Goal: Transaction & Acquisition: Book appointment/travel/reservation

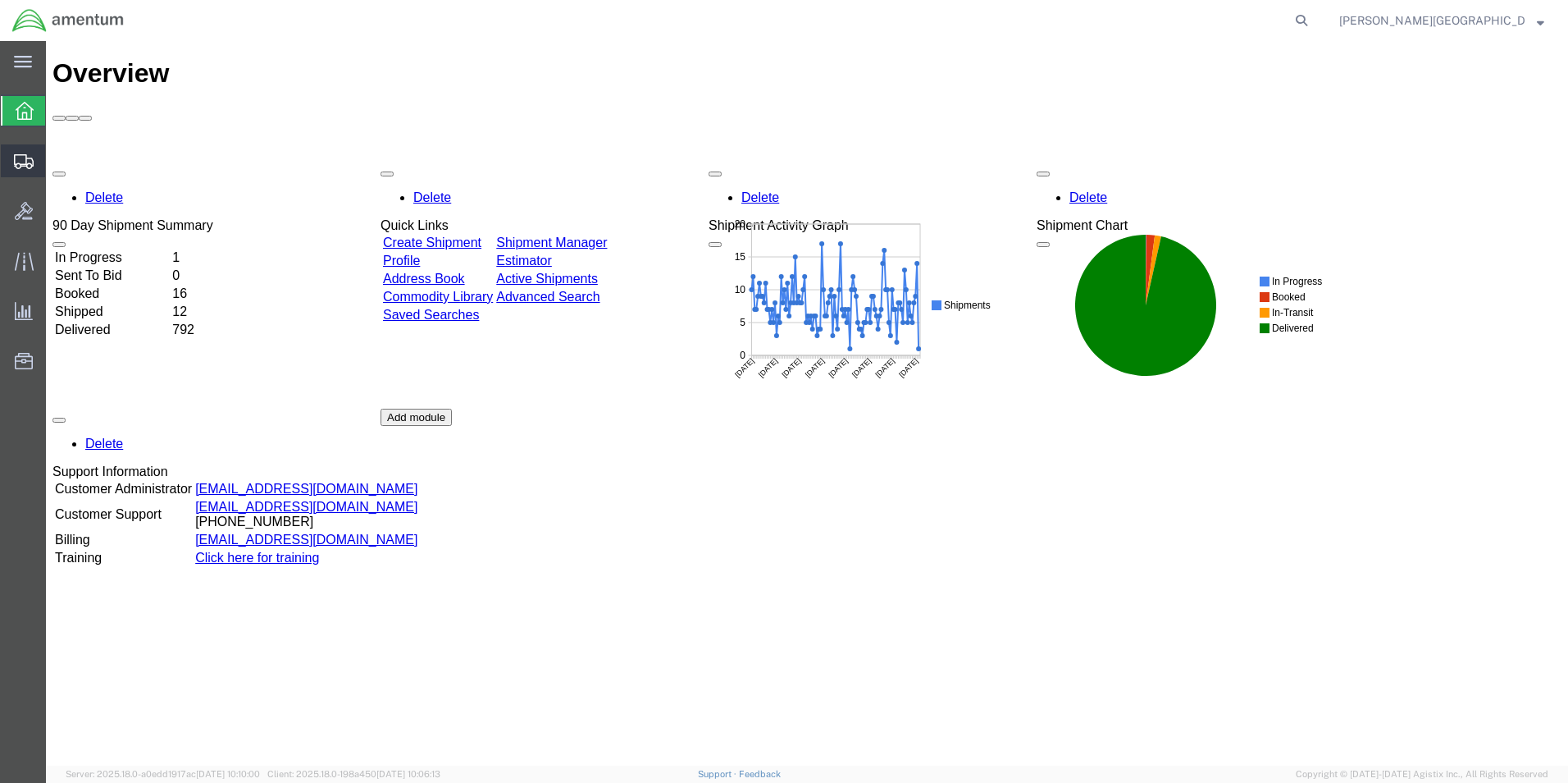
click at [0, 0] on span "Create Shipment" at bounding box center [0, 0] width 0 height 0
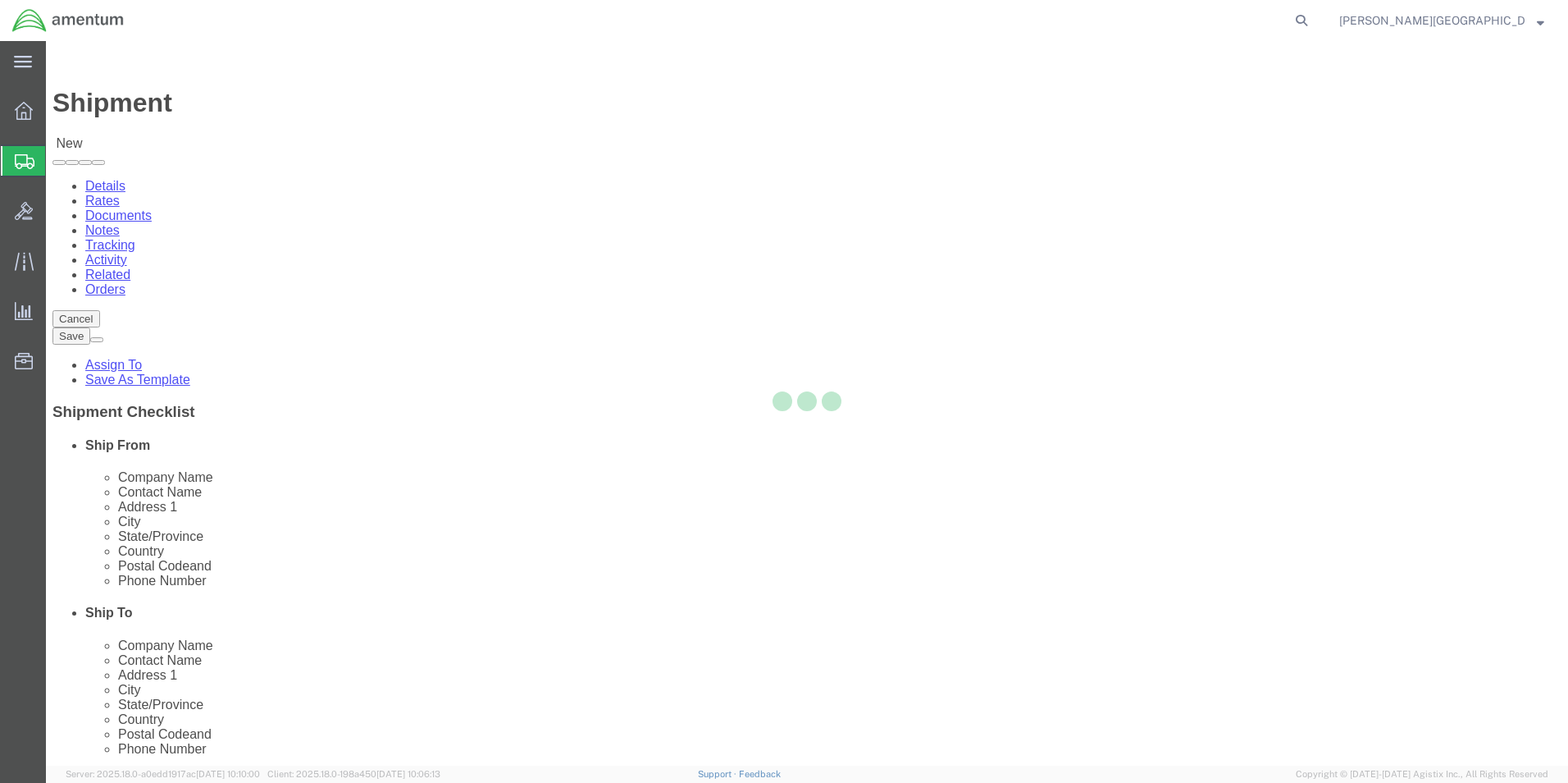
select select
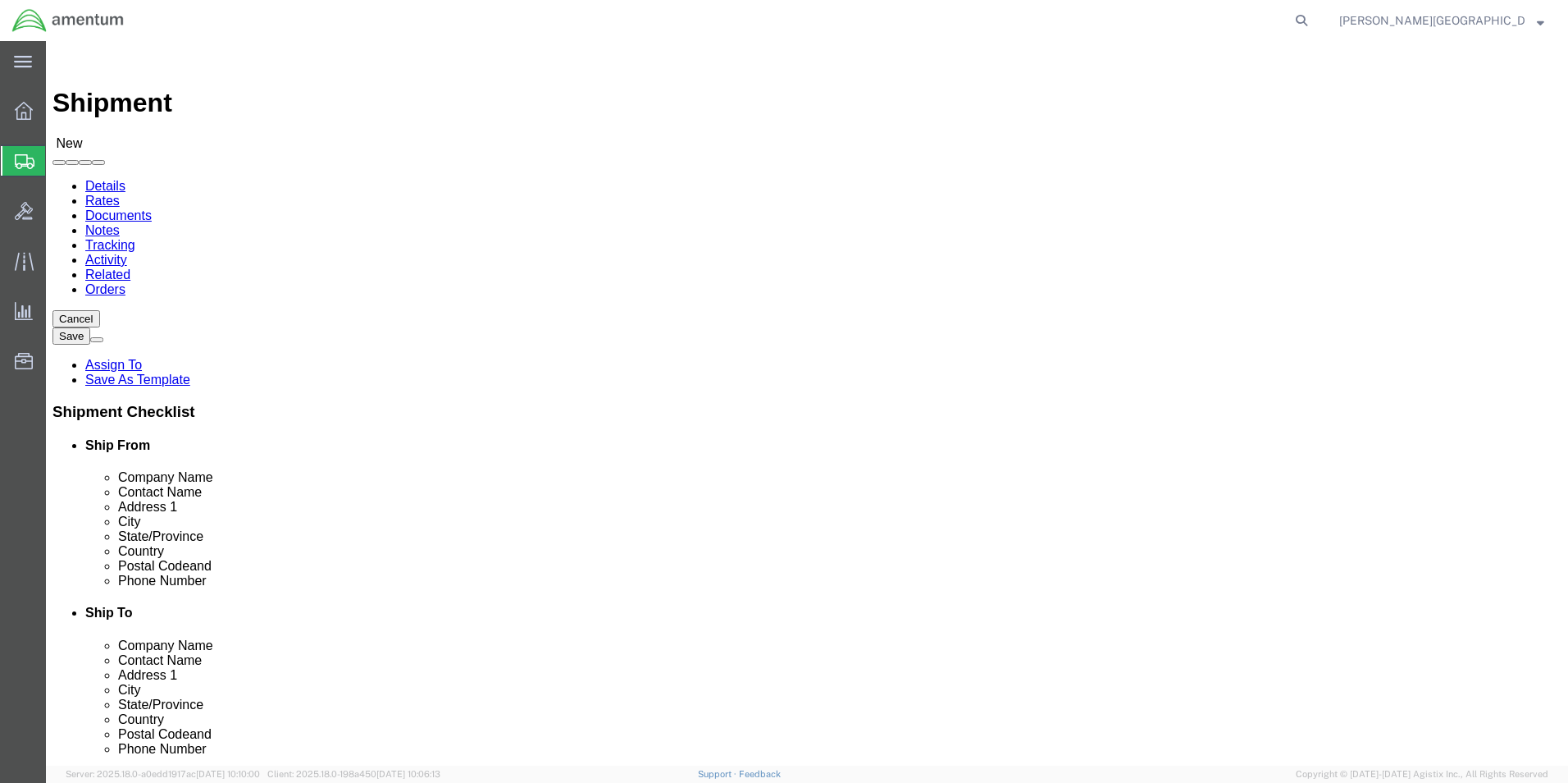
scroll to position [3117, 0]
select select "49940"
select select "[GEOGRAPHIC_DATA]"
drag, startPoint x: 364, startPoint y: 559, endPoint x: 222, endPoint y: 565, distance: 142.1
click input "text"
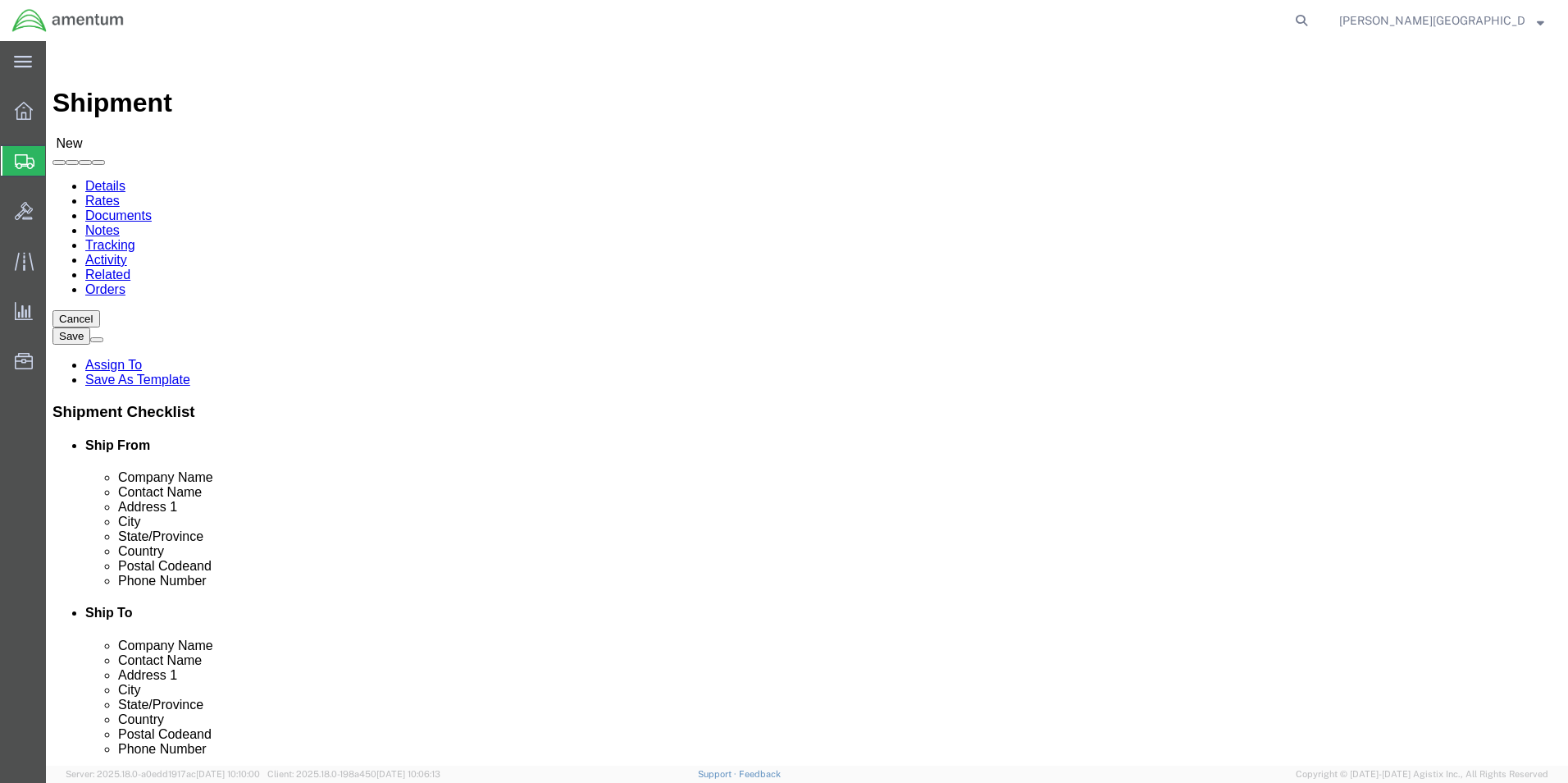
type input "[PHONE_NUMBER]"
select select "49831"
select select "[GEOGRAPHIC_DATA]"
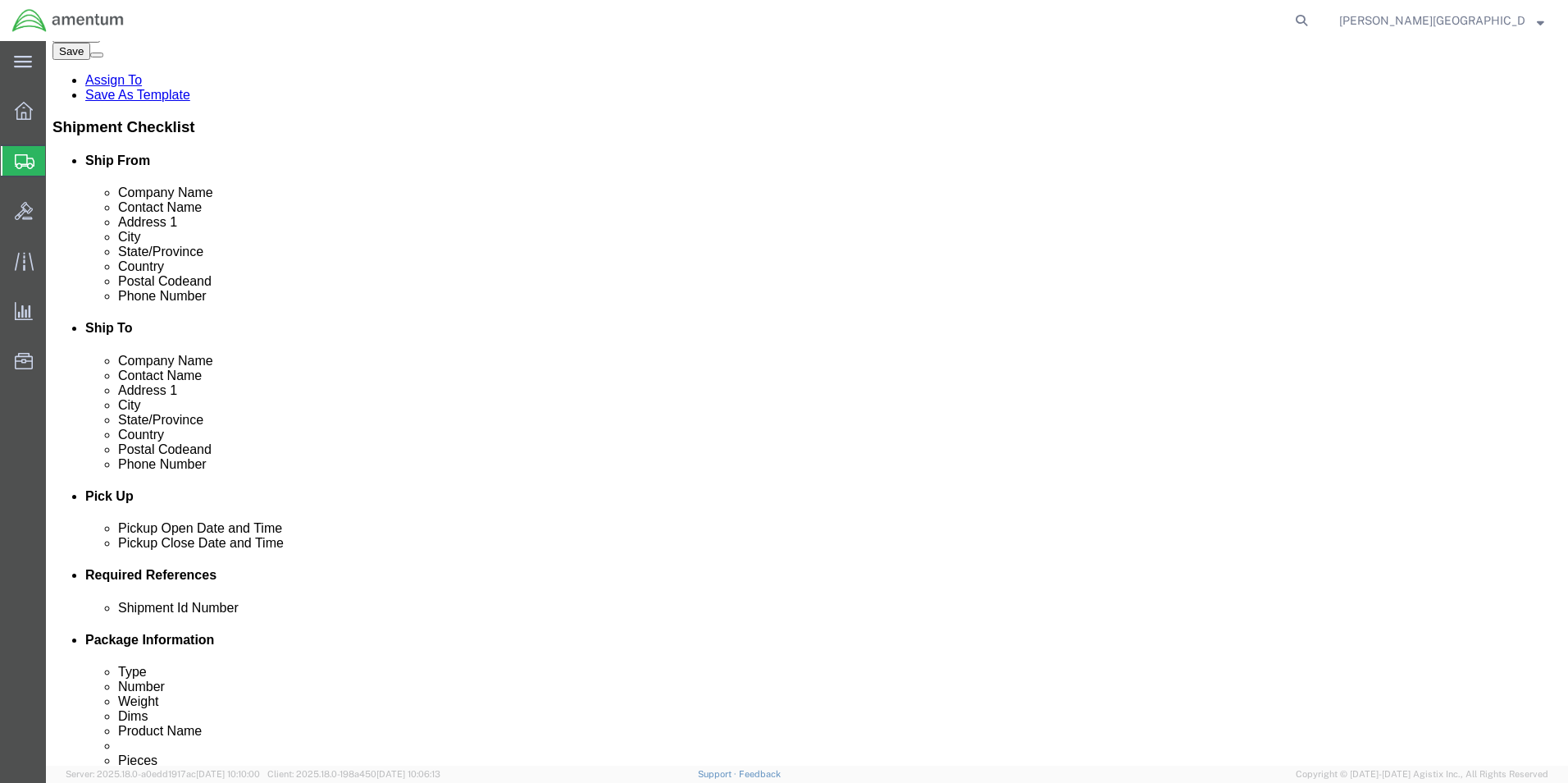
scroll to position [328, 0]
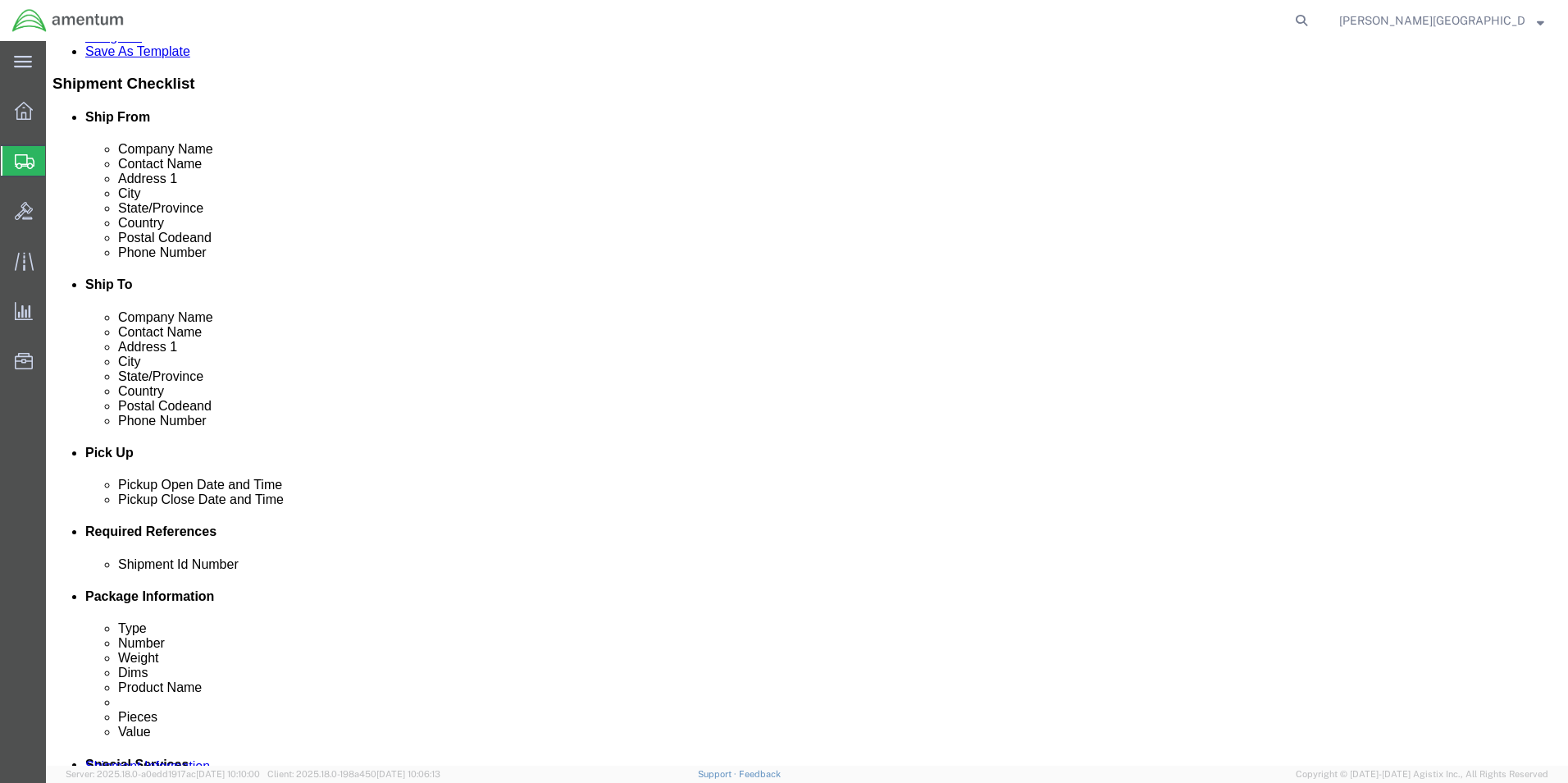
click div "[DATE] 1:00 PM"
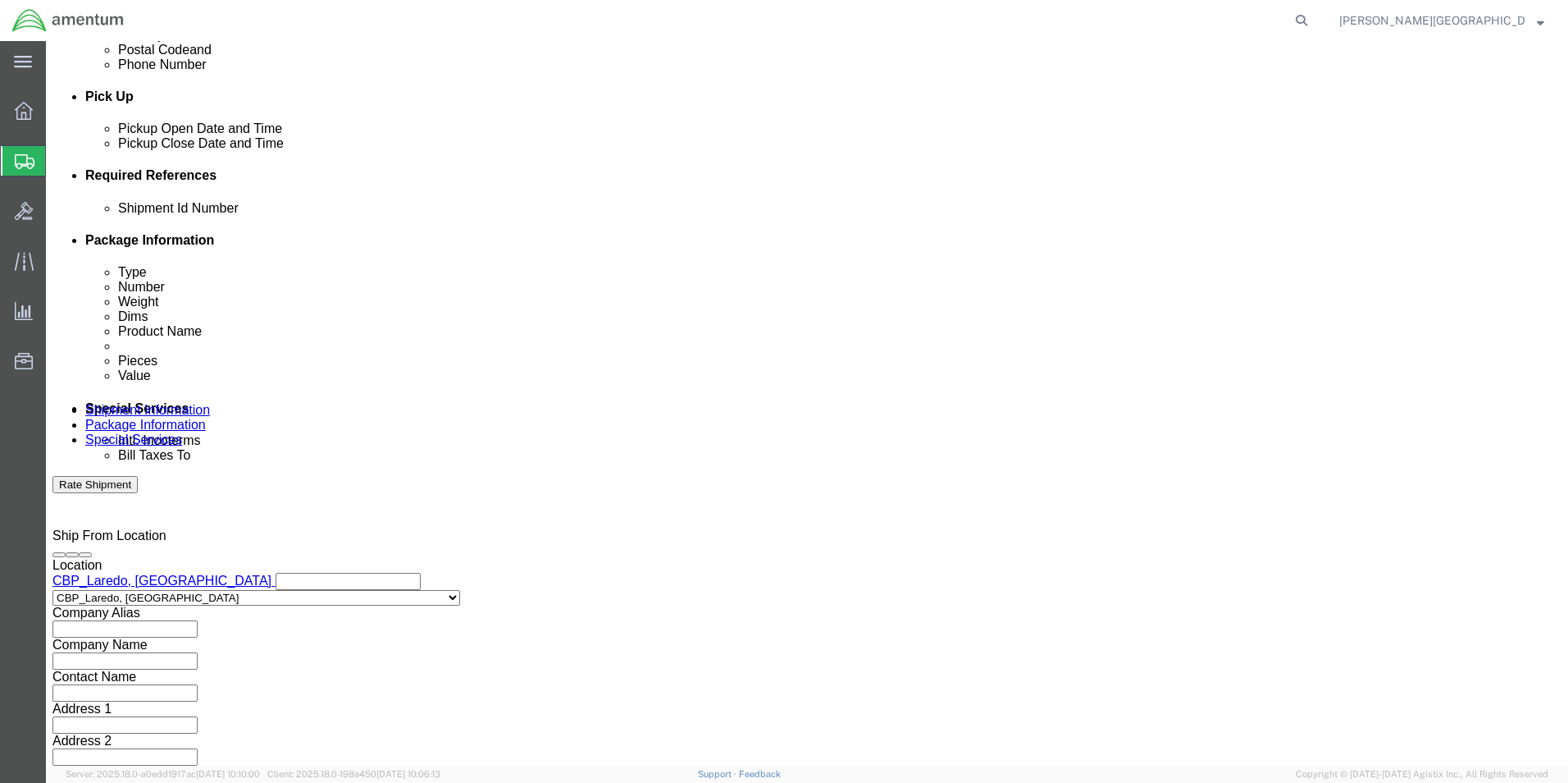
type input "3:00 PM"
click button "Apply"
click button "Add reference"
click select "Select Account Type Activity ID Airline Appointment Number ASN Batch Request # …"
select select "DEPT"
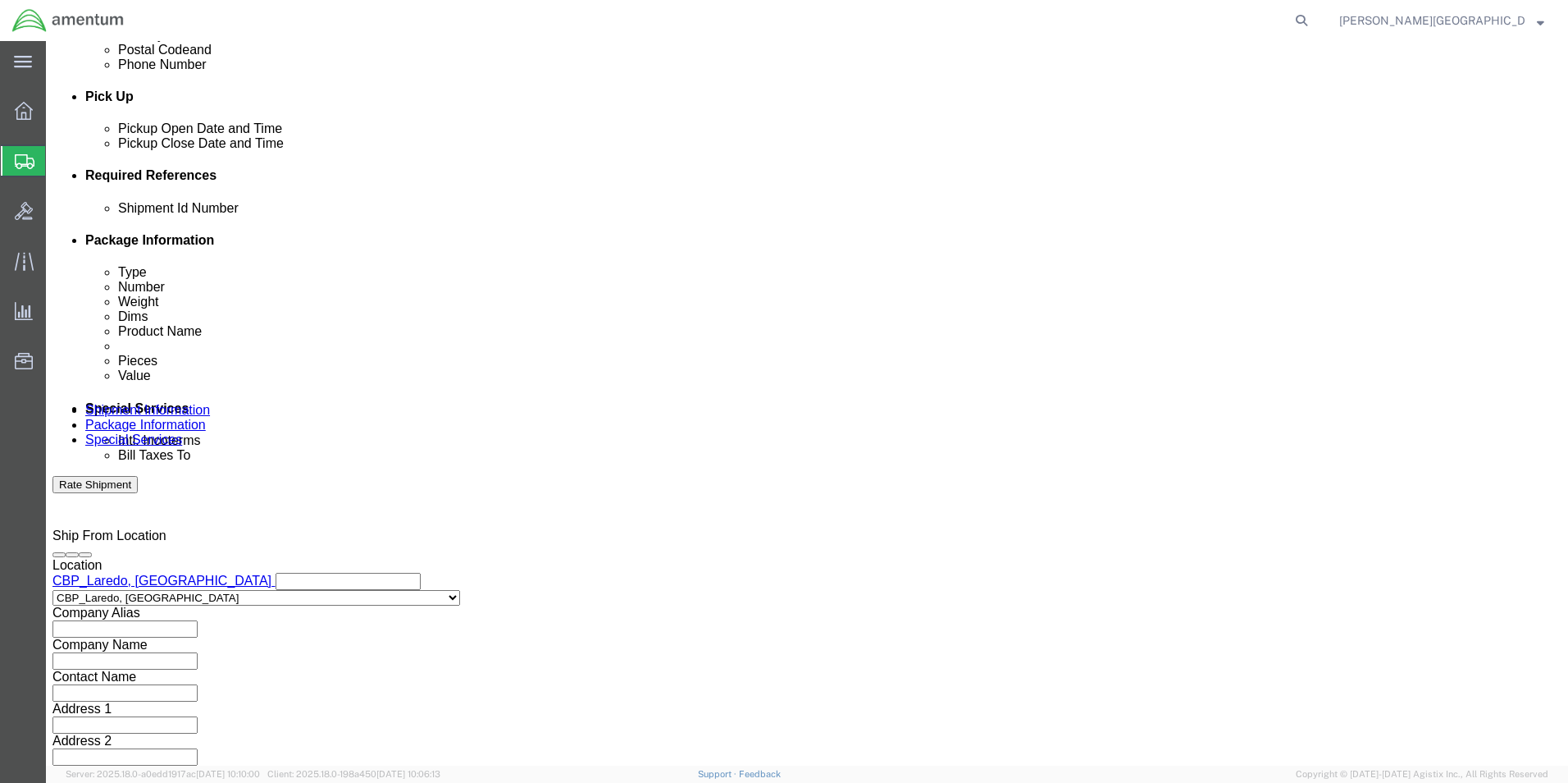
click select "Select Account Type Activity ID Airline Appointment Number ASN Batch Request # …"
click input "text"
type input "Supply Department"
click button "Add reference"
click select "Select Account Type Activity ID Airline Appointment Number ASN Batch Request # …"
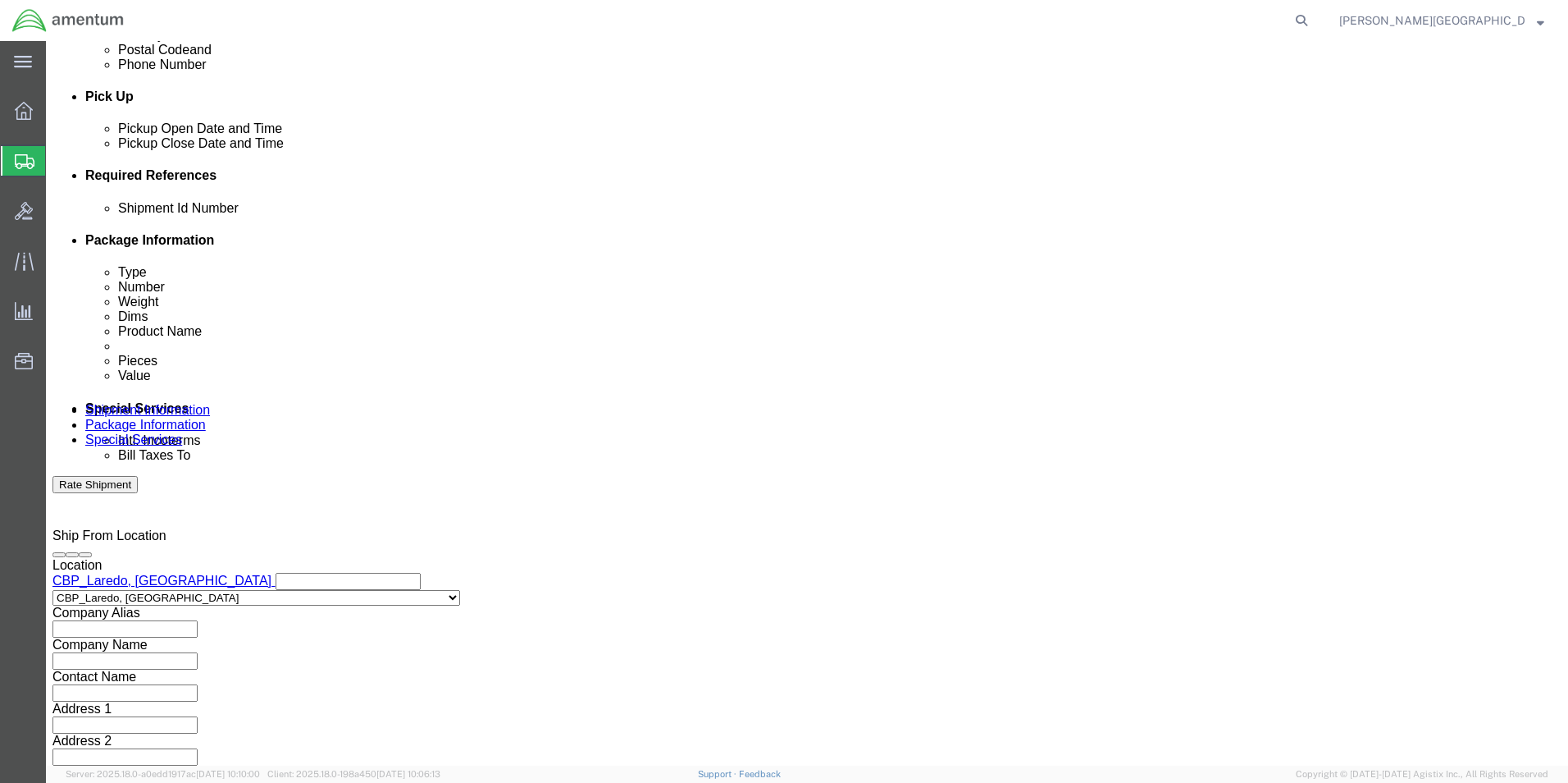
select select "PROJNUM"
click select "Select Account Type Activity ID Airline Appointment Number ASN Batch Request # …"
click input "text"
click div "Shipping Mode (Optional)"
click input "text"
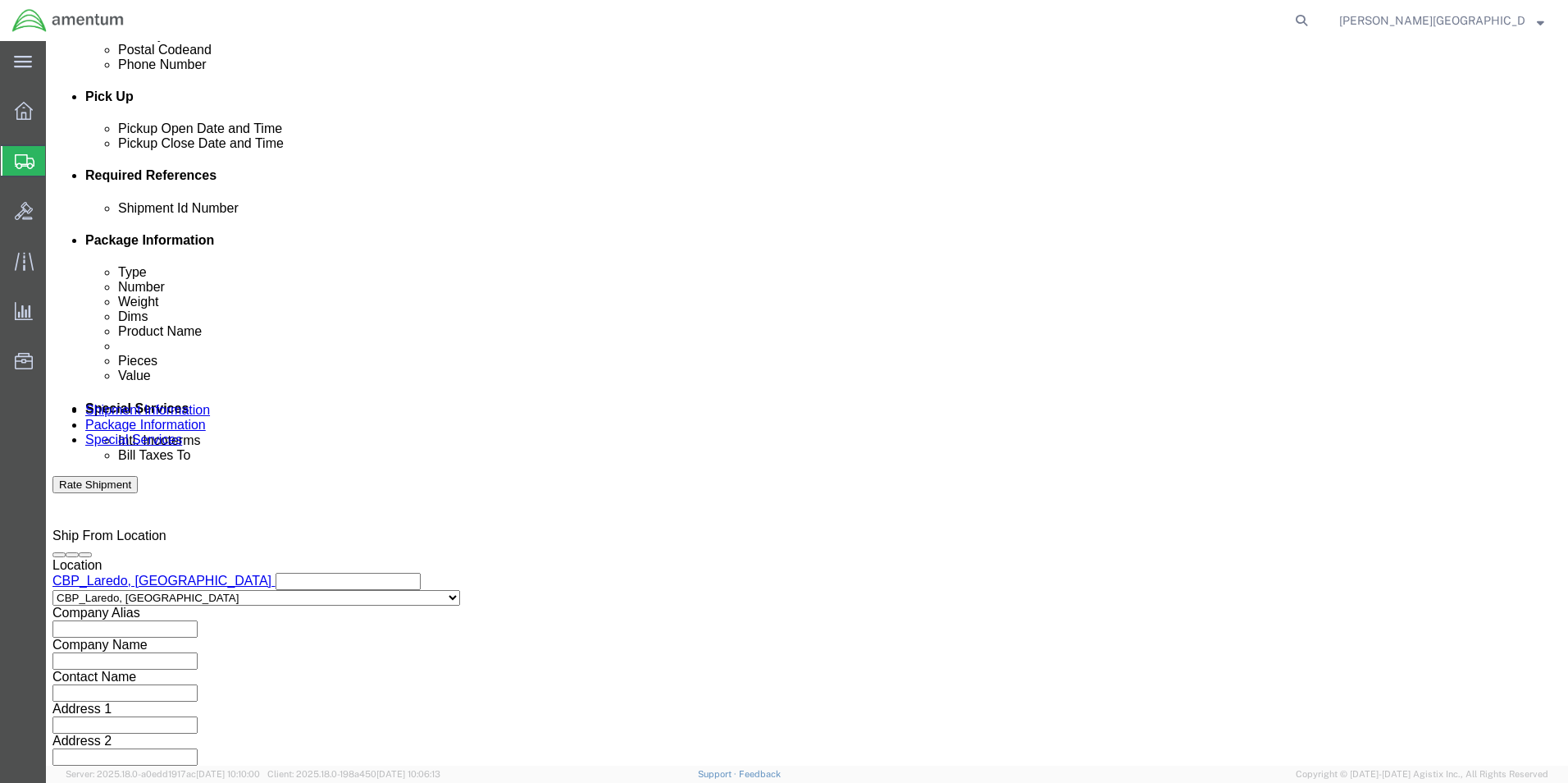
click input "6118.02.03.2219.000.LRT.0000"
type input "6118.03.03.2219.000.LRT.0000"
click select "Select Air Less than Truckload Multi-Leg Ocean Freight Rail Small Parcel Truckl…"
select select "LTL"
click select "Select Air Less than Truckload Multi-Leg Ocean Freight Rail Small Parcel Truckl…"
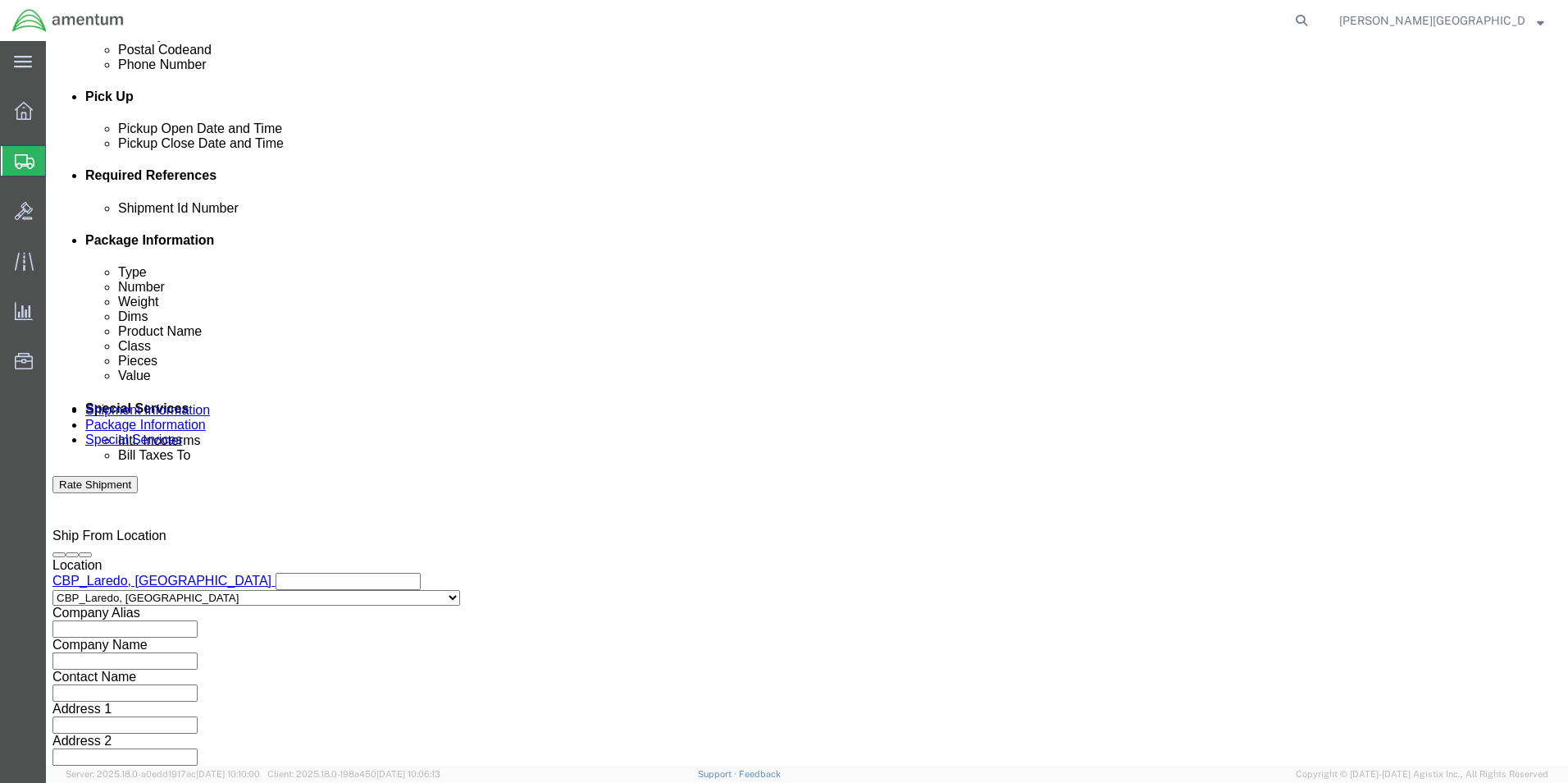
drag, startPoint x: 193, startPoint y: 610, endPoint x: 148, endPoint y: 569, distance: 60.9
click select "Select Straight Truck"
select select "STTR"
click select "Select Straight Truck"
click button "Continue"
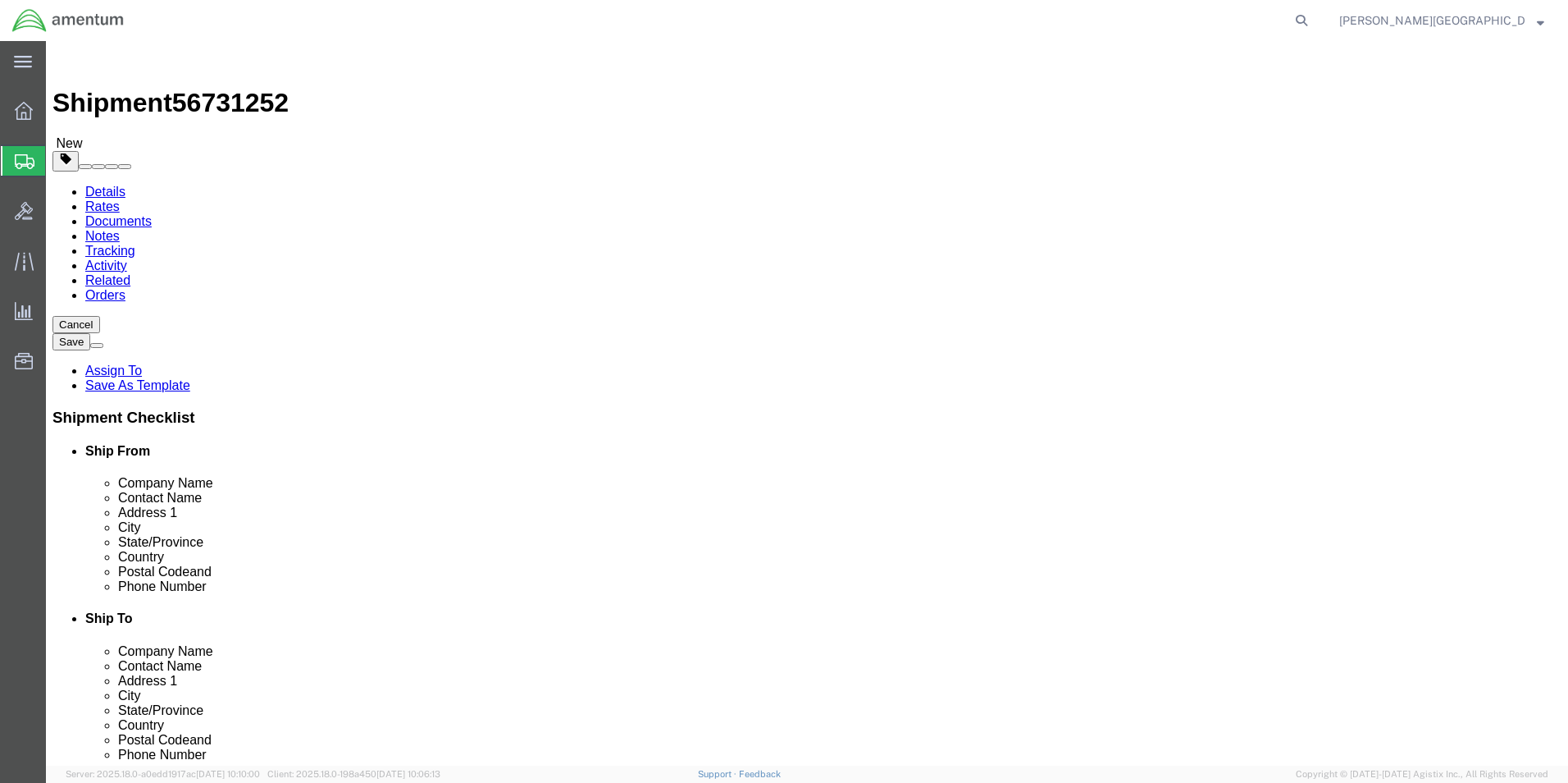
click input "text"
click select "Select Bale(s) Basket(s) Bolt(s) Bottle(s) Buckets Bulk Bundle(s) Can(s) Cardbo…"
select select "CRAT"
click select "Select Bale(s) Basket(s) Bolt(s) Bottle(s) Buckets Bulk Bundle(s) Can(s) Cardbo…"
click input "text"
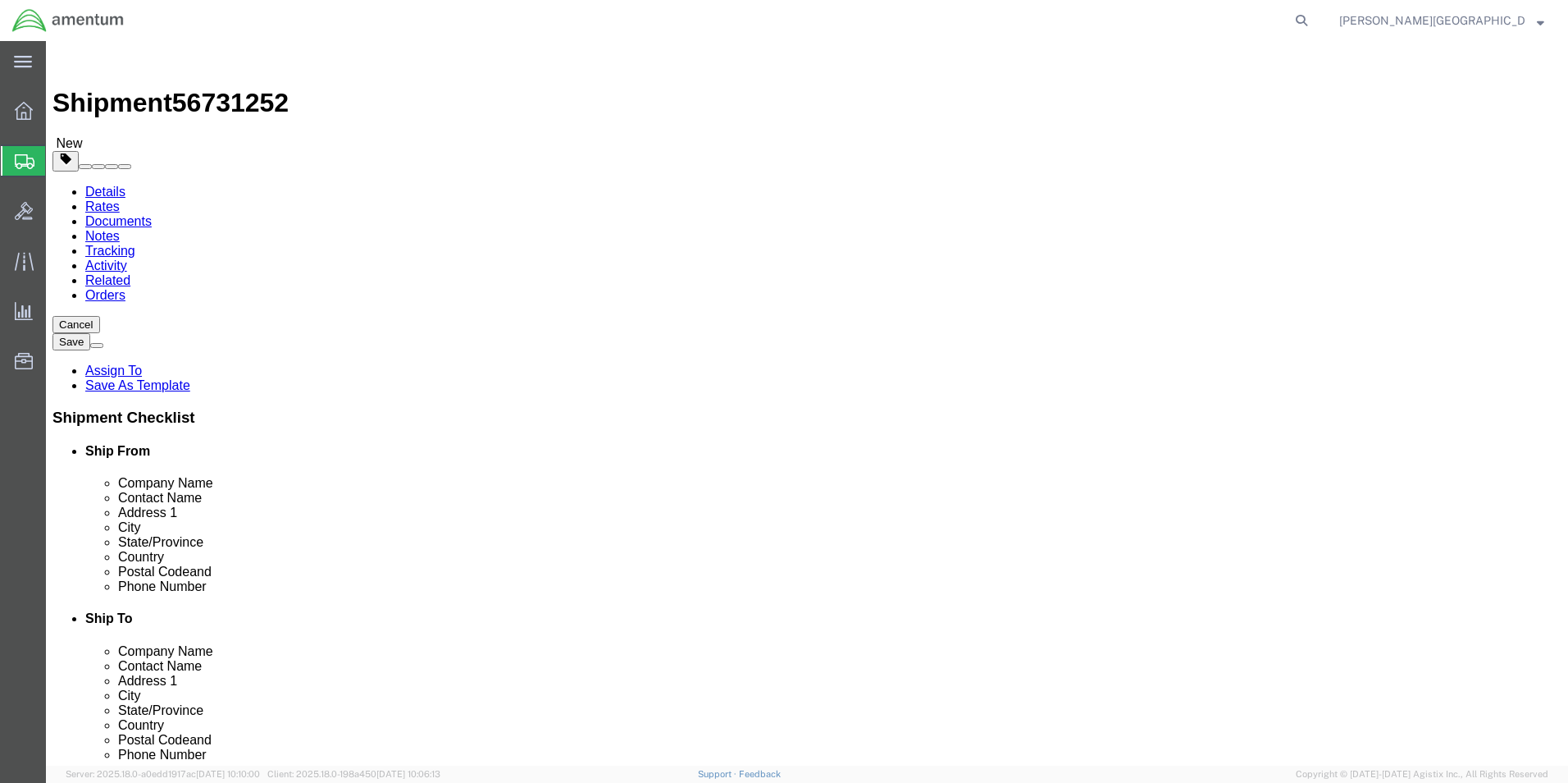
type input "192"
click input "text"
type input "25"
click input "text"
type input "14"
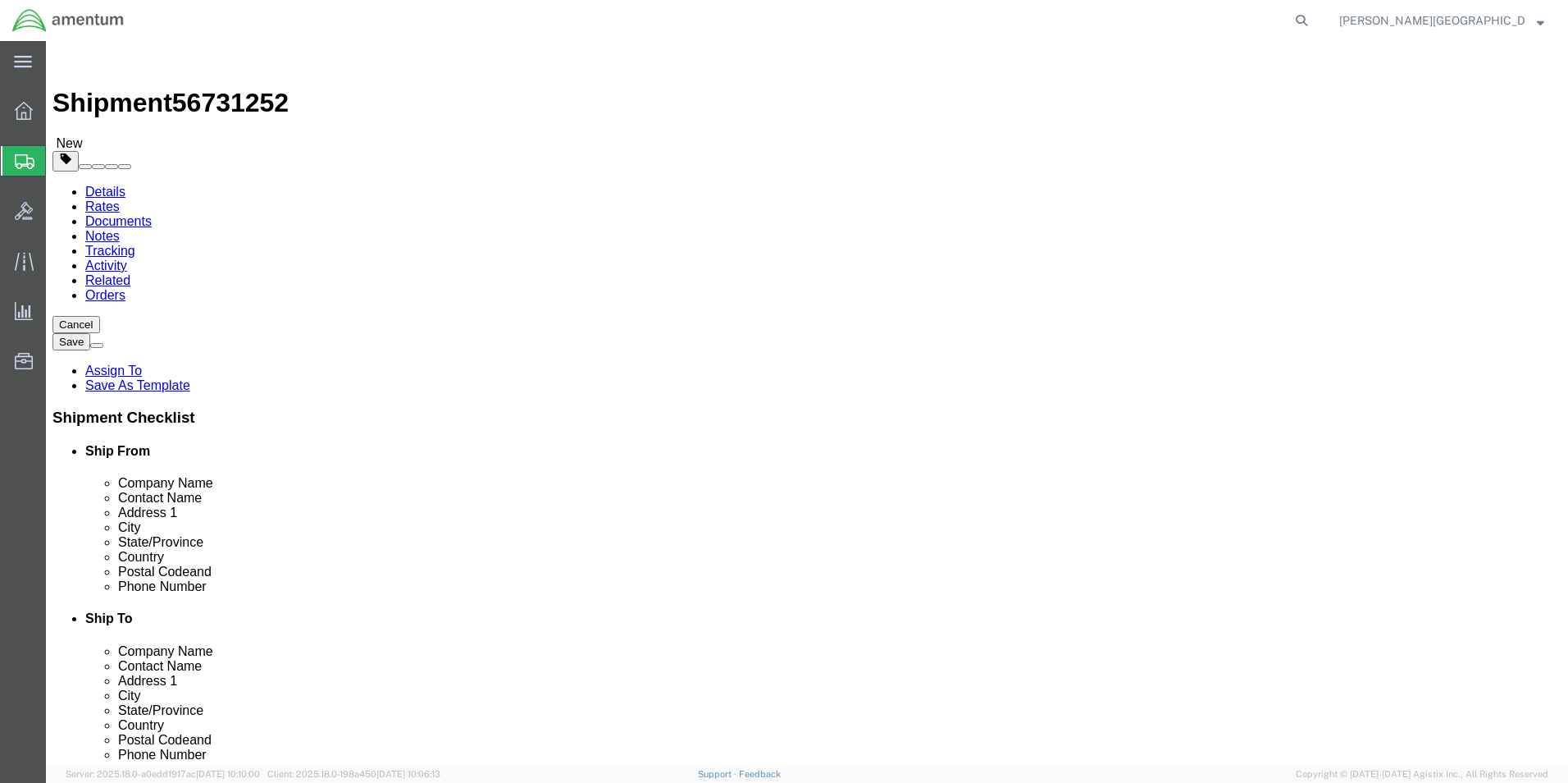
click input "0.00"
type input "150.00"
click link "Add Content"
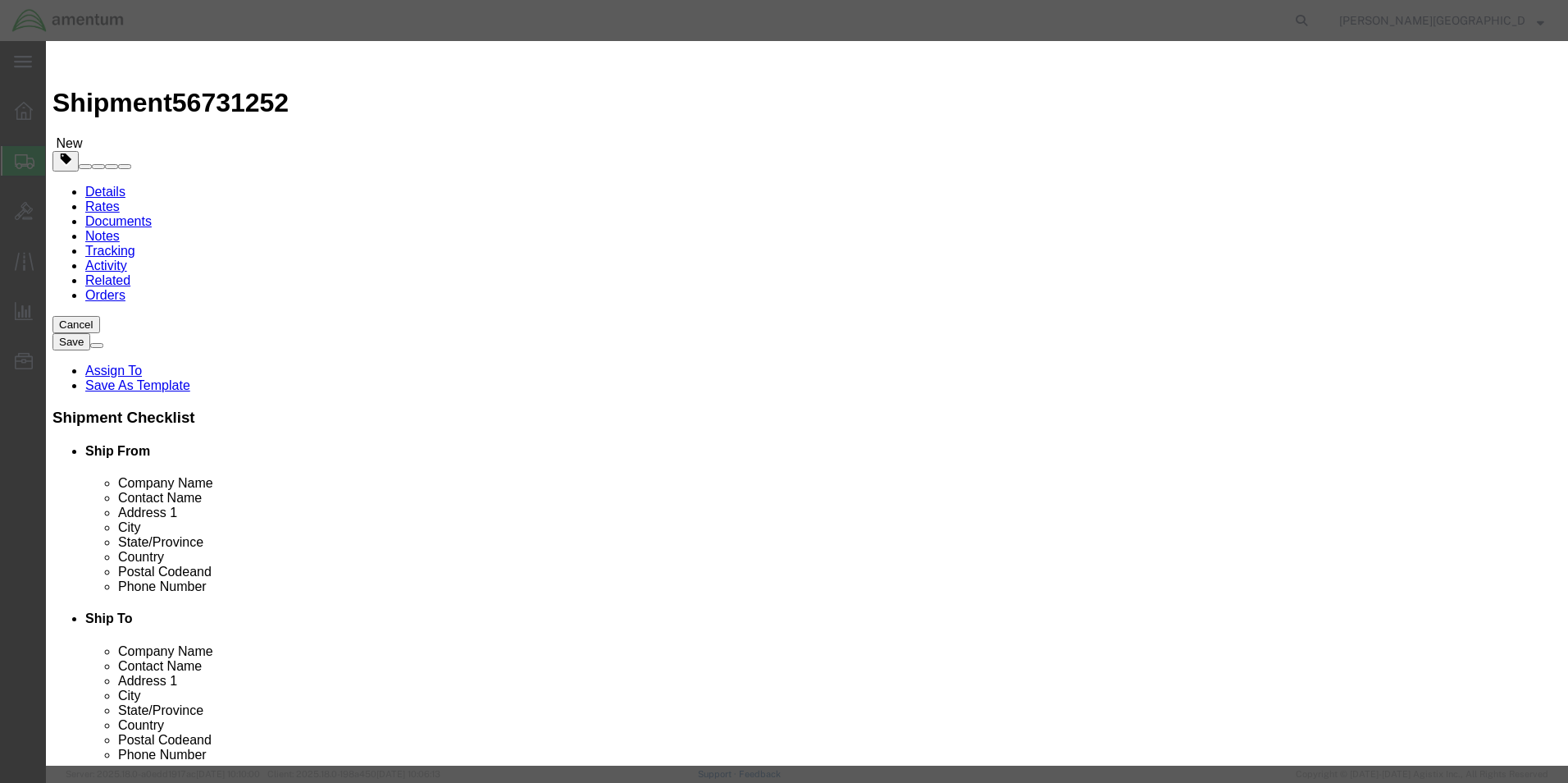
click input "text"
type input "Main Rotor Blade"
click textarea
type textarea "PN: 355A11-0030-02 SN: 21583"
click input "0"
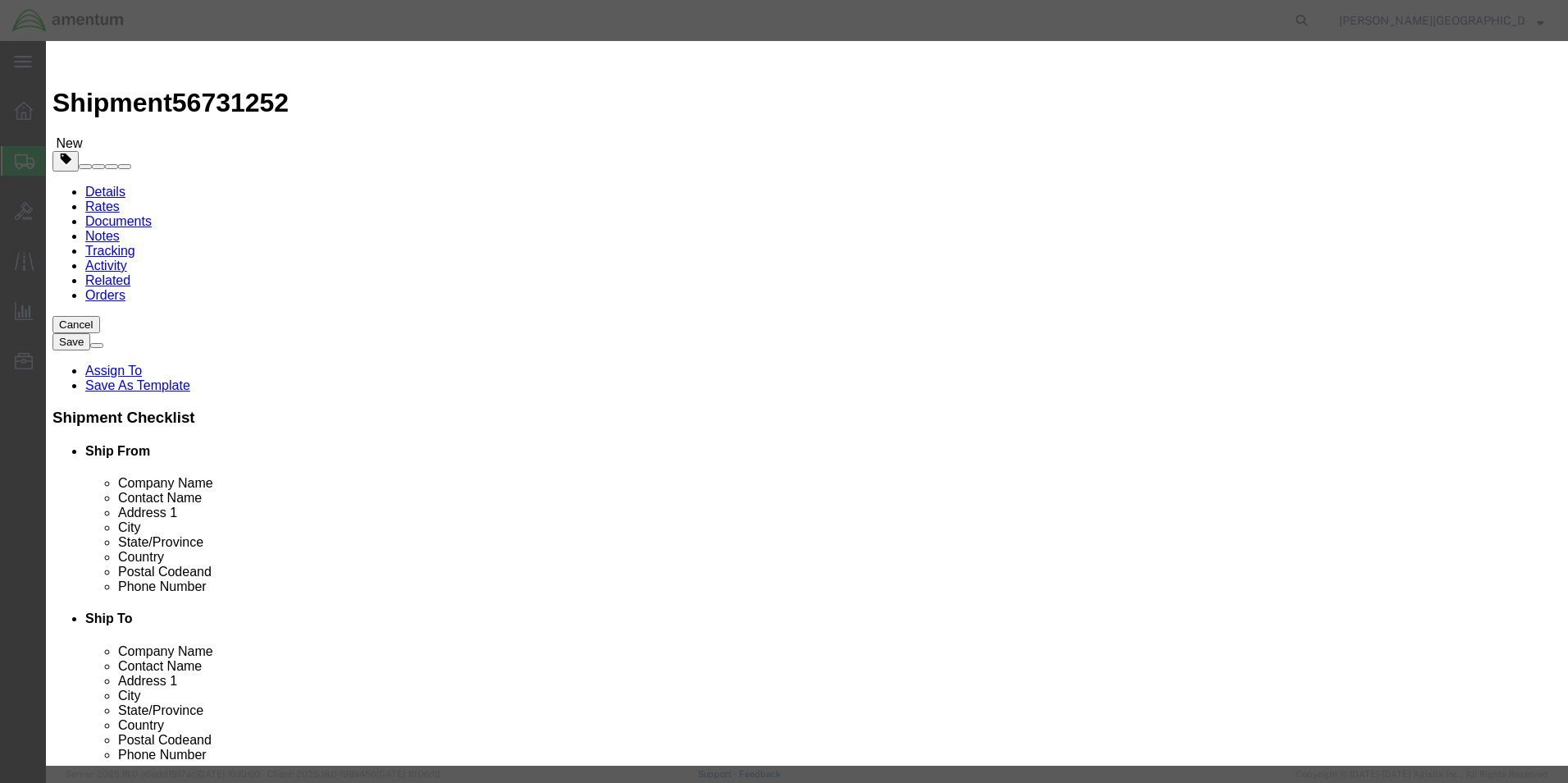
type input "1"
click div "Product Name Main Rotor Blade Main Rotor Blade Pieces 1 Select Bag Barrels 100B…"
click input "text"
type input "120000.00"
click select "Select 50 55 60 65 70 85 92.5 100 125 175 250 300 400"
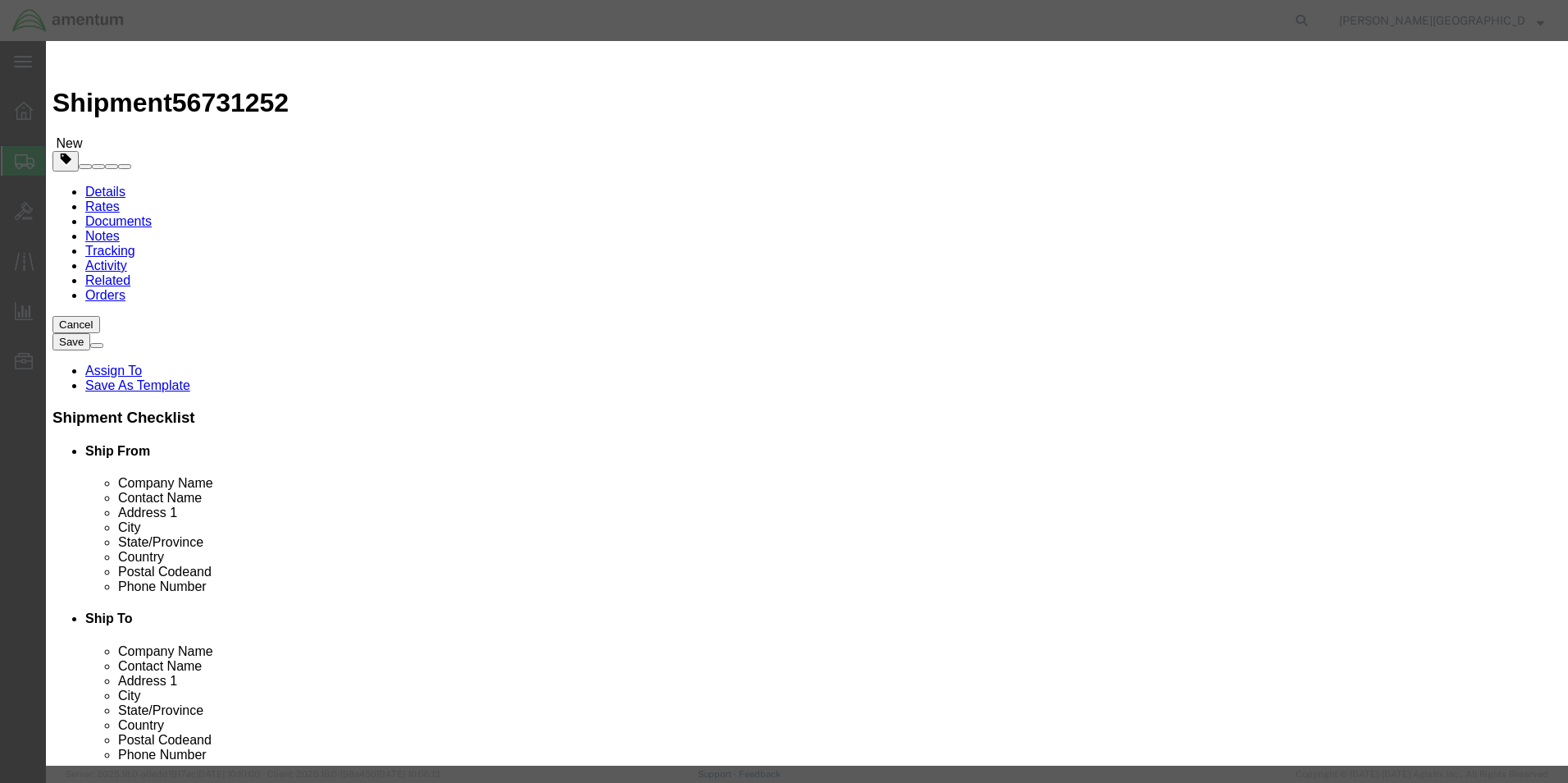
click label "Serial"
click select "Select 50 55 60 65 70 85 92.5 100 125 175 250 300 400"
select select "250"
click select "Select 50 55 60 65 70 85 92.5 100 125 175 250 300 400"
click button "Save & Close"
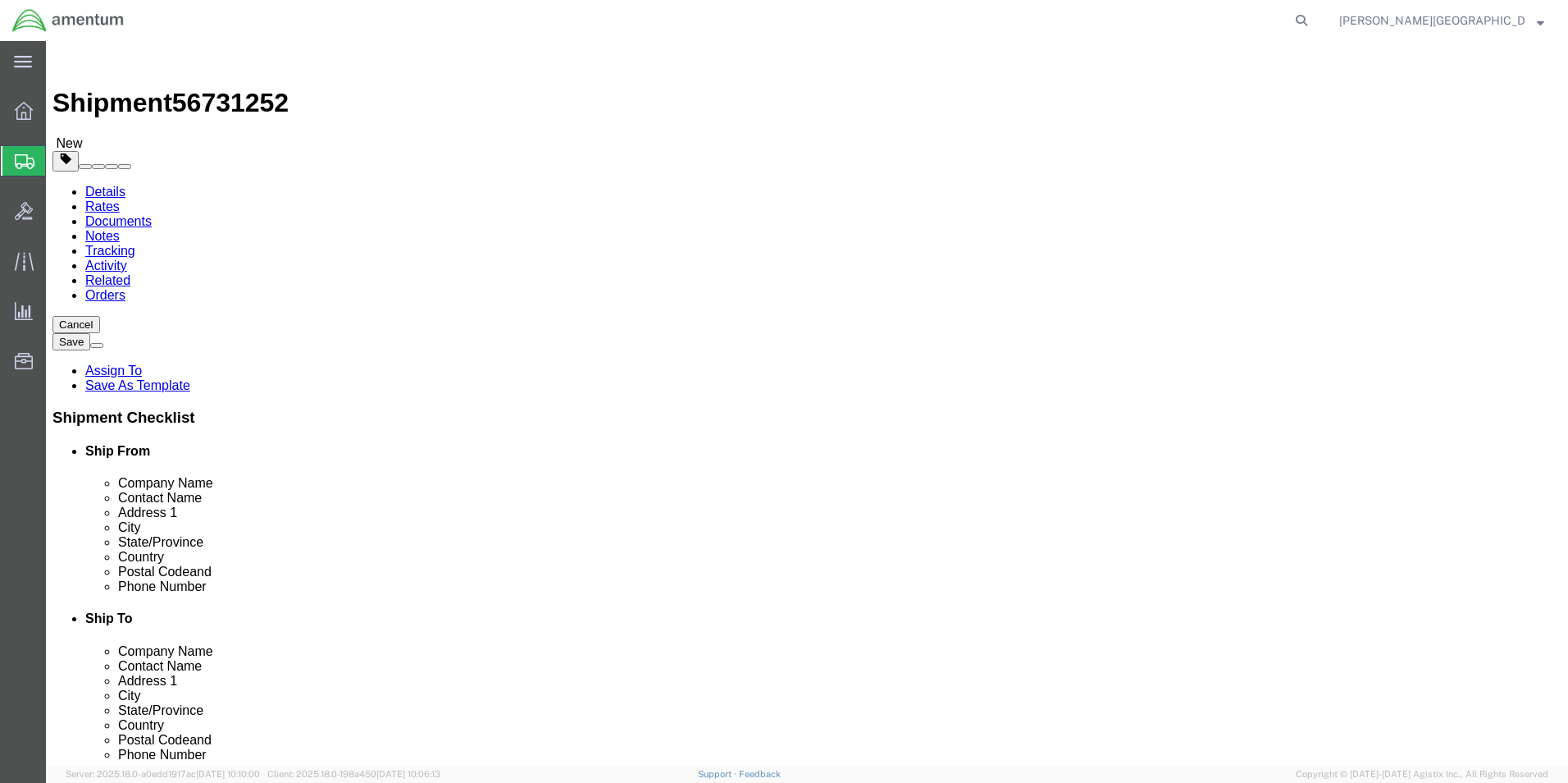
click button "Previous"
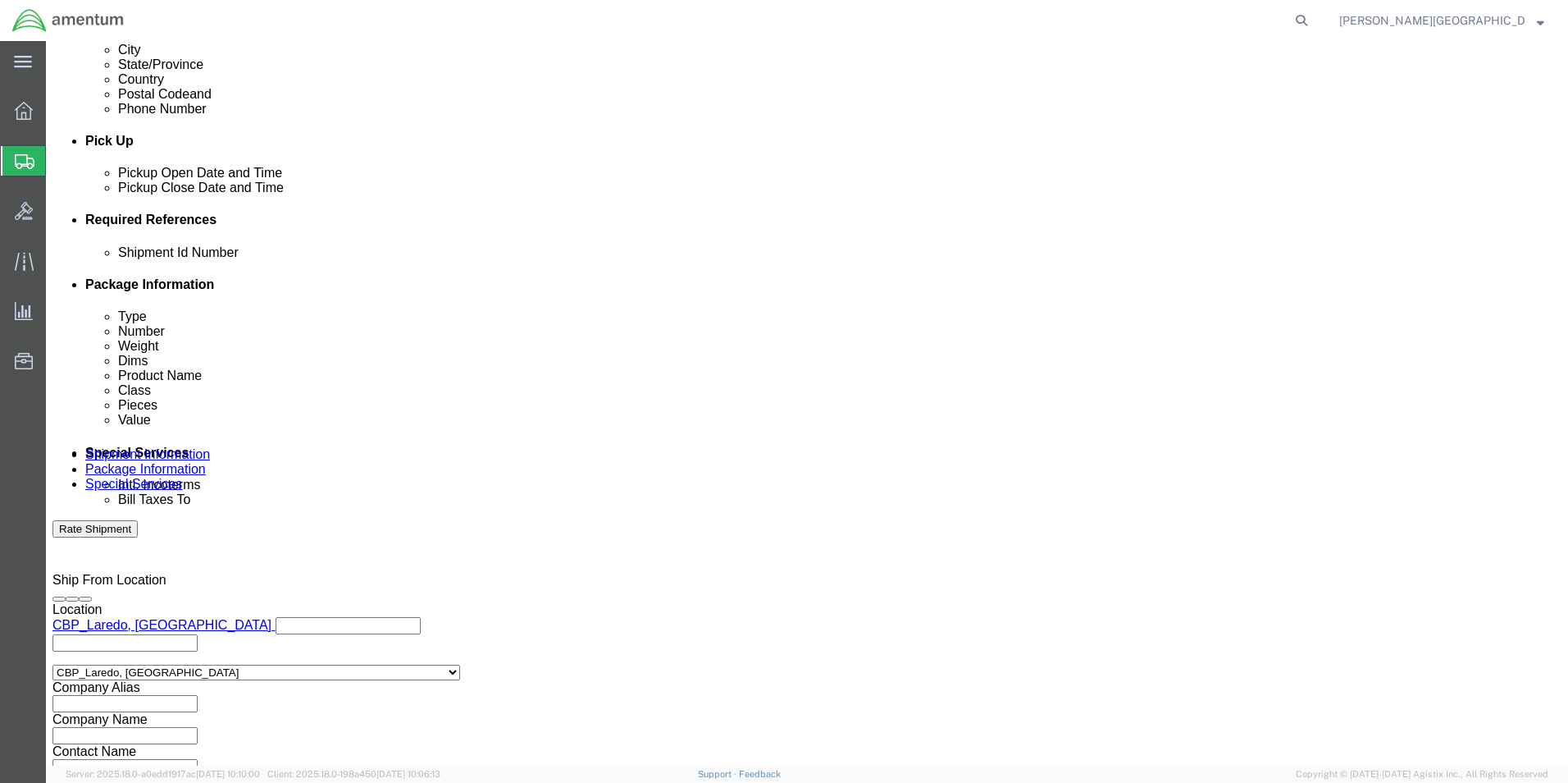
scroll to position [657, 0]
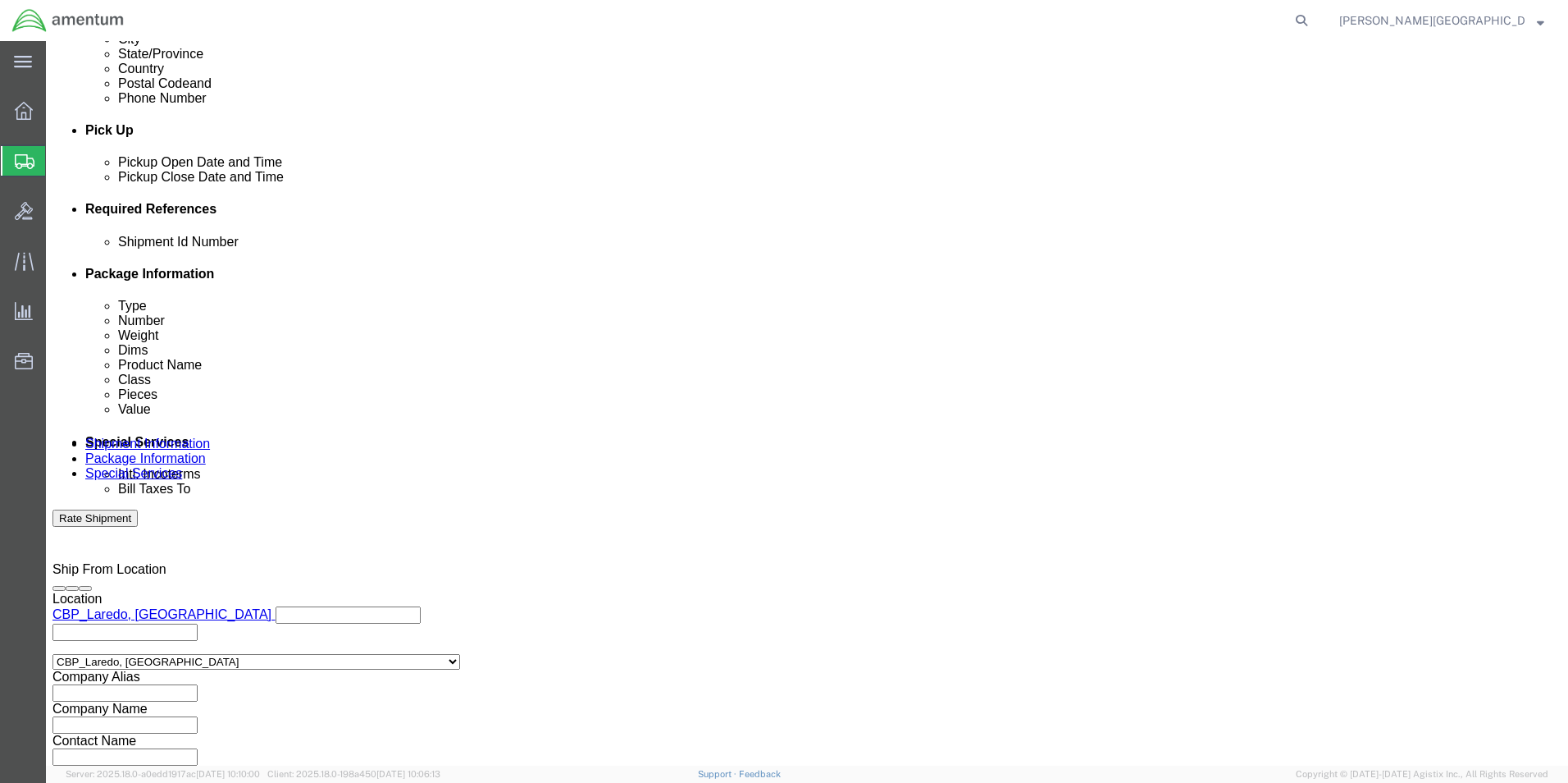
click input "text"
type input "56731252"
click button "Continue"
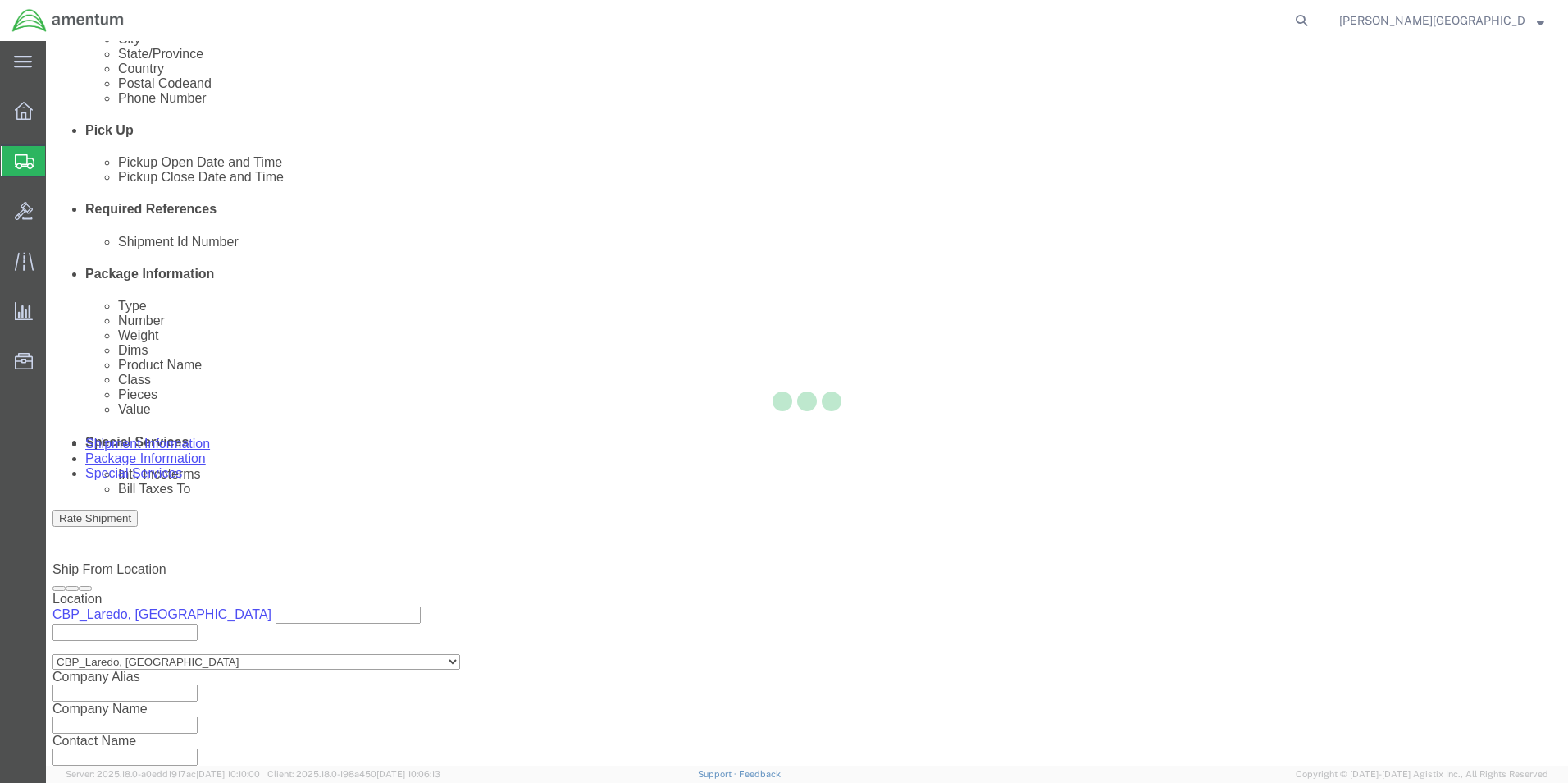
scroll to position [0, 0]
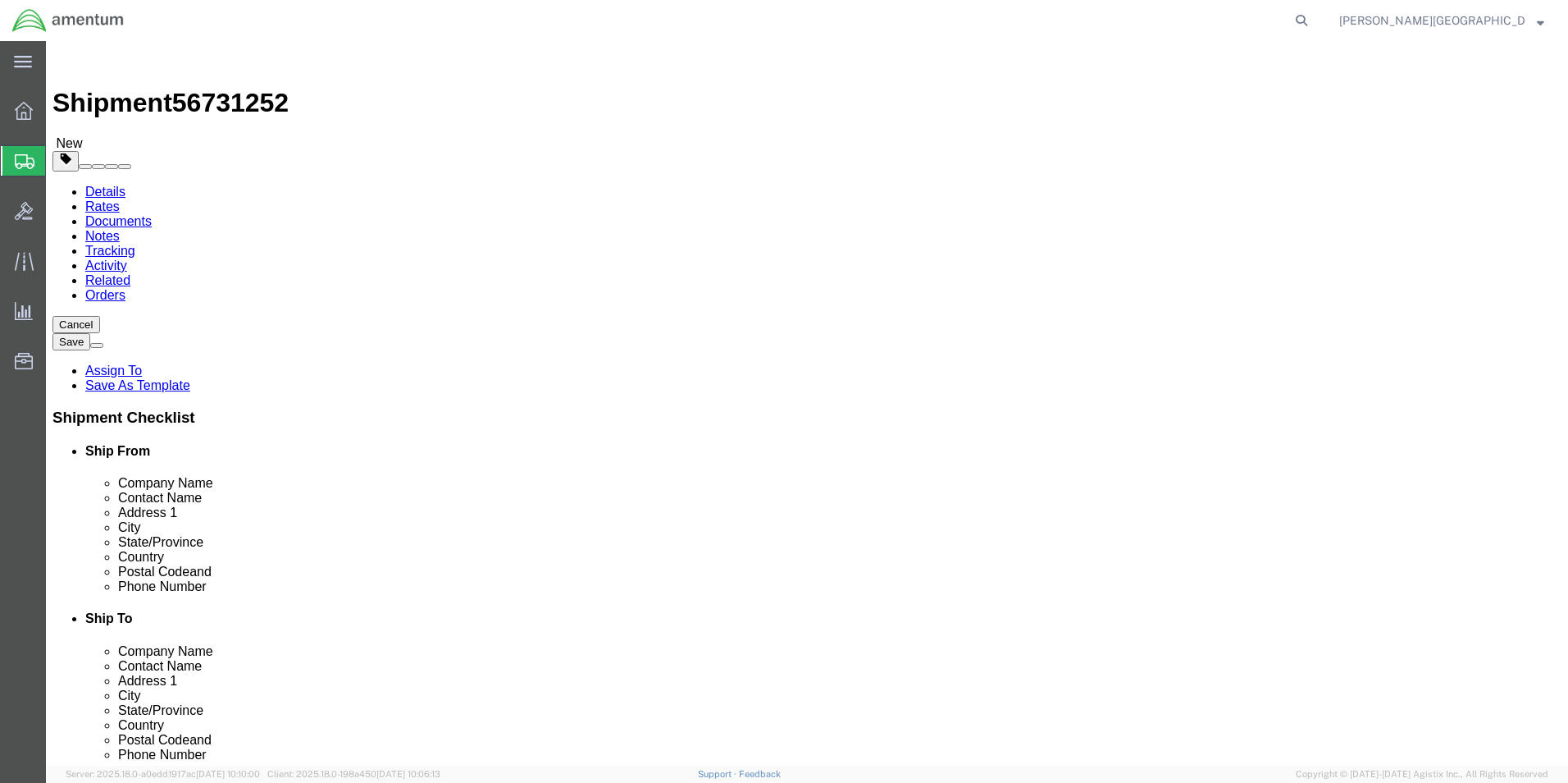
click button "Continue"
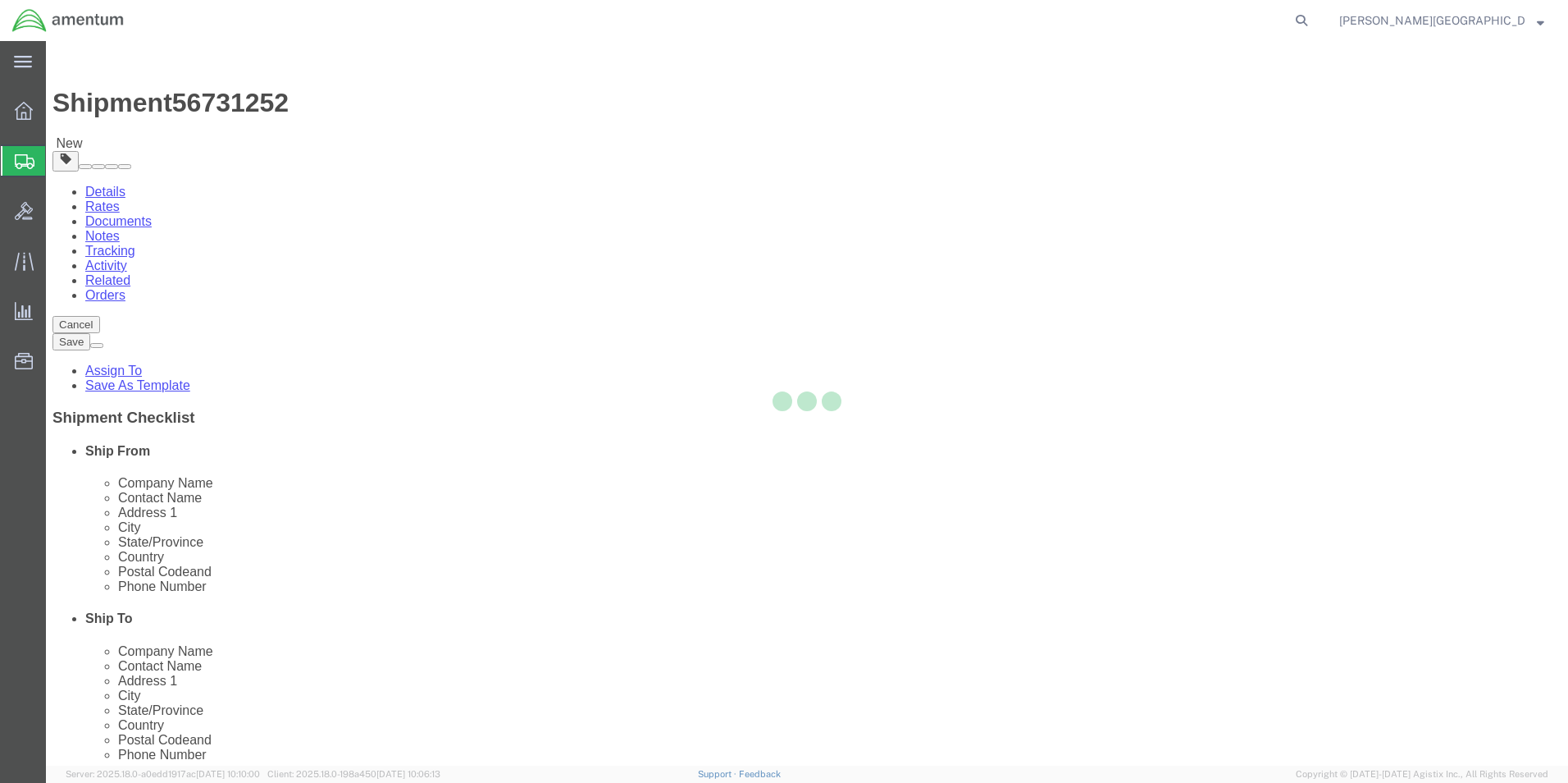
select select
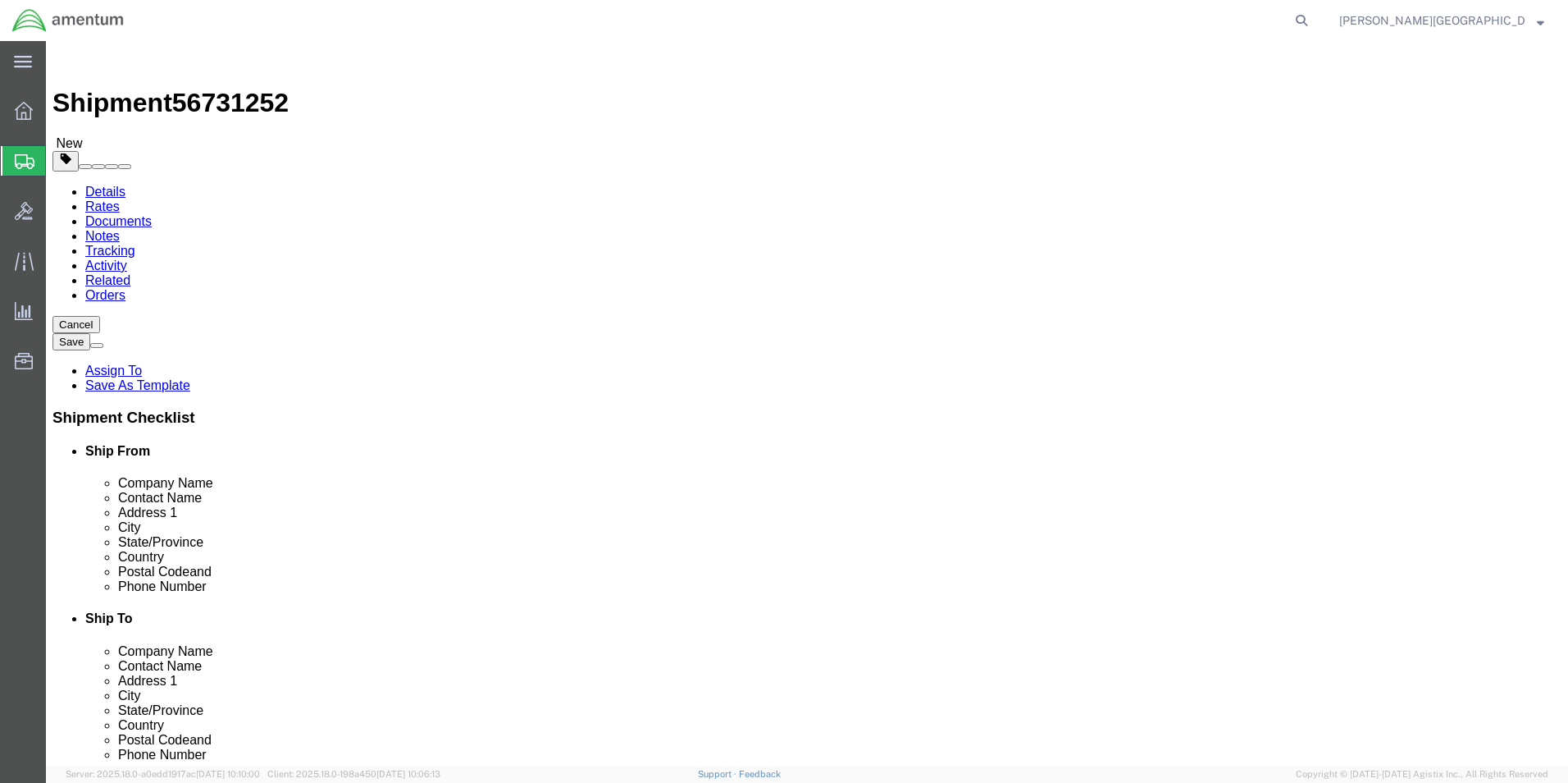
click button "Rate Shipment"
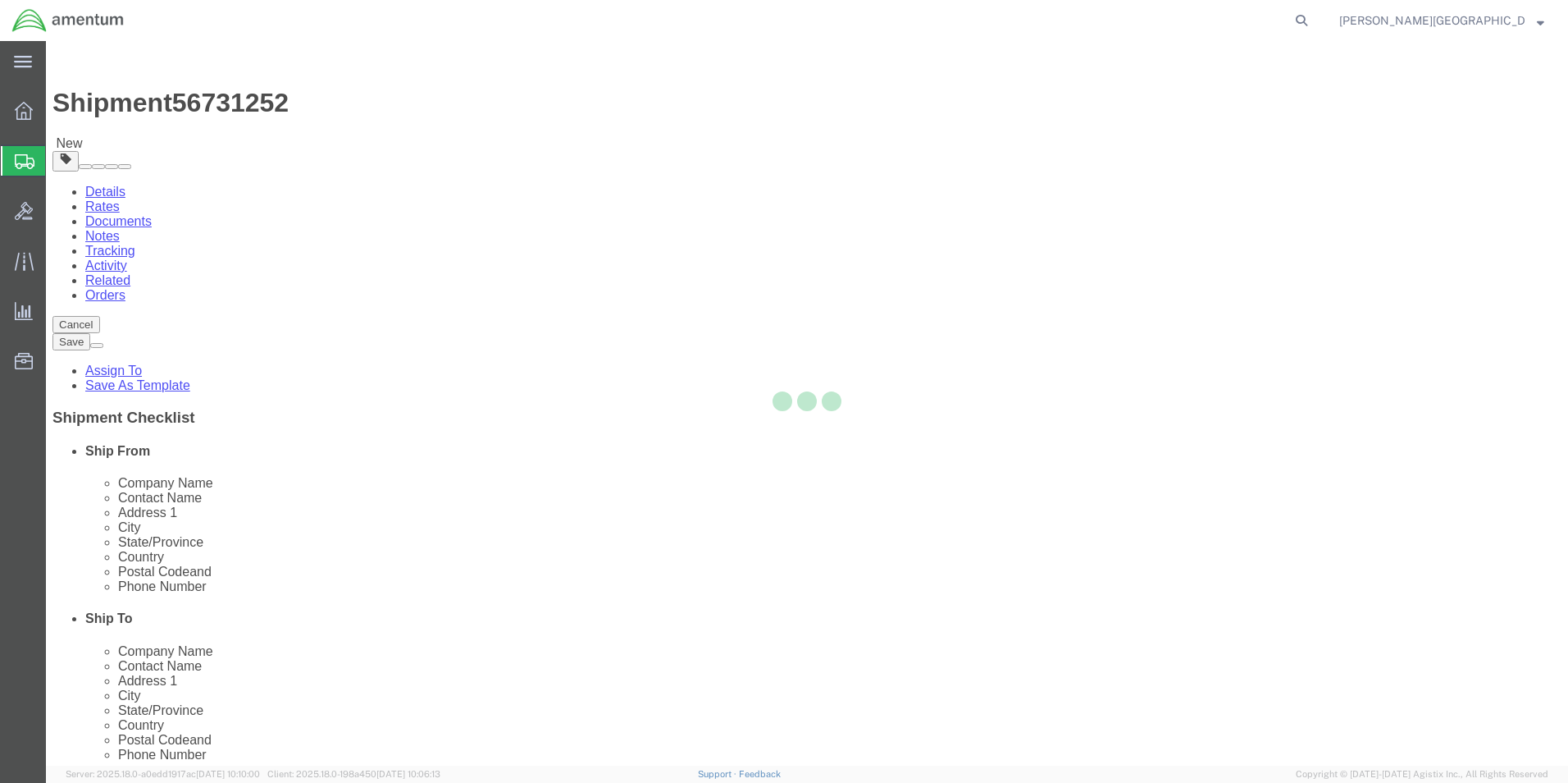
select select "49940"
select select "49831"
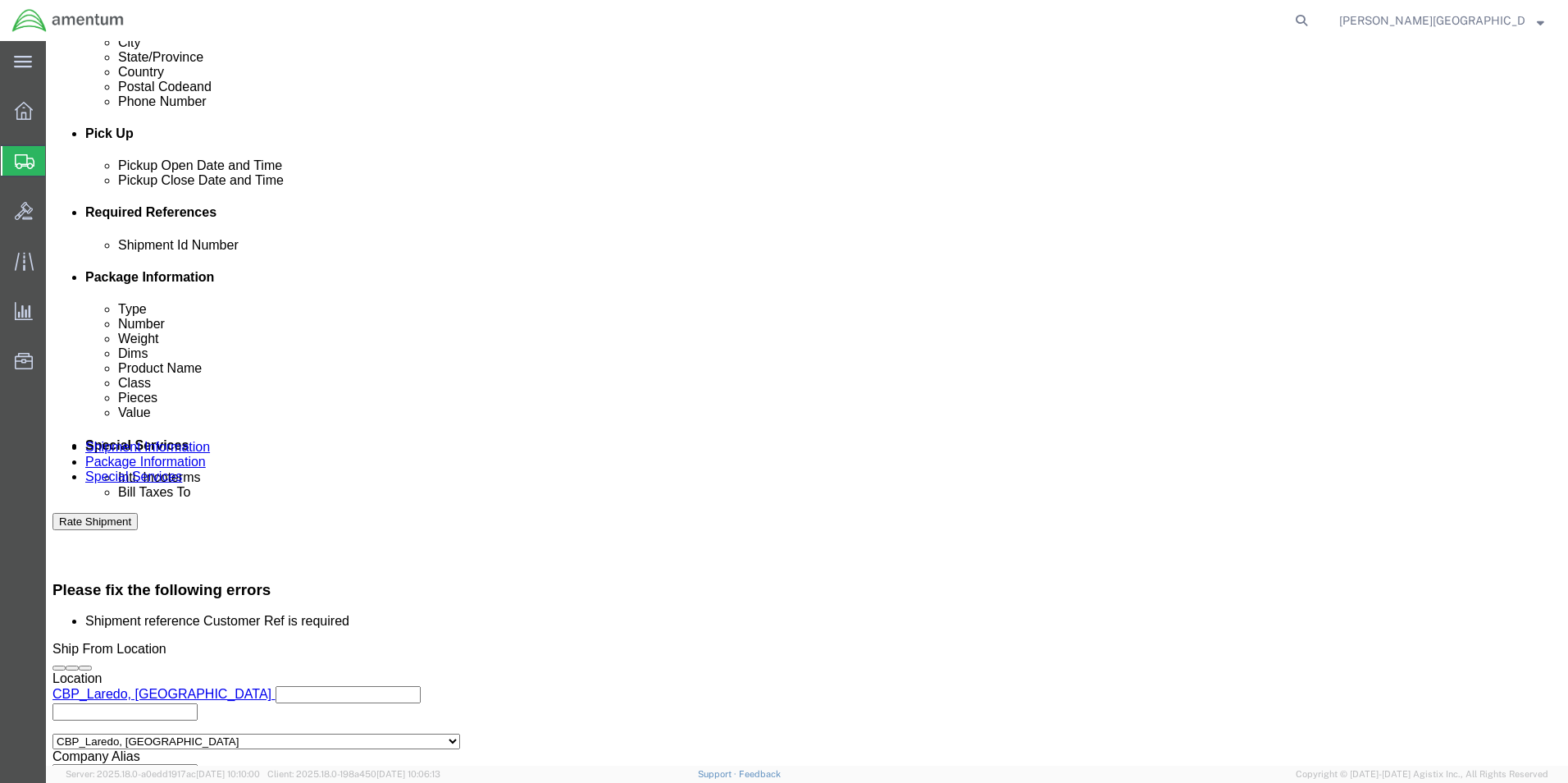
scroll to position [657, 0]
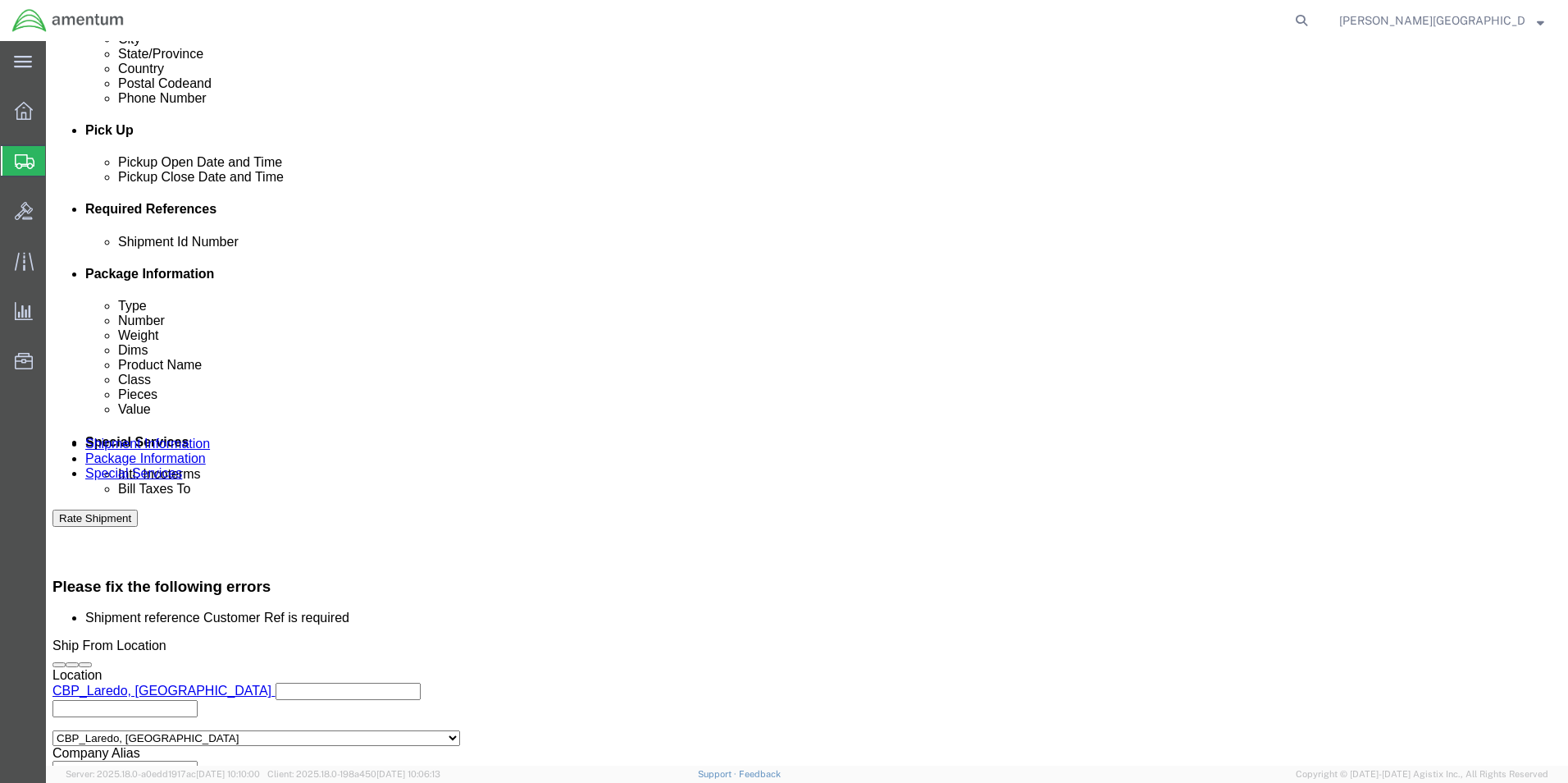
click input "text"
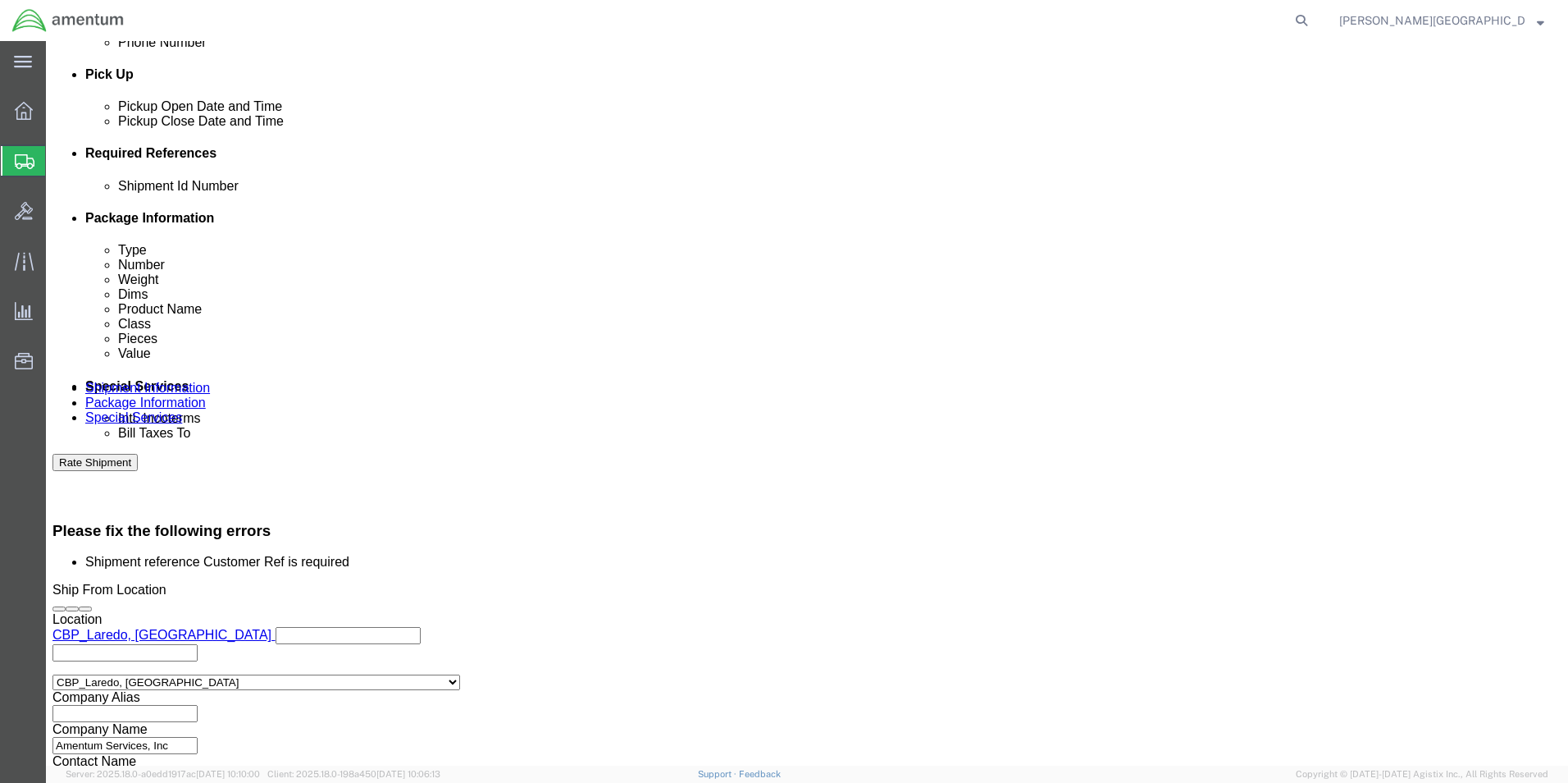
scroll to position [783, 0]
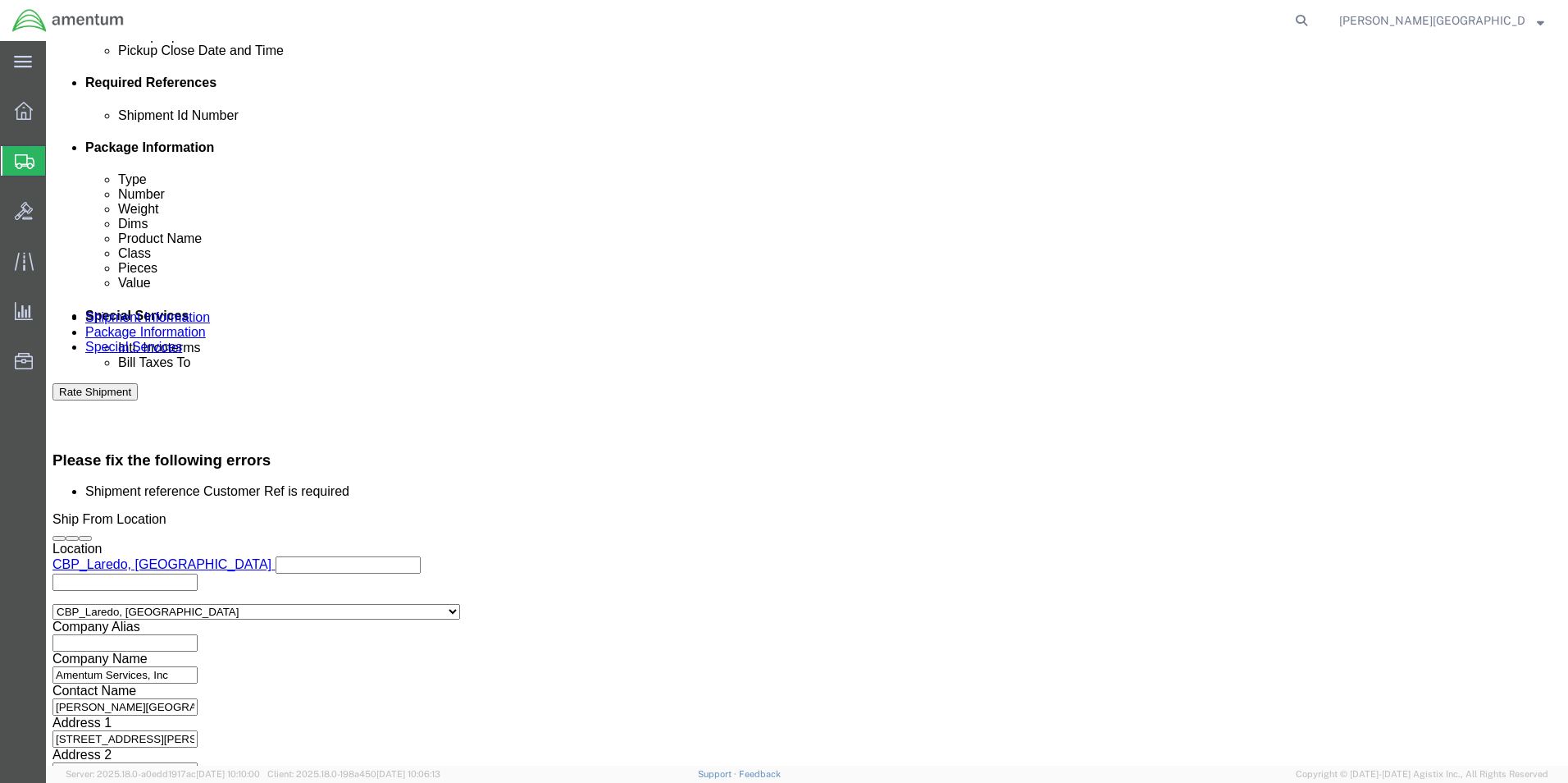
type input "USAGE#: 328558 Main Rotor Blade SN 21583"
click button "Continue"
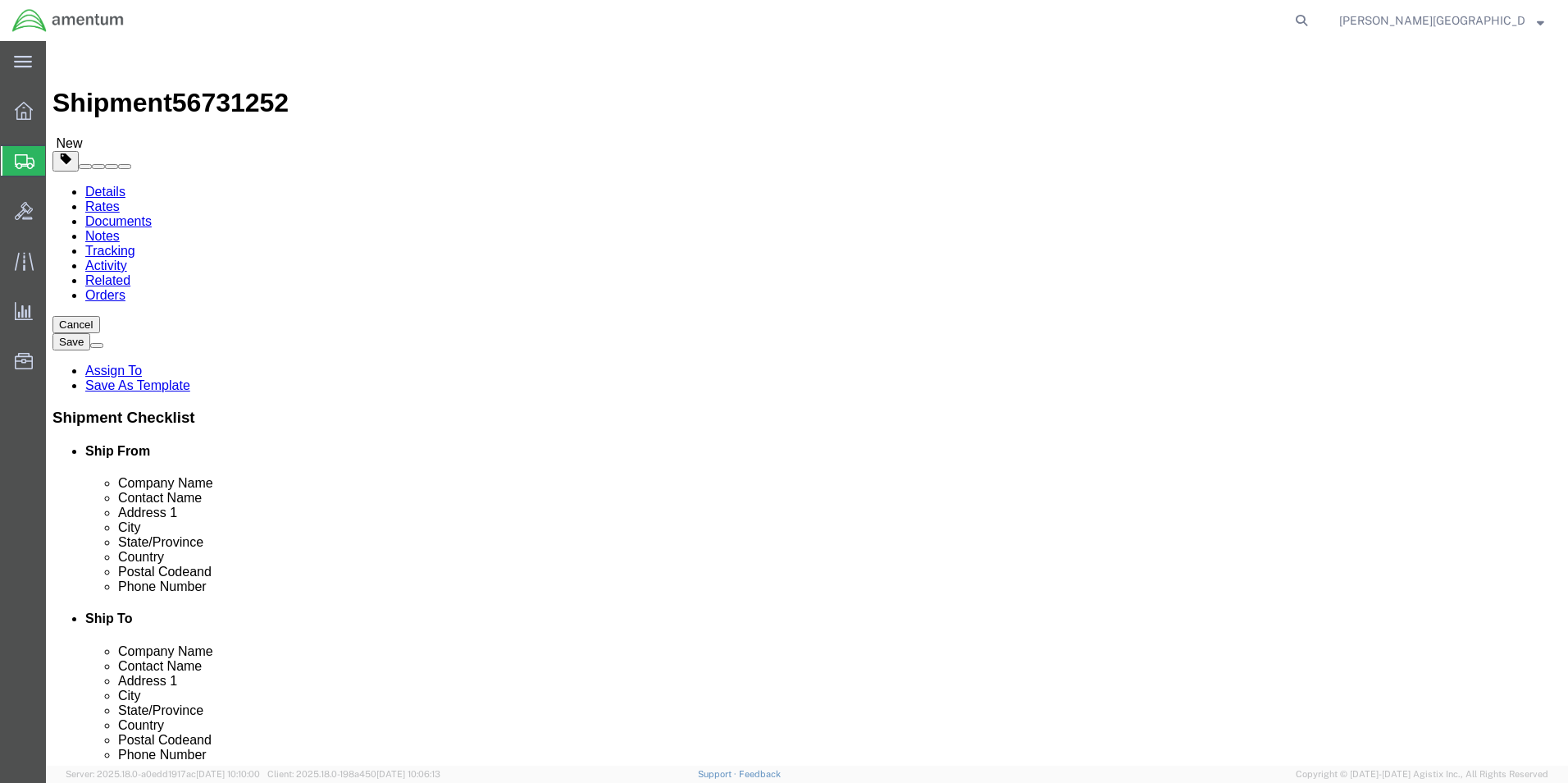
click button "Continue"
click button "Rate Shipment"
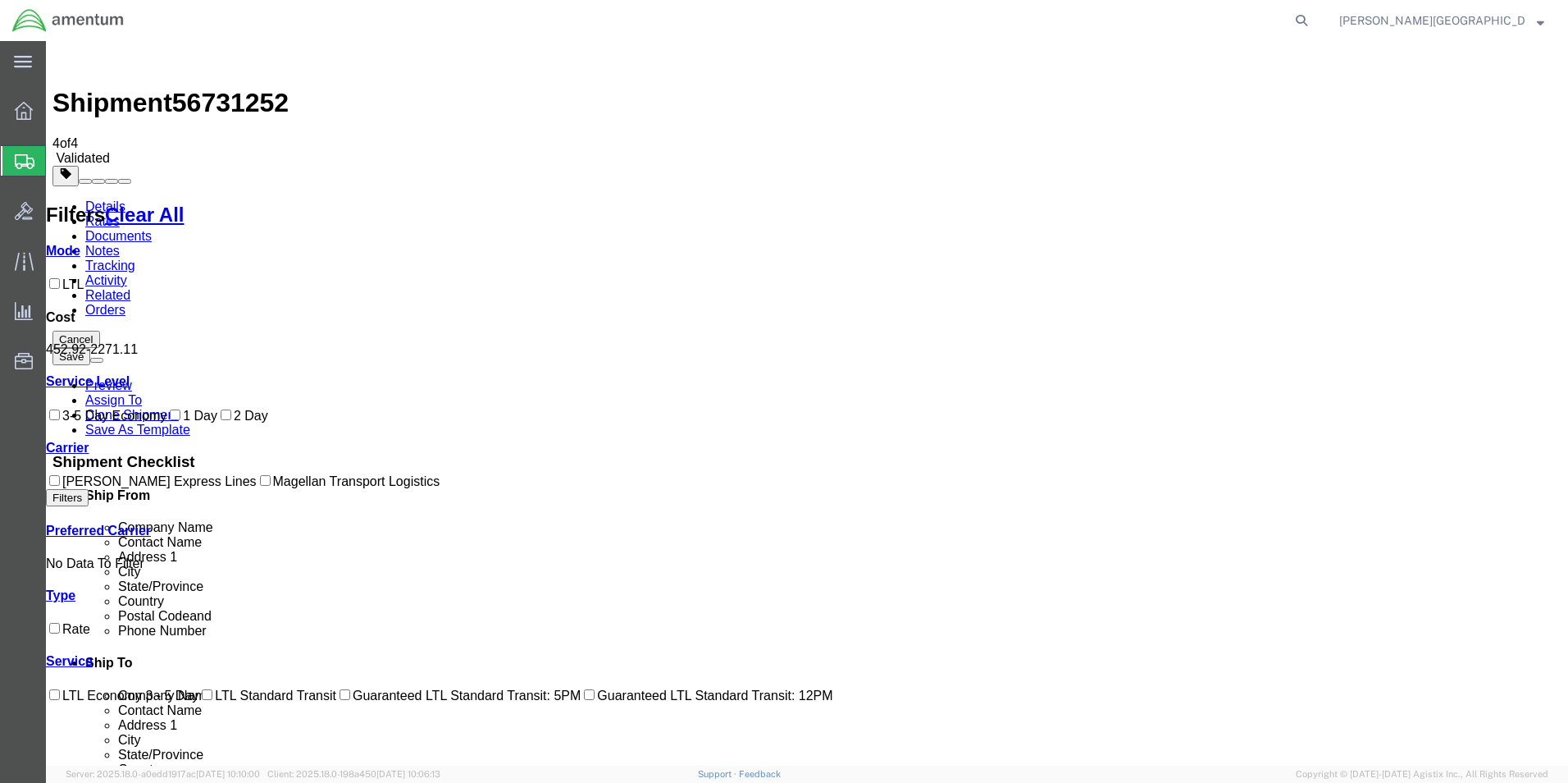
checkbox input "true"
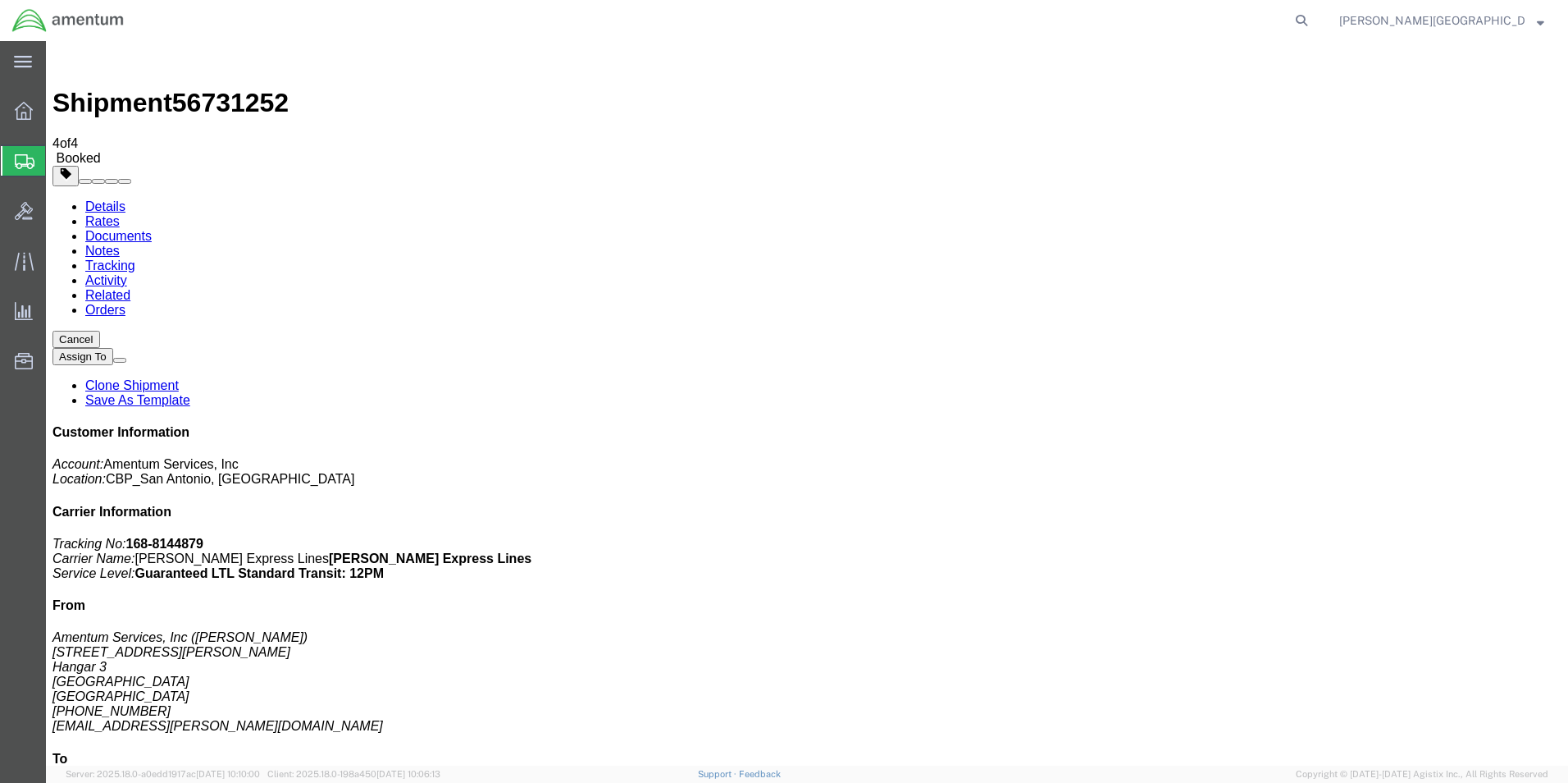
click at [0, 0] on span "Create Shipment" at bounding box center [0, 0] width 0 height 0
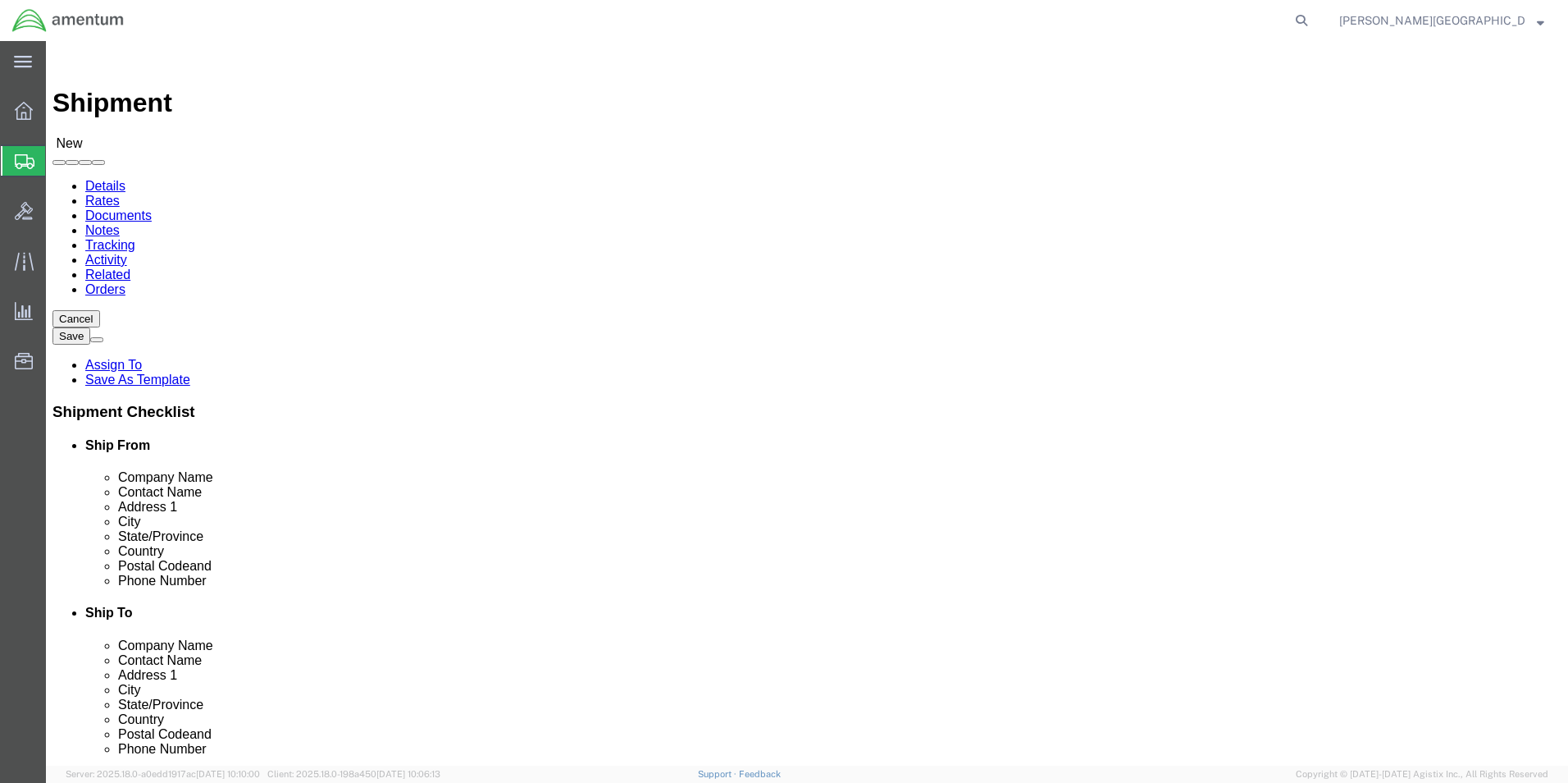
scroll to position [3363, 0]
select select "49940"
select select "[GEOGRAPHIC_DATA]"
drag, startPoint x: 326, startPoint y: 557, endPoint x: 248, endPoint y: 558, distance: 78.0
click input "text"
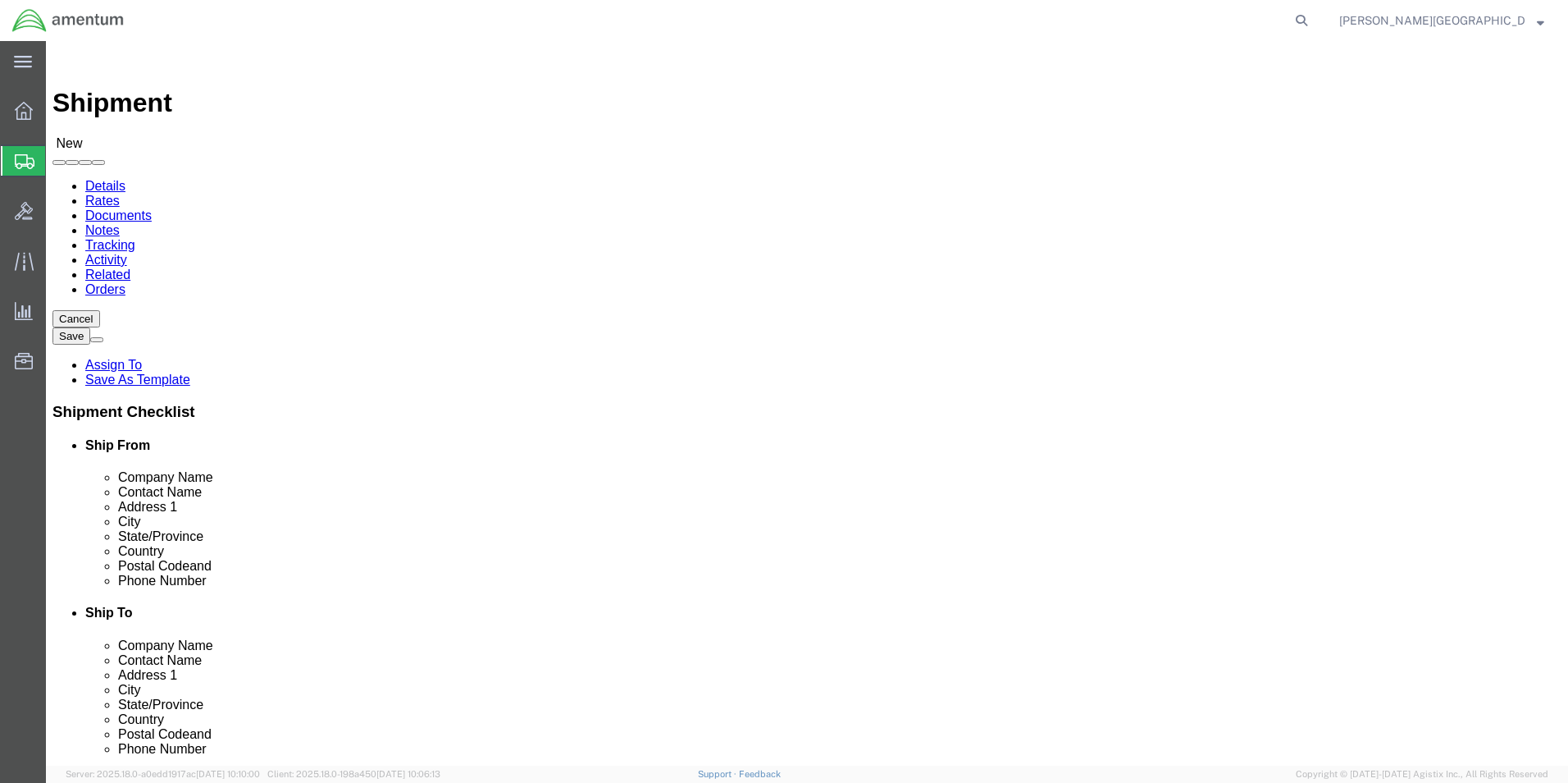
type input "[PHONE_NUMBER]"
select select "49831"
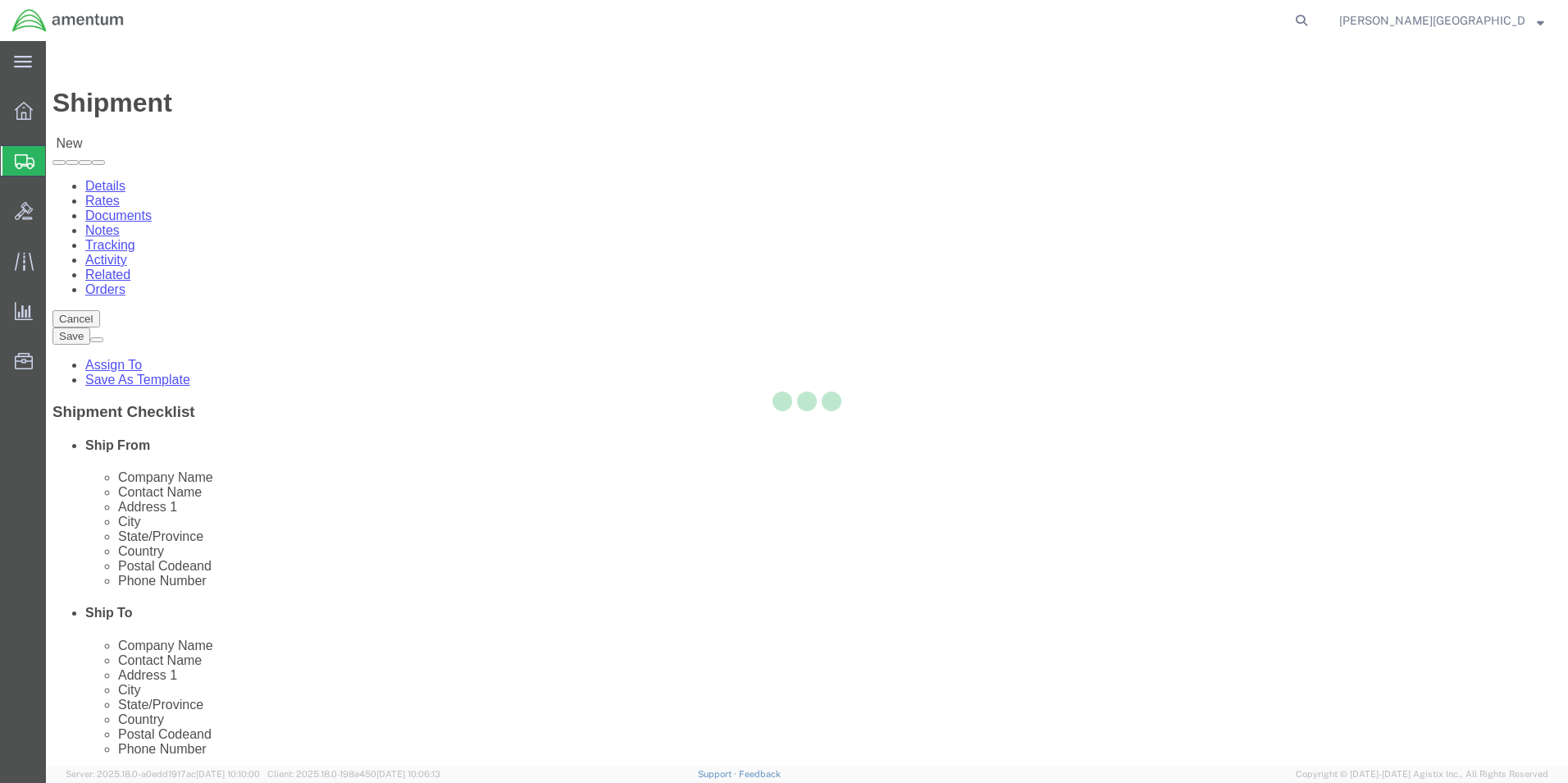
select select "[GEOGRAPHIC_DATA]"
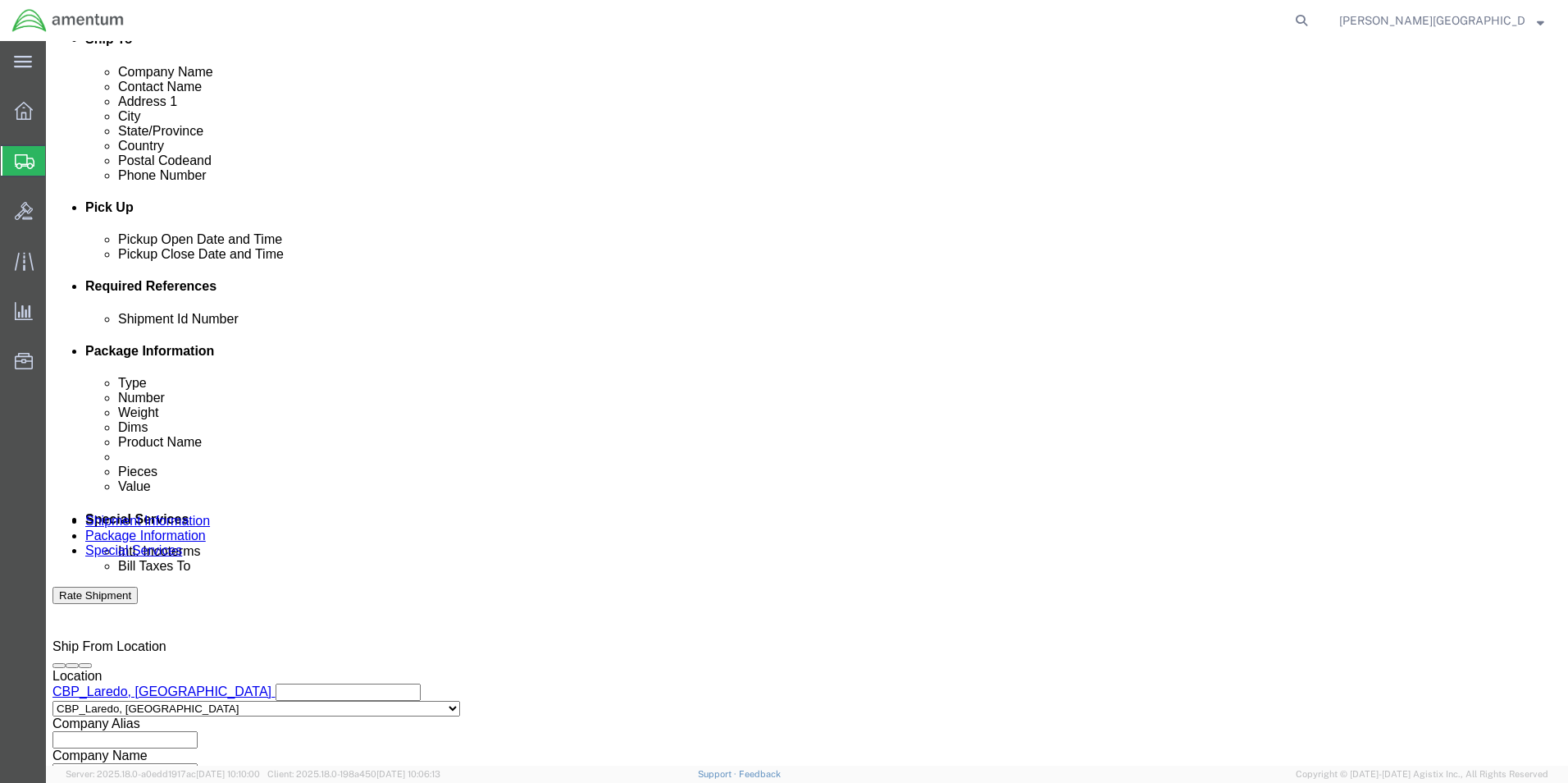
scroll to position [574, 0]
click div "[DATE] 1:00 PM"
type input "3:00 PM"
click button "Apply"
click button "Add reference"
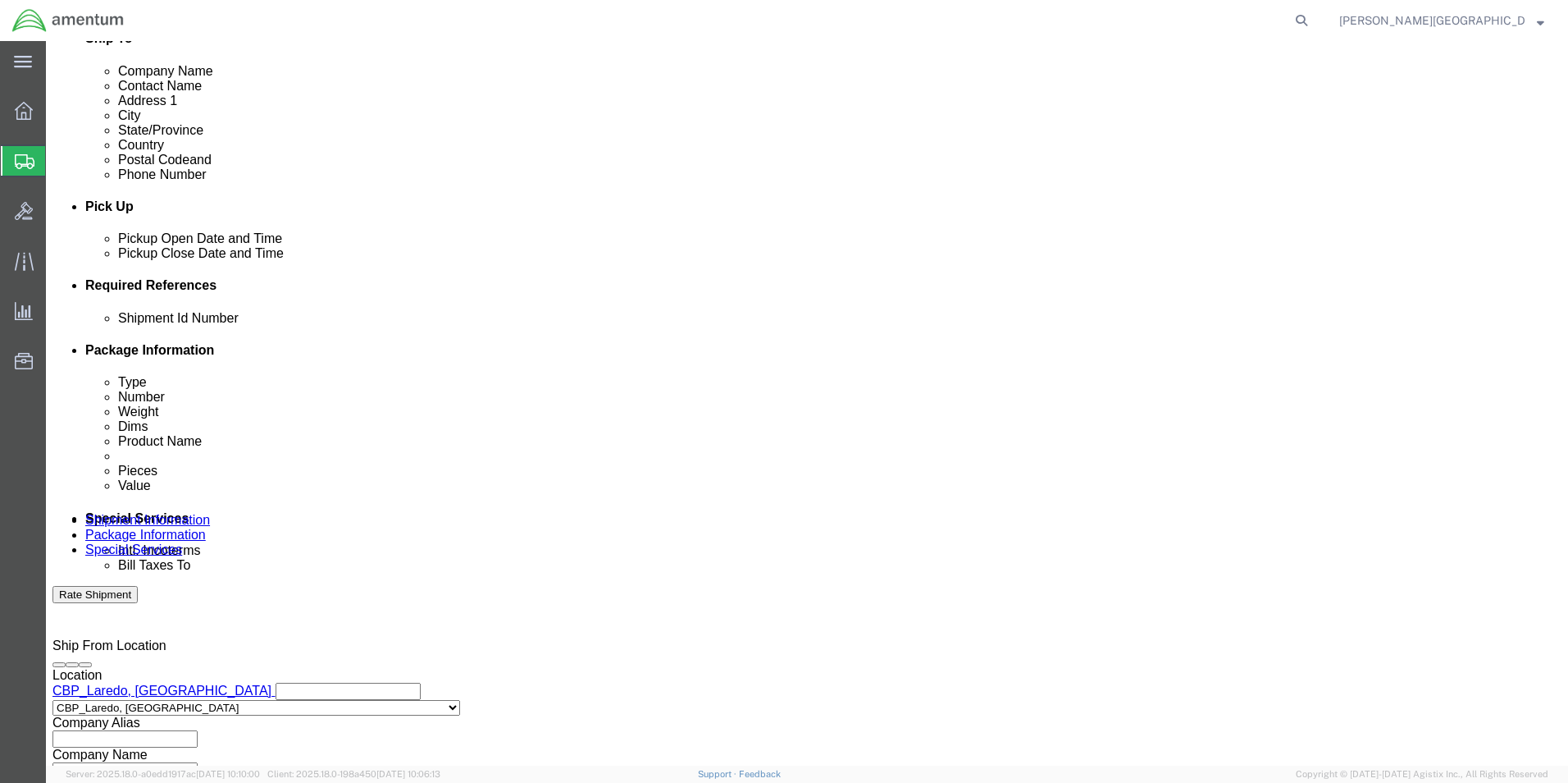
click select "Select Account Type Activity ID Airline Appointment Number ASN Batch Request # …"
select select "DEPT"
click select "Select Account Type Activity ID Airline Appointment Number ASN Batch Request # …"
click input "text"
type input "Supply Department"
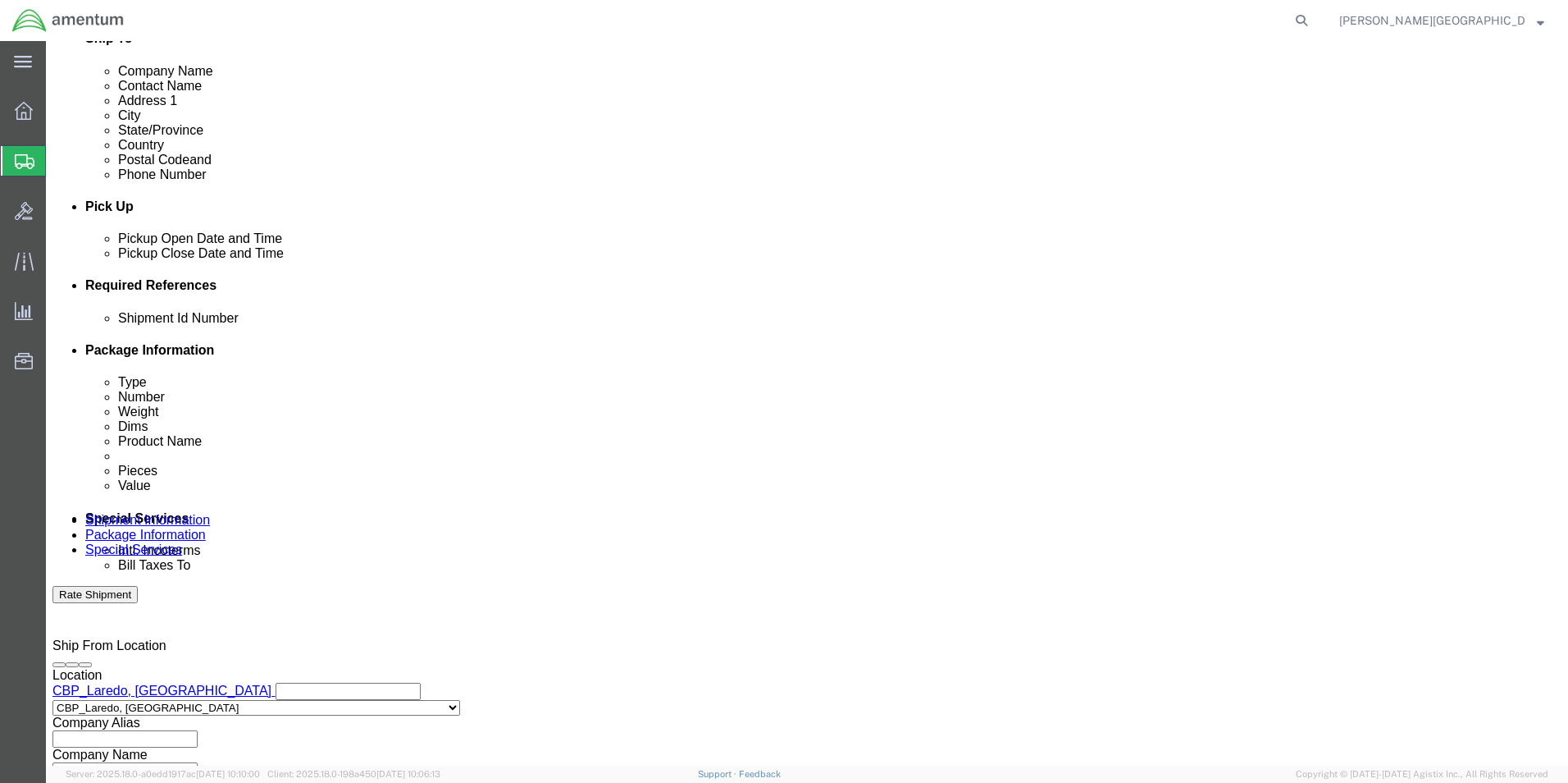
click button "Add reference"
click select "Select Account Type Activity ID Airline Appointment Number ASN Batch Request # …"
select select "PROJNUM"
click select "Select Account Type Activity ID Airline Appointment Number ASN Batch Request # …"
click input "text"
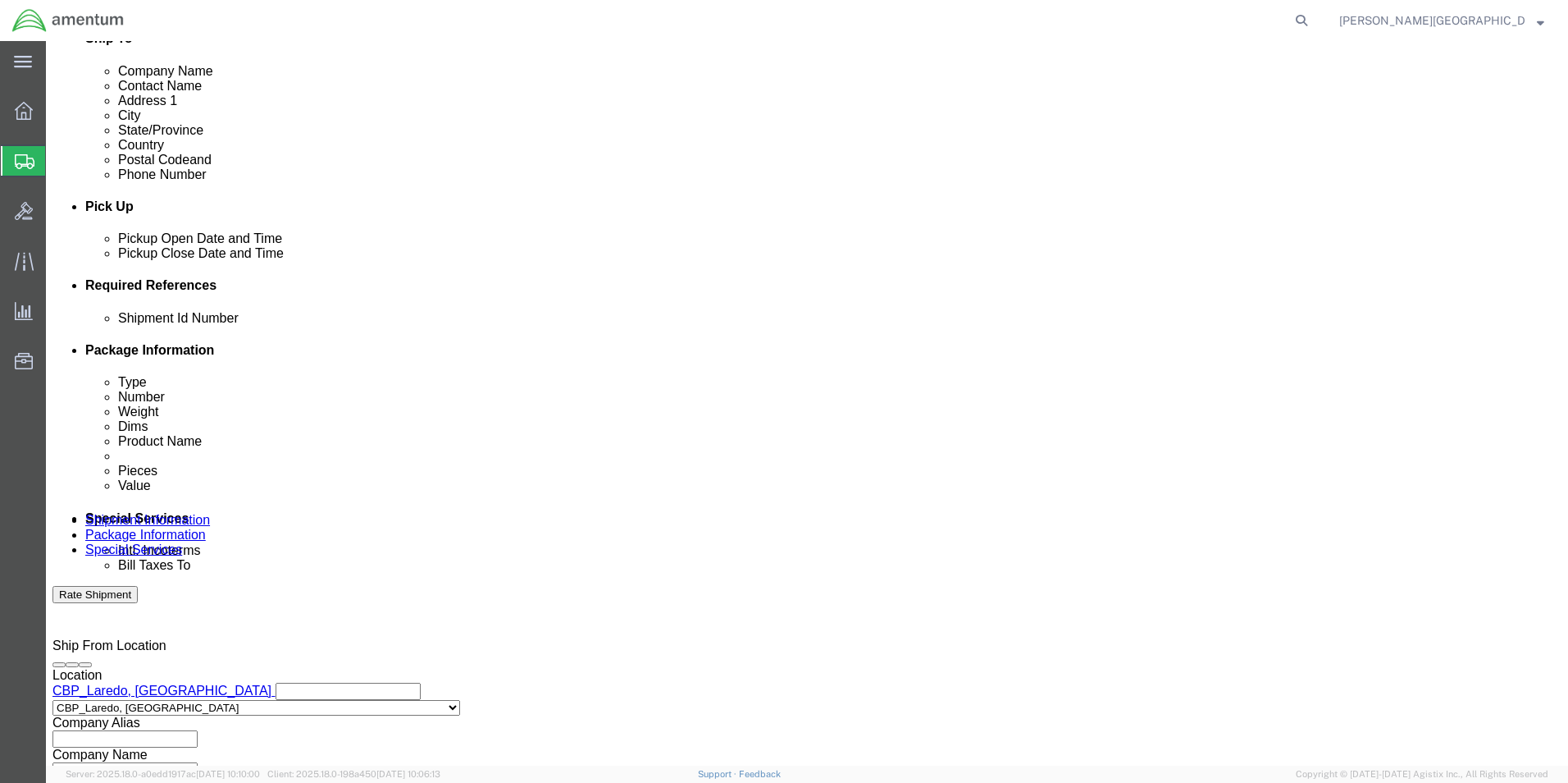
click input "6118.02.03.2219.000.LRT.0000"
type input "6118.03.03.2219.000.LRT.0000"
click button "Add reference"
click select "Select Account Type Activity ID Airline Appointment Number ASN Batch Request # …"
select select "CUSTREF"
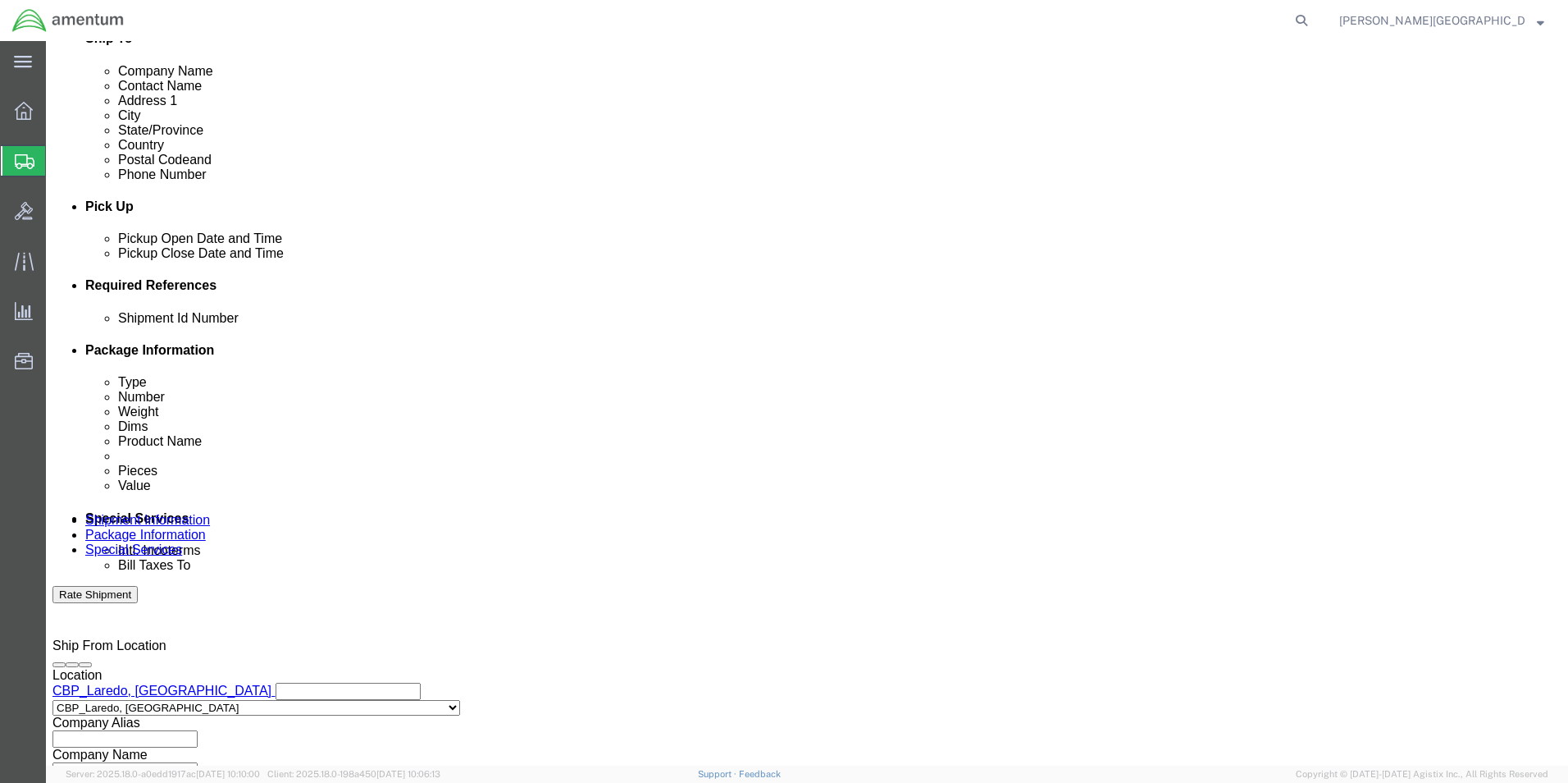
click select "Select Account Type Activity ID Airline Appointment Number ASN Batch Request # …"
click input "text"
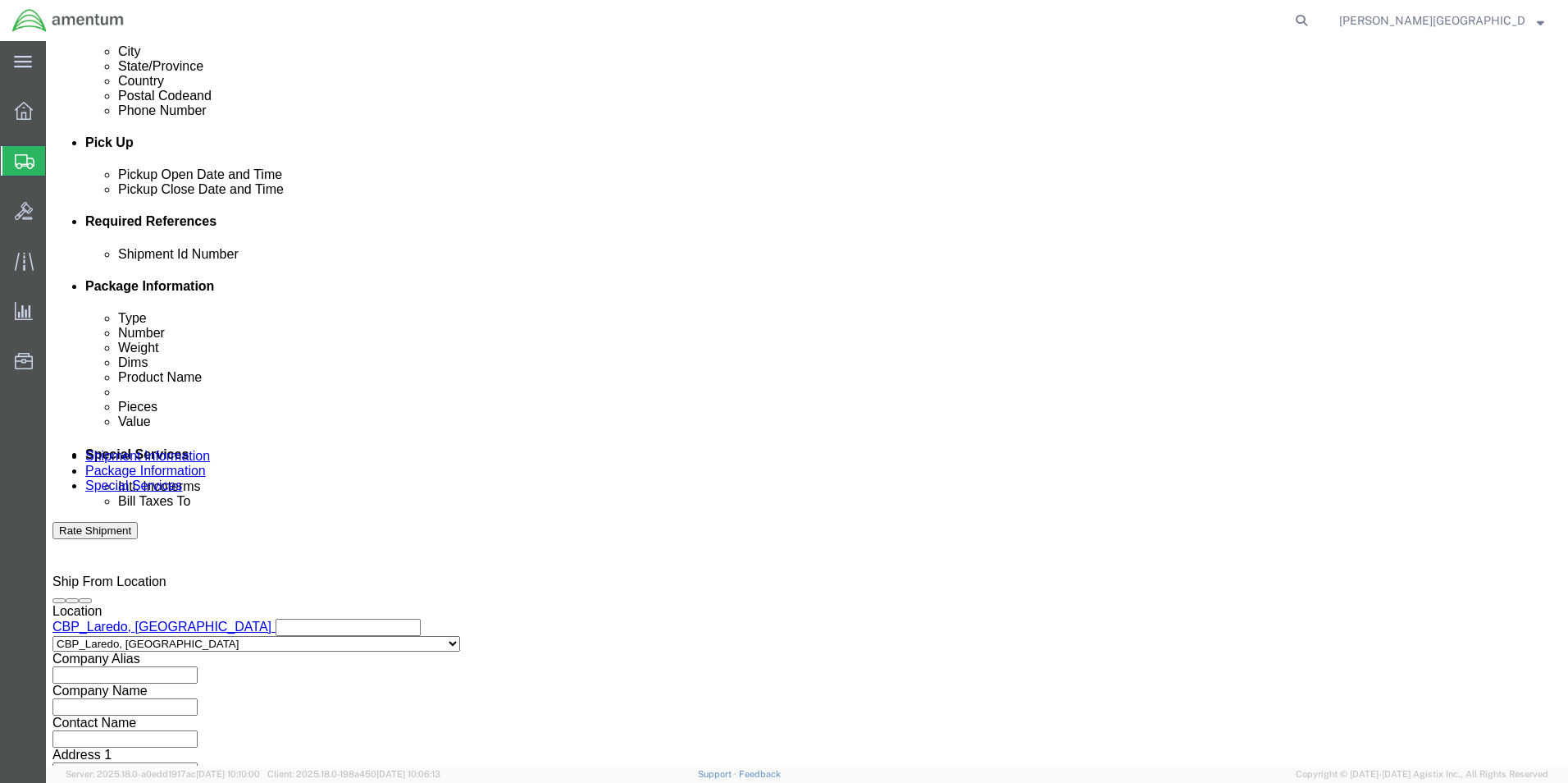
scroll to position [716, 0]
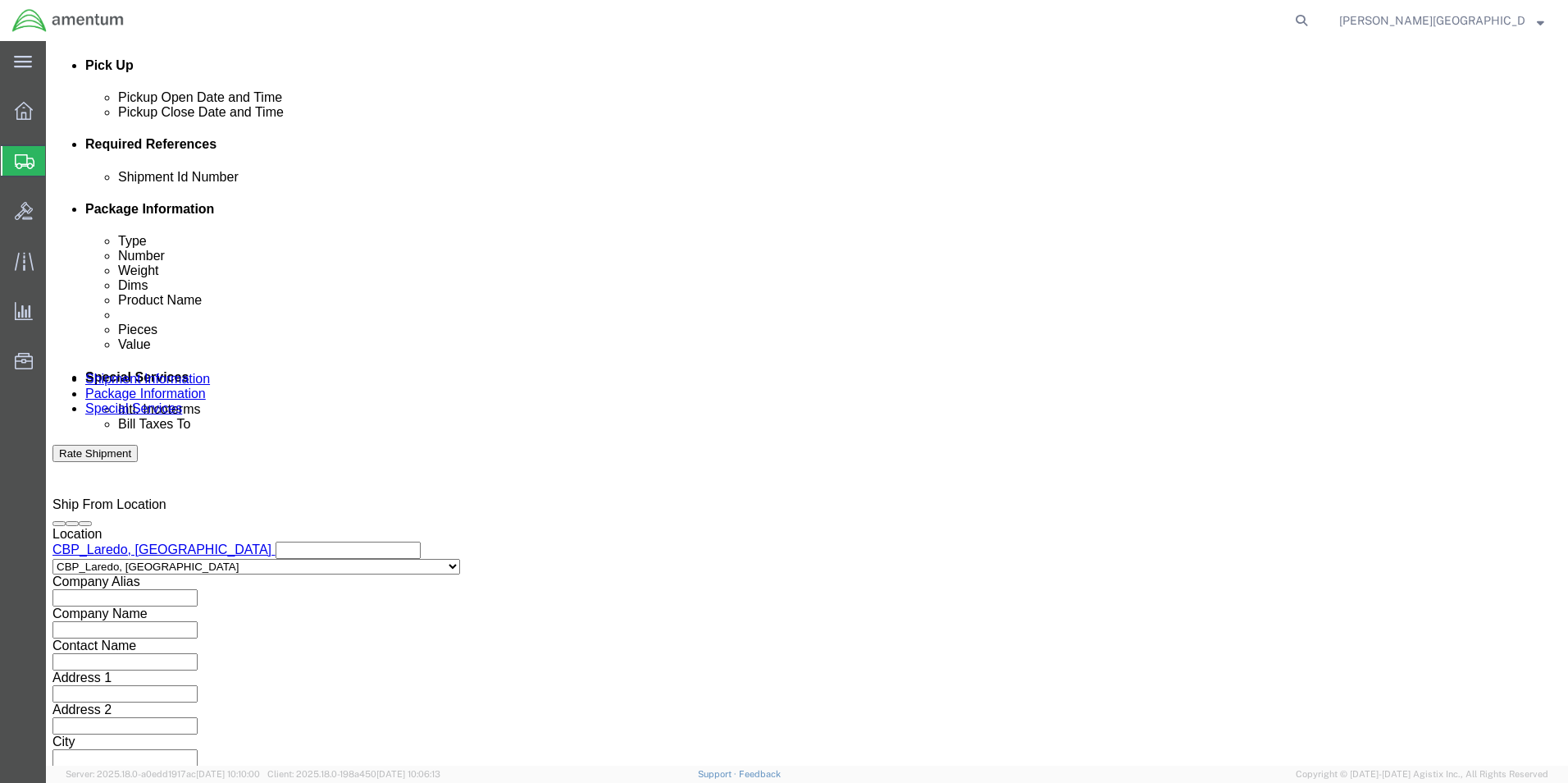
type input "Empty Blade Boxes"
click select "Select Air Less than Truckload Multi-Leg Ocean Freight Rail Small Parcel Truckl…"
select select "LTL"
click select "Select Air Less than Truckload Multi-Leg Ocean Freight Rail Small Parcel Truckl…"
click select "Select Straight Truck"
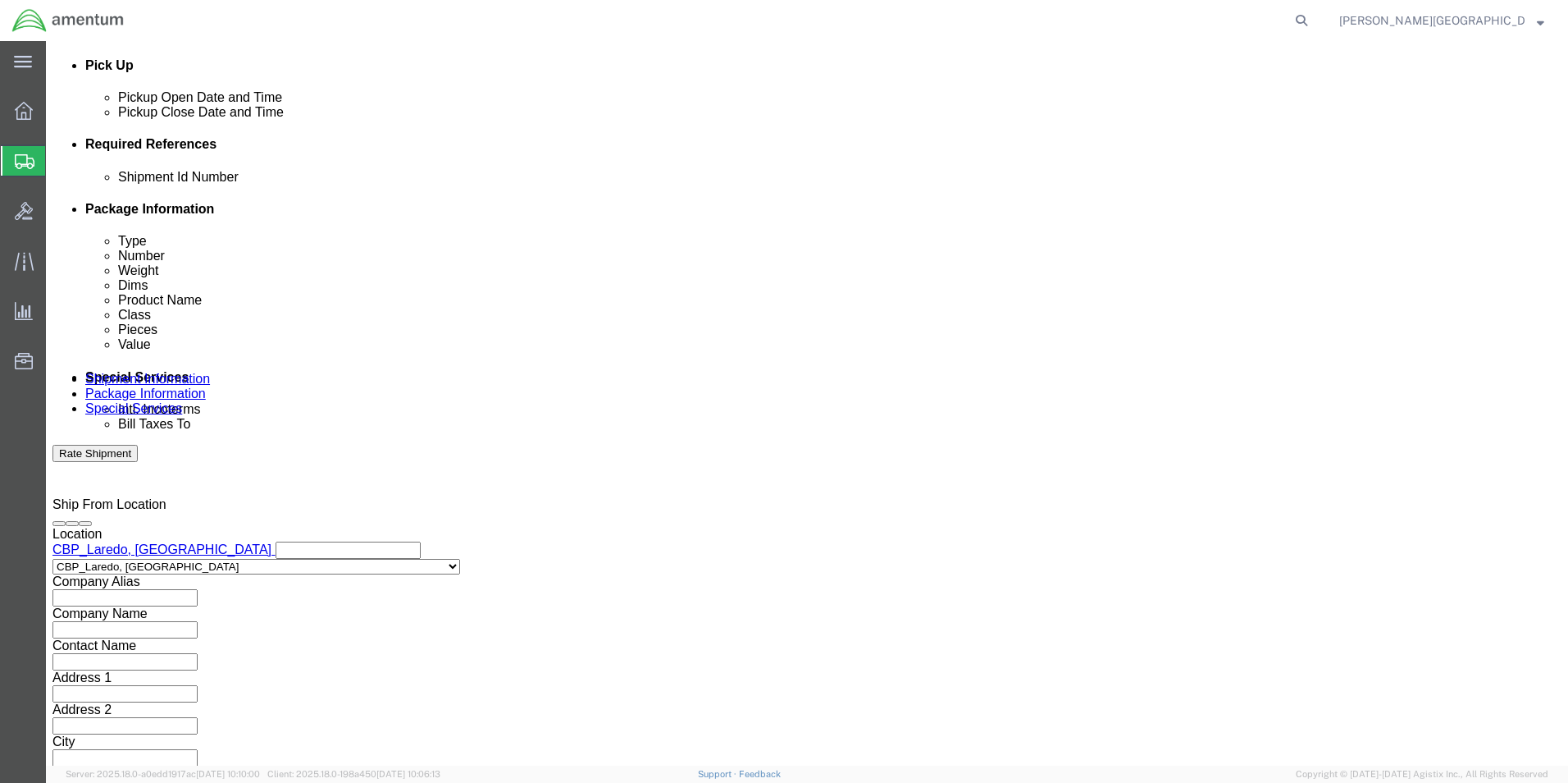
select select "STTR"
click select "Select Straight Truck"
click input "text"
click div "Vehicle Select Straight Truck Size Select 48 Feet 20 Feet 35 Feet 53 Feet Conta…"
click button "Continue"
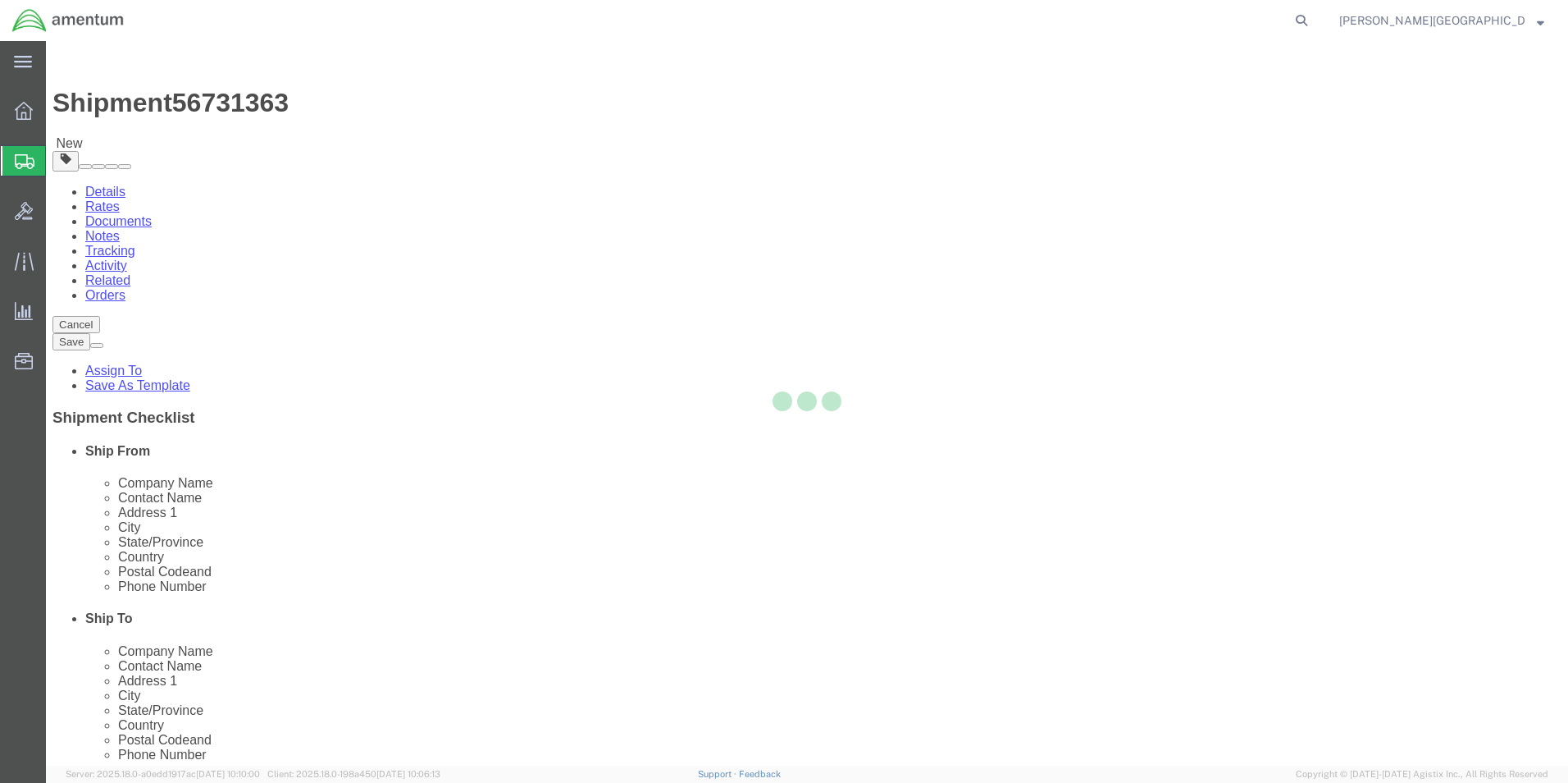
select select "CBOX"
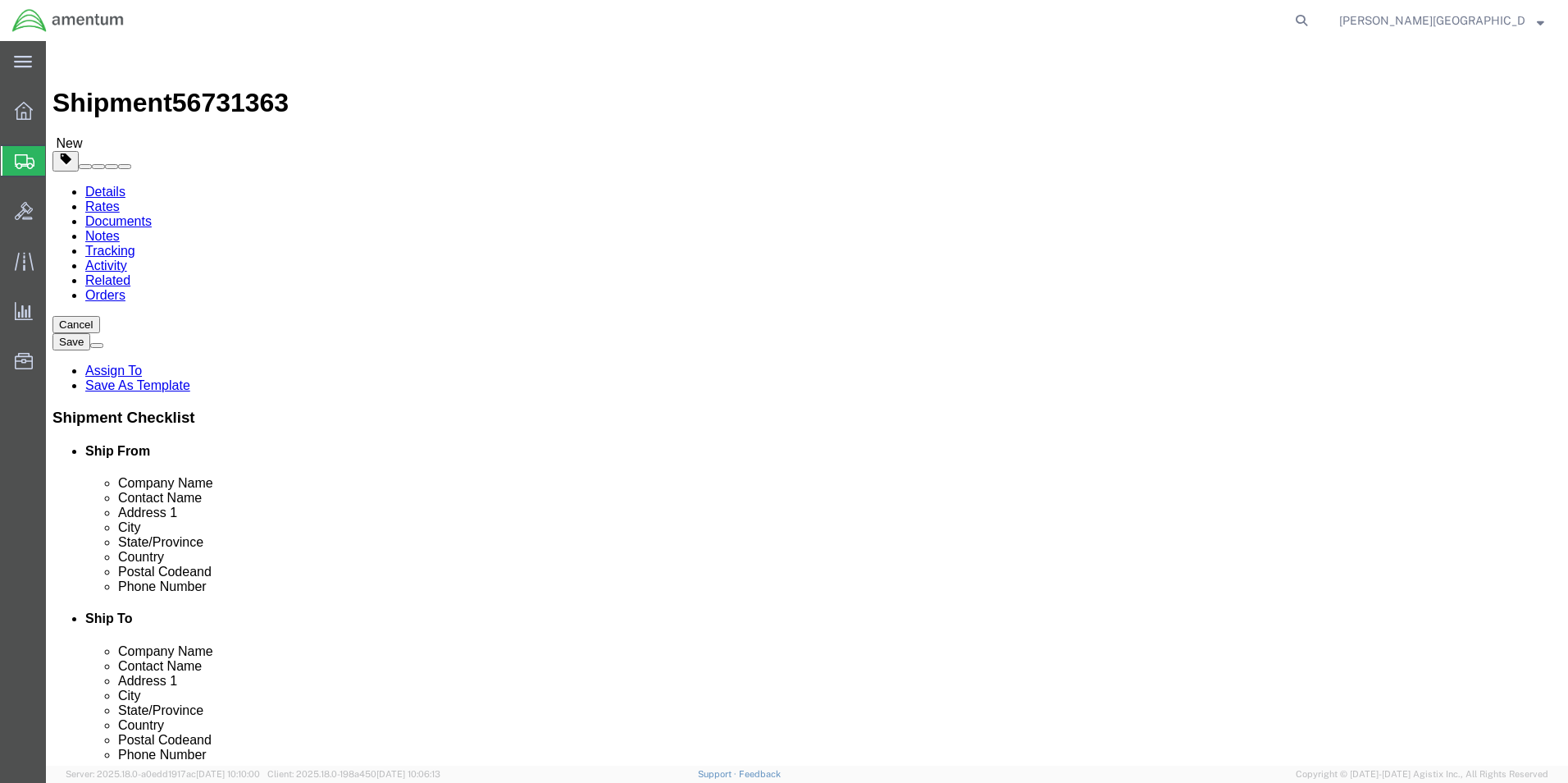
click input "1"
type input "3"
click select "Select Bale(s) Basket(s) Bolt(s) Bottle(s) Buckets Bulk Bundle(s) Can(s) Cardbo…"
select select "CRAT"
click select "Select Bale(s) Basket(s) Bolt(s) Bottle(s) Buckets Bulk Bundle(s) Can(s) Cardbo…"
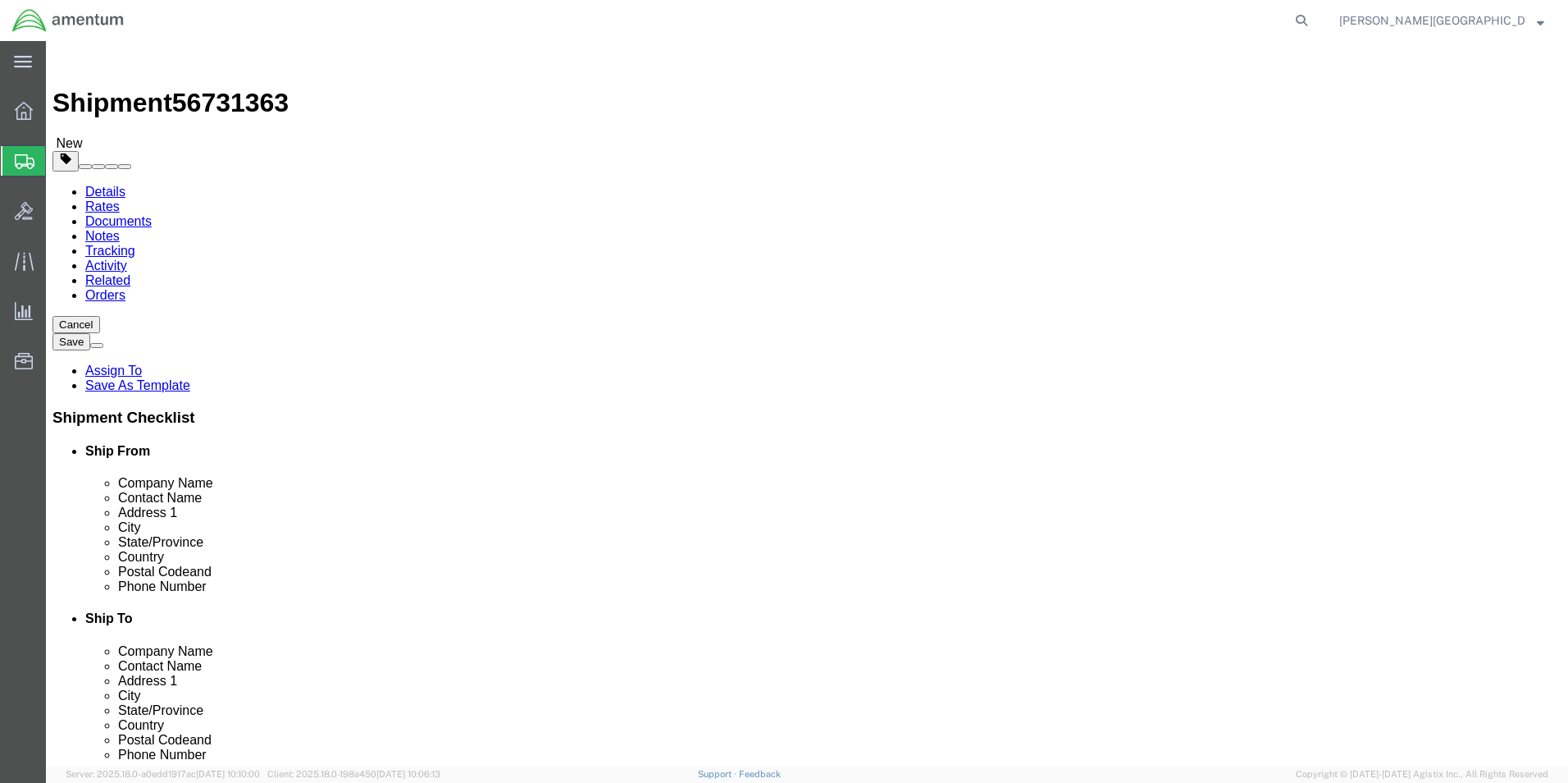
click input "text"
type input "192"
click input "text"
type input "25"
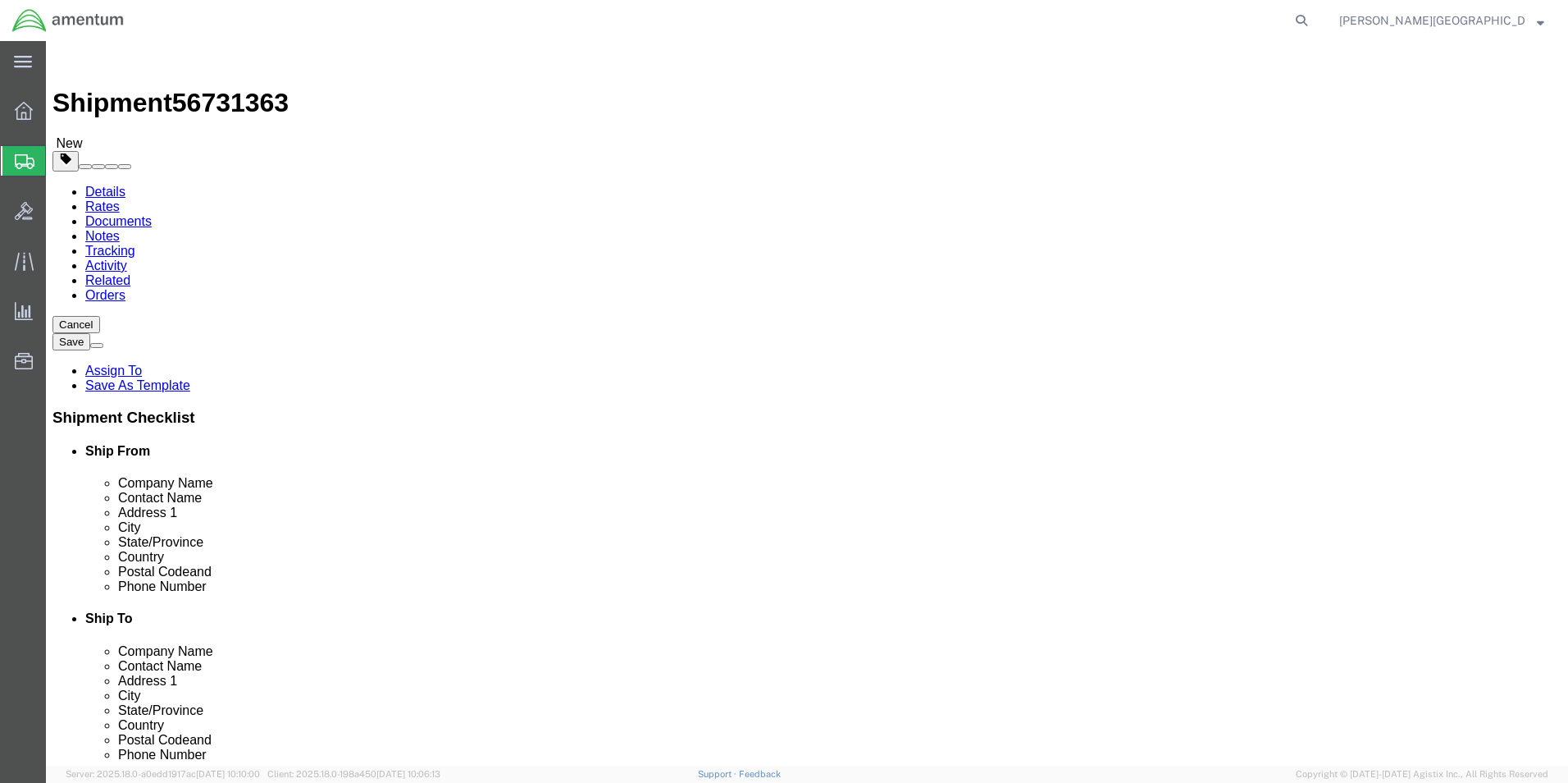
click input "text"
type input "14"
click input "0.00"
type input "75.00"
click link "Add Content"
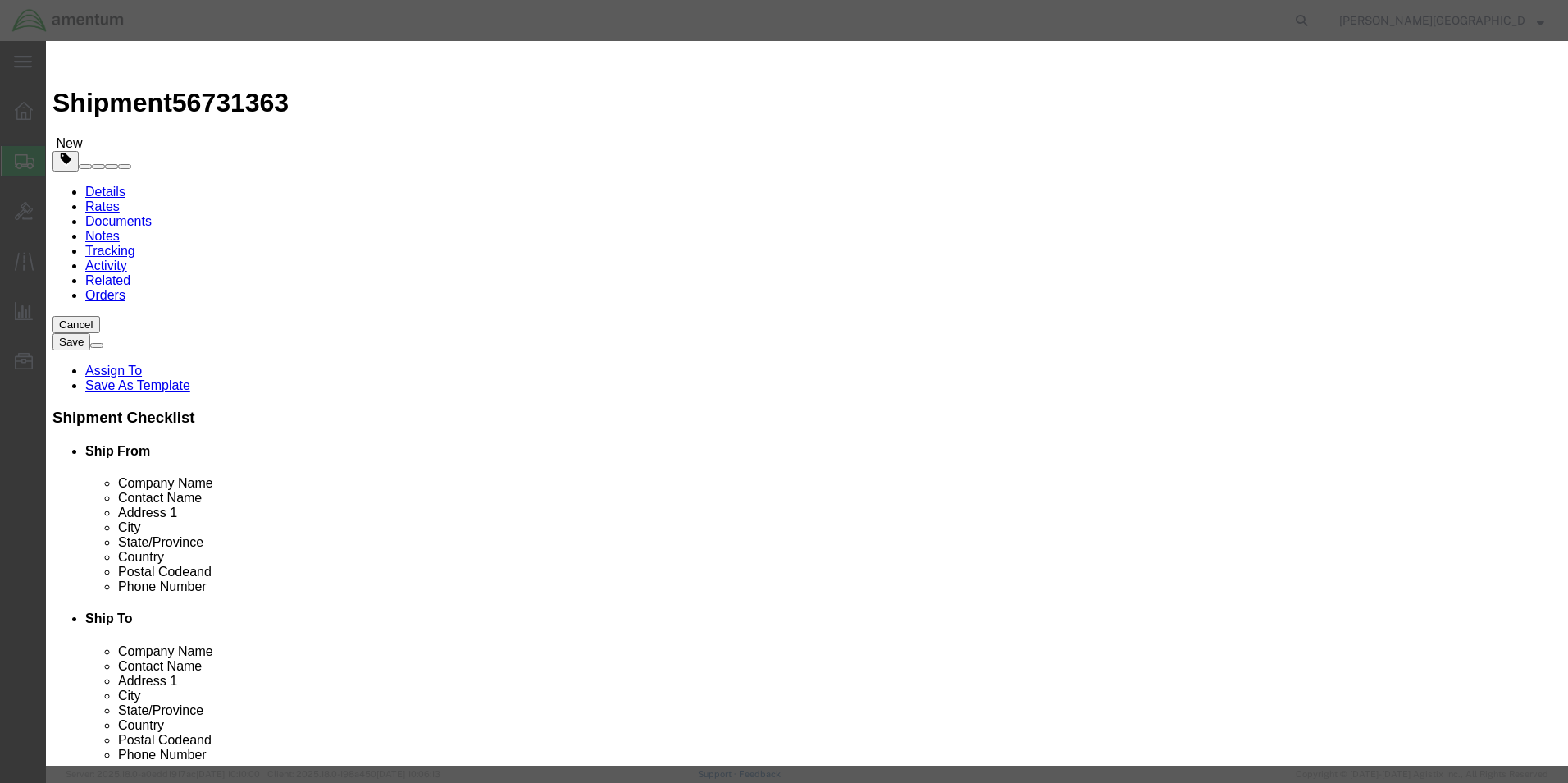
click input "text"
type input "Main Rotor Blade"
select select "US"
click input "Main Rotor Blade"
type input "Main Rotor Blade Boxes"
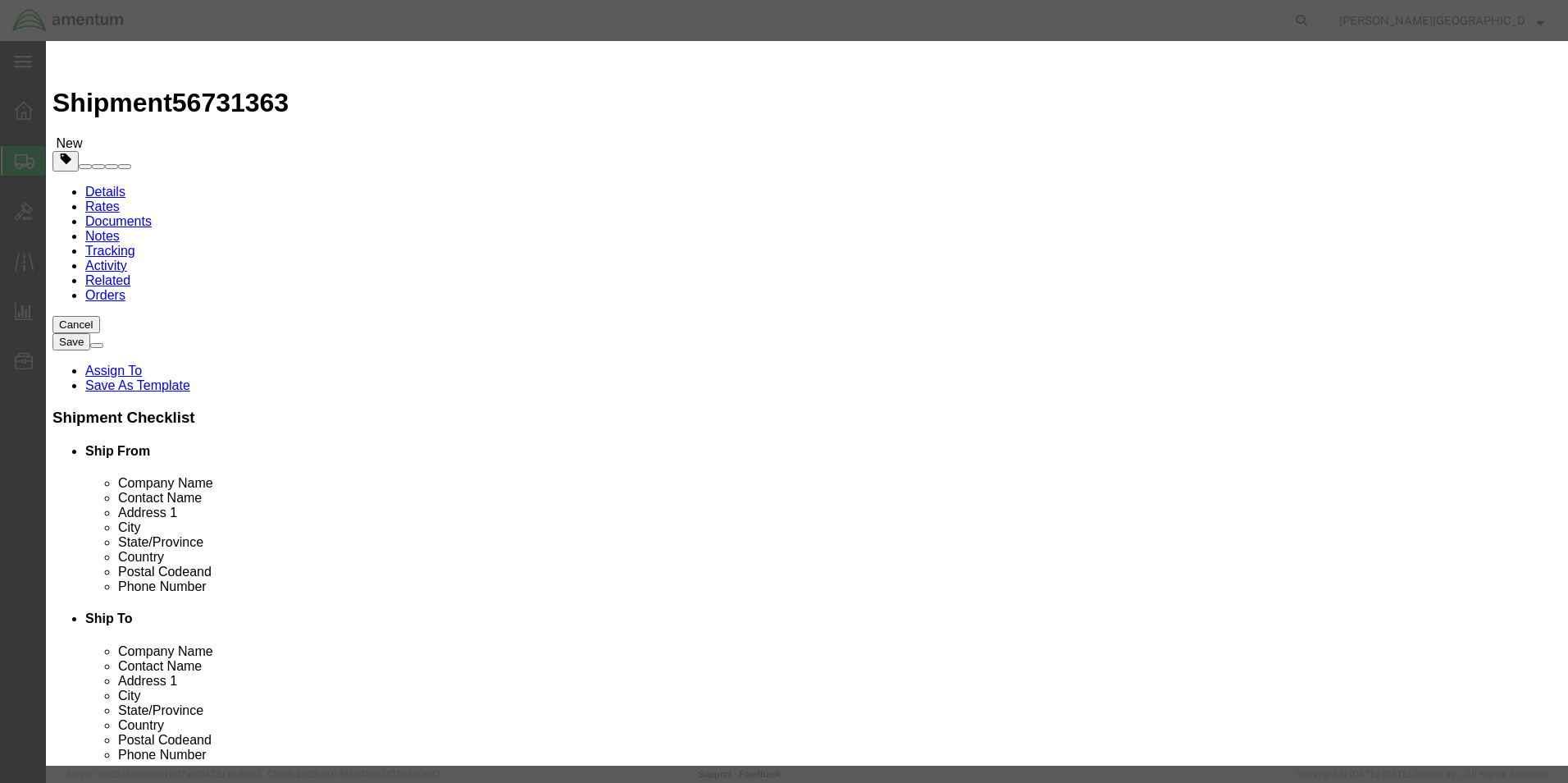
click input "0"
type input "3"
click input "text"
type input "3500.00"
click select "Select 50 55 60 65 70 85 92.5 100 125 175 250 300 400"
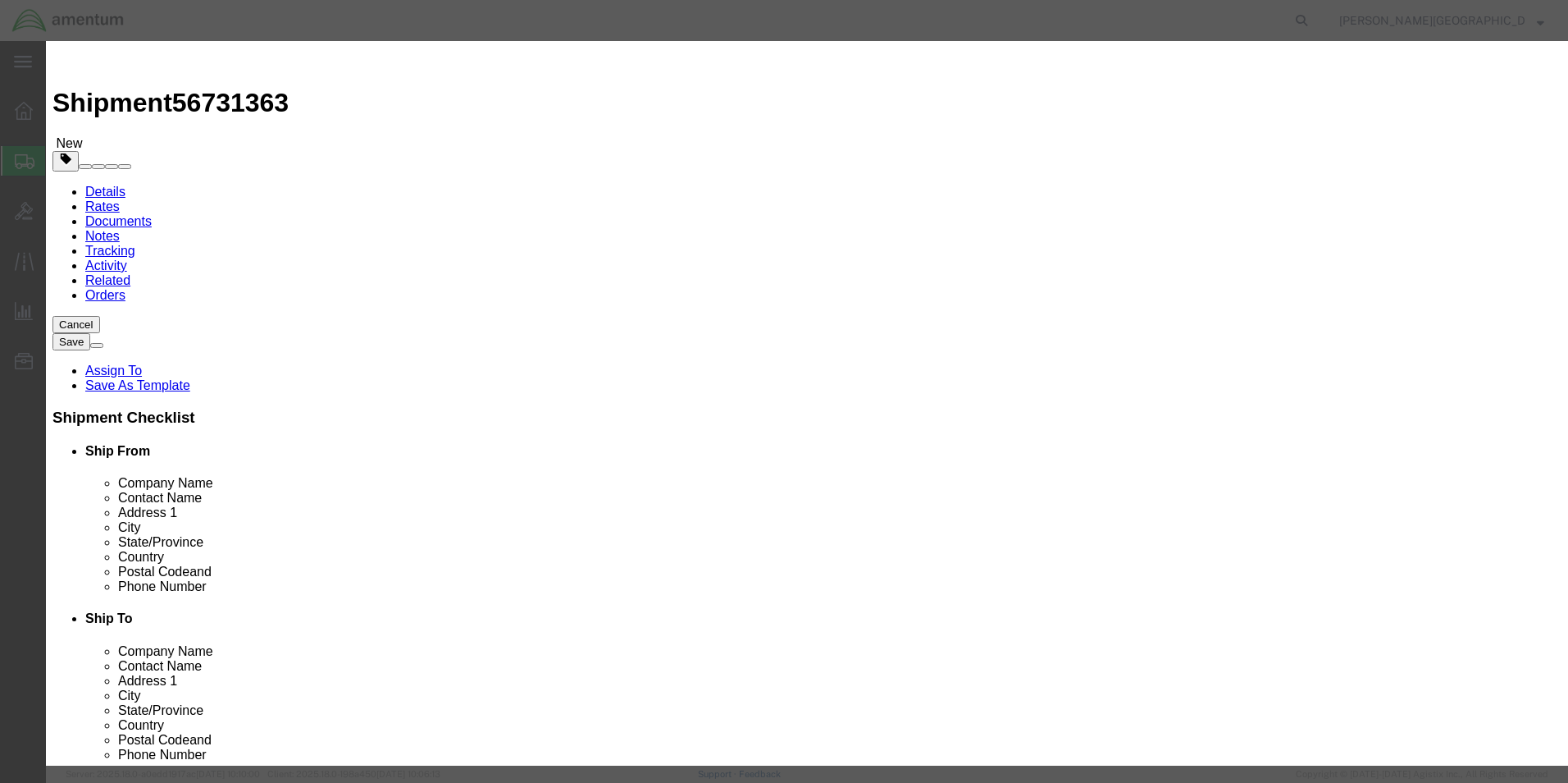
select select "400"
click select "Select 50 55 60 65 70 85 92.5 100 125 175 250 300 400"
click textarea
click input "Main Rotor Blade Boxes"
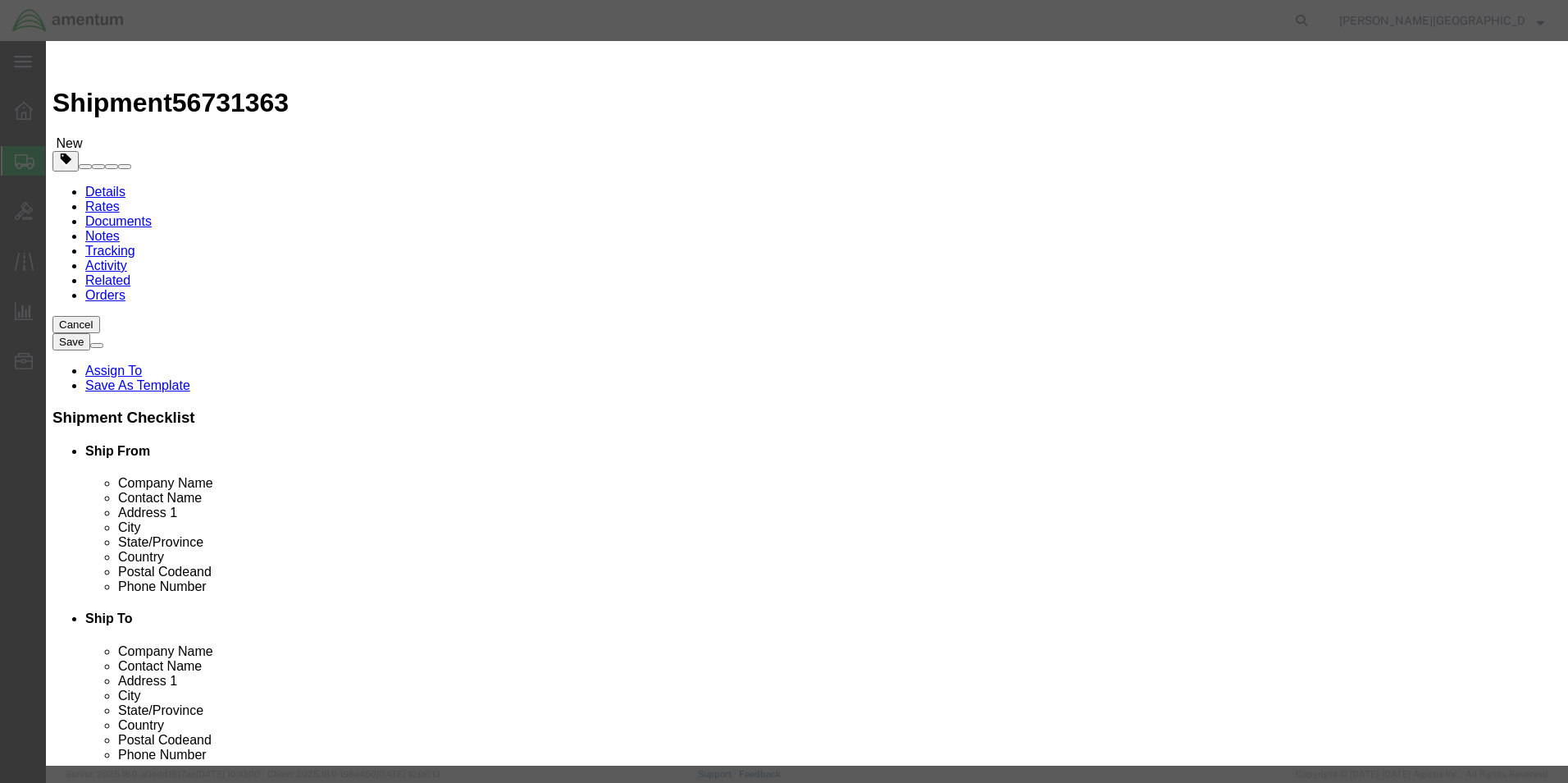
type input "Empty Main Rotor Blade Boxes"
click button "Save & Close"
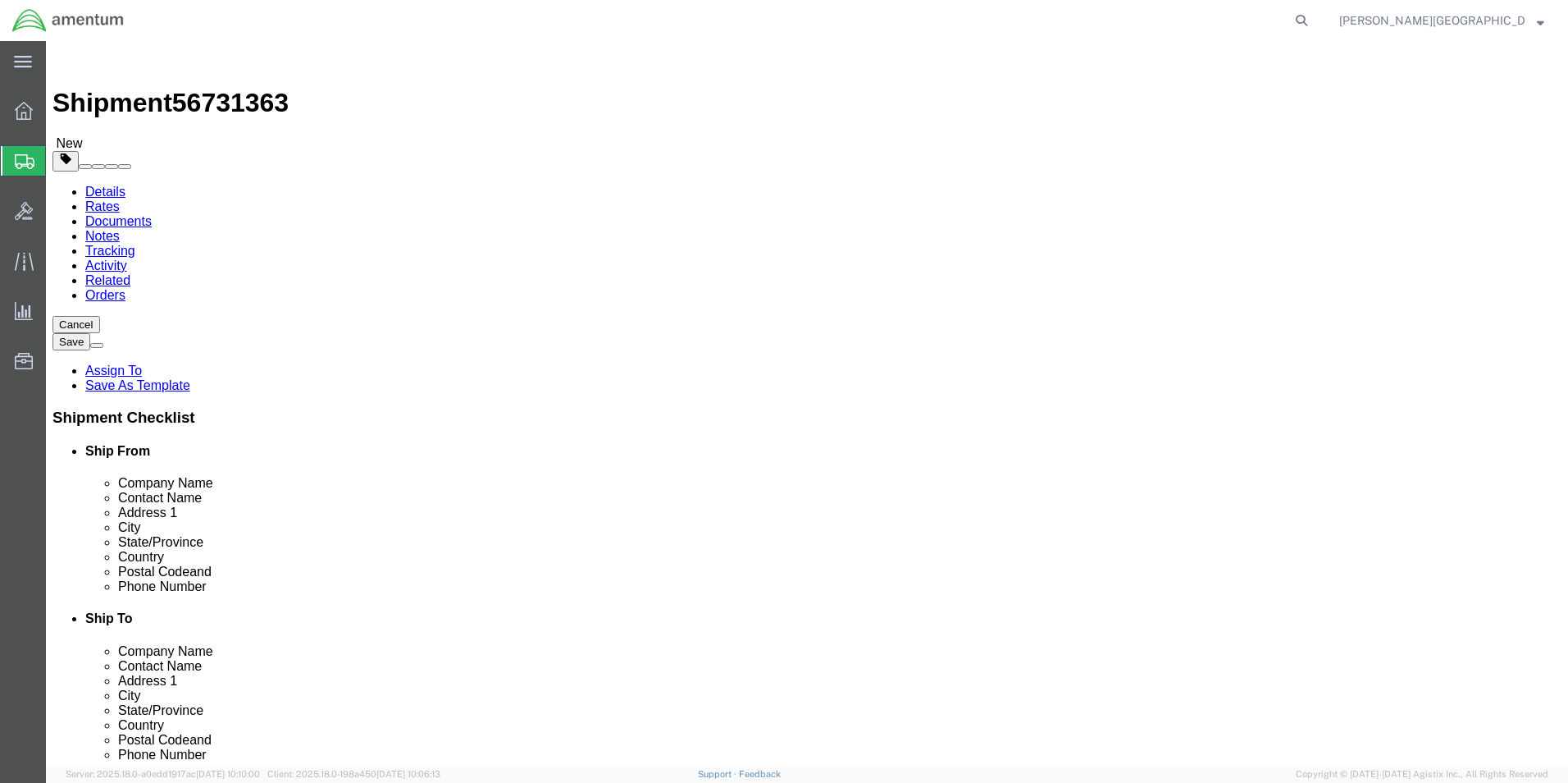
click button "Continue"
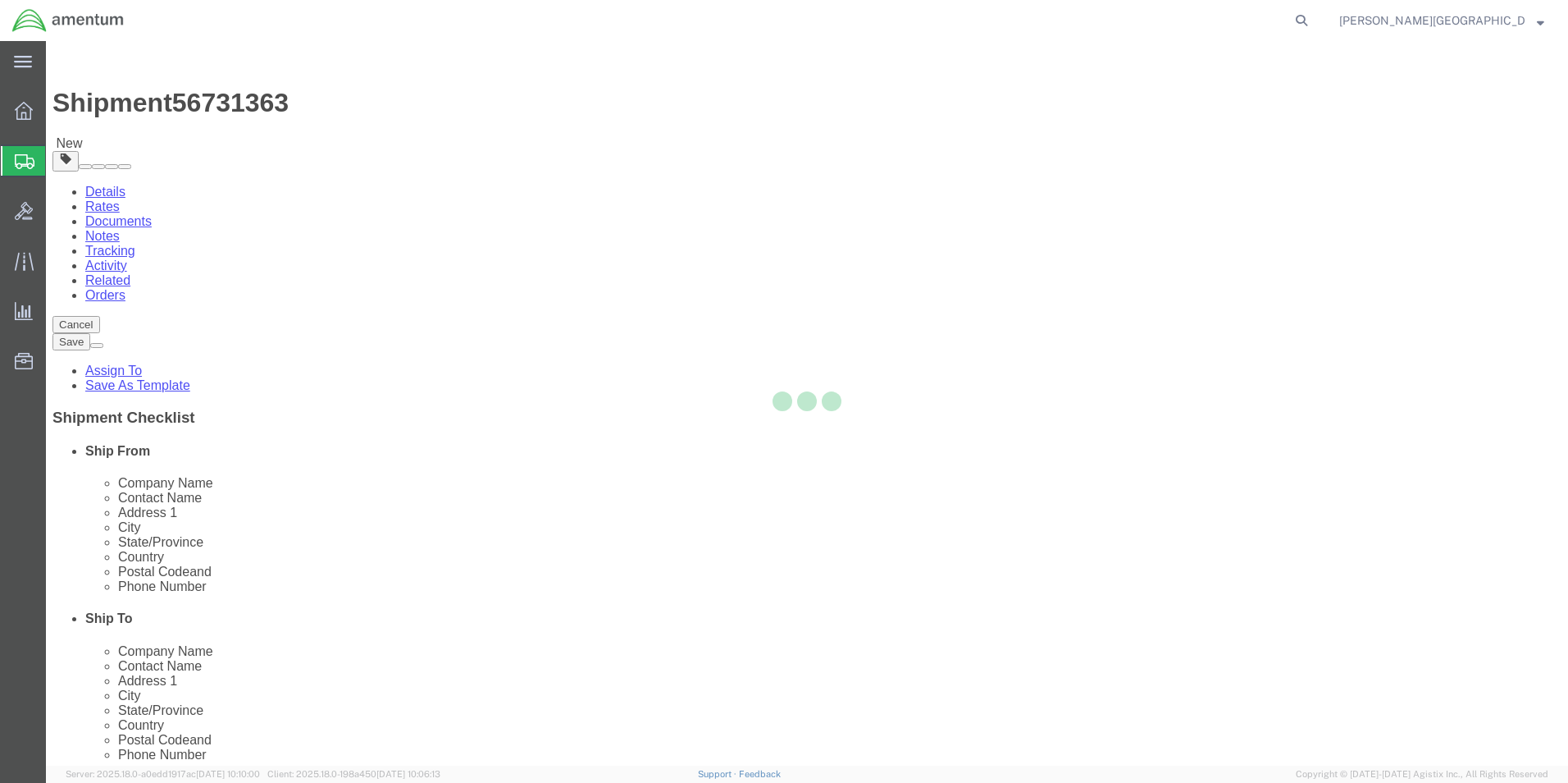
select select
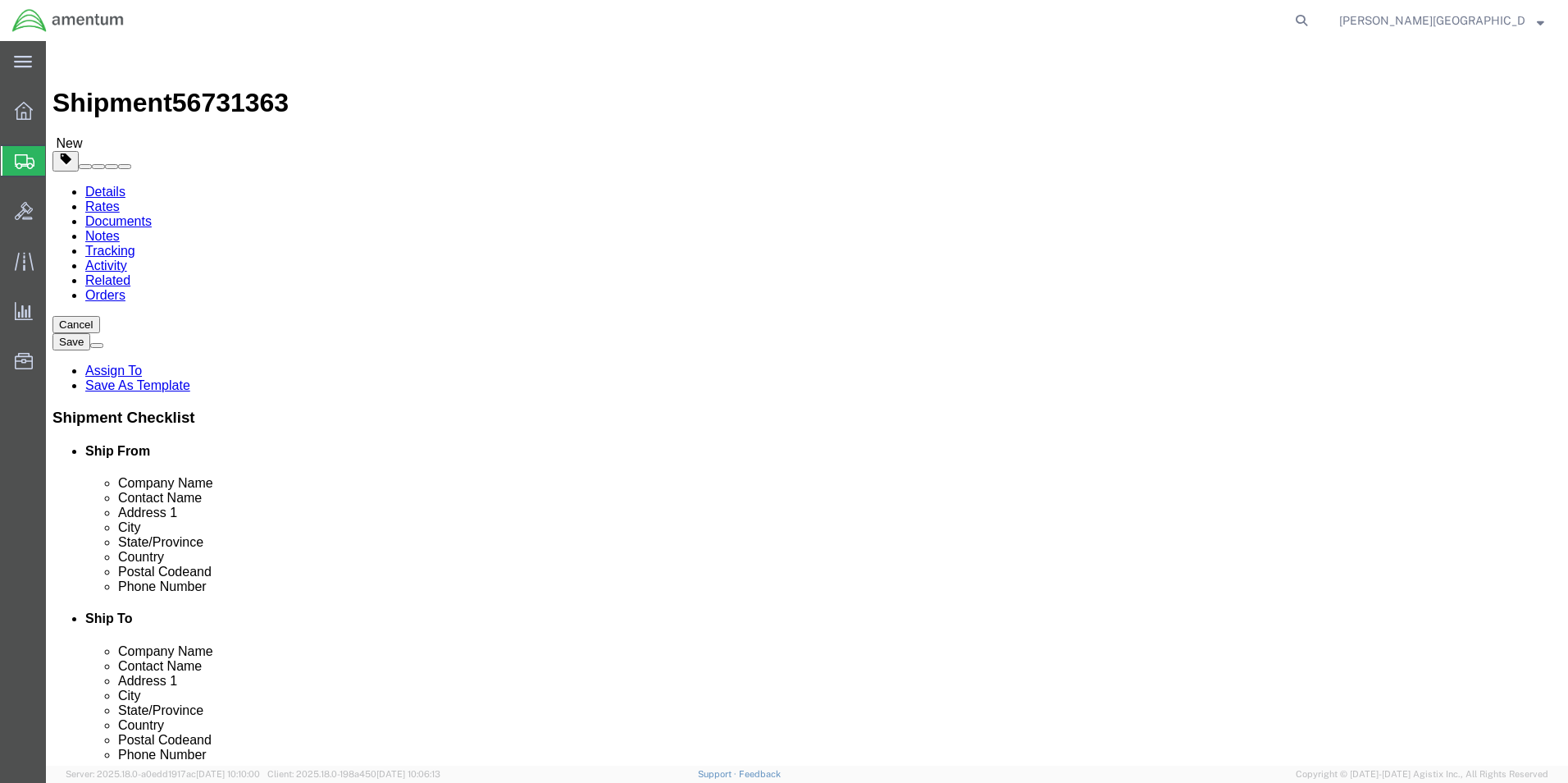
click link "Shipment Information"
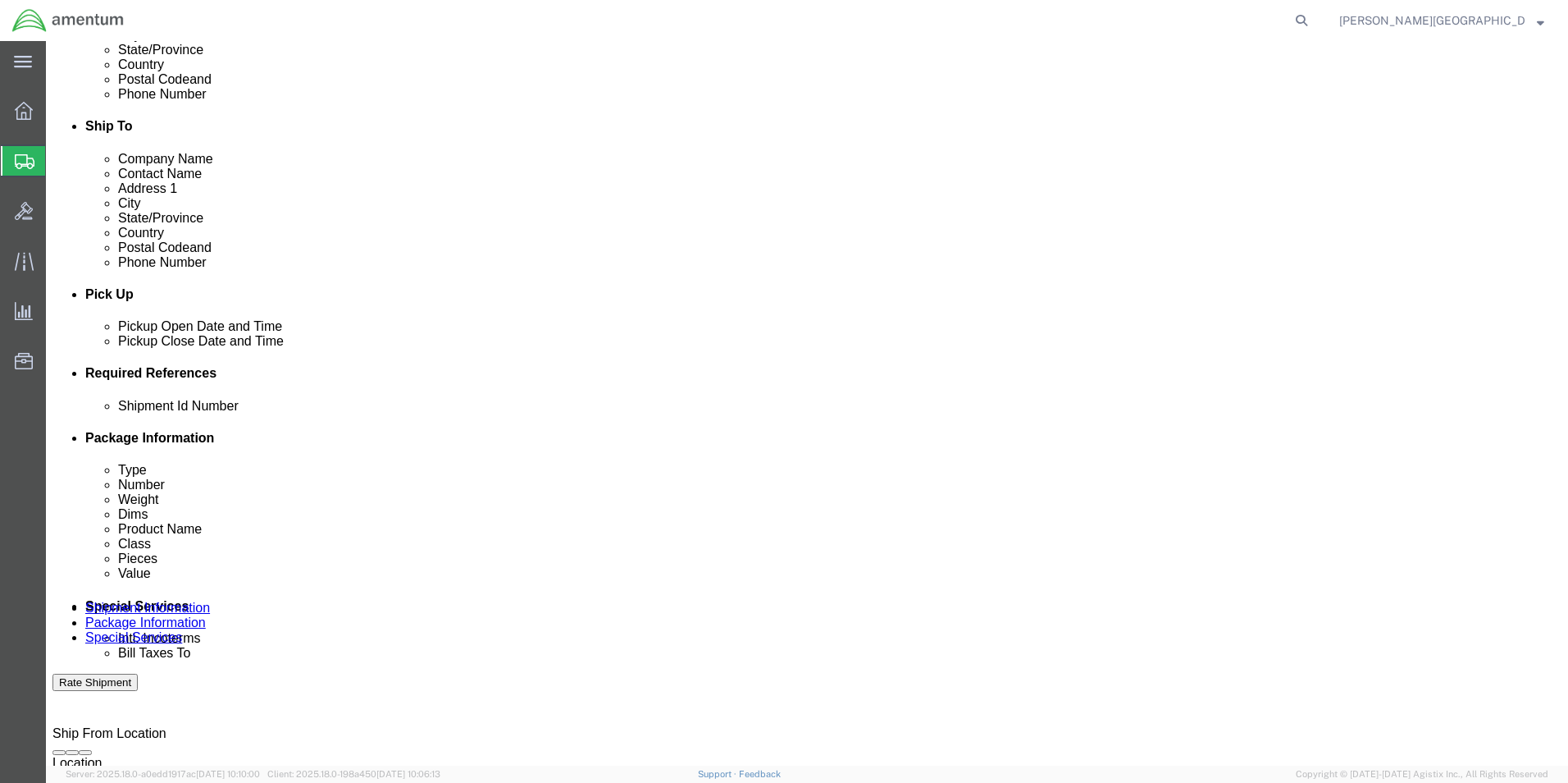
scroll to position [716, 0]
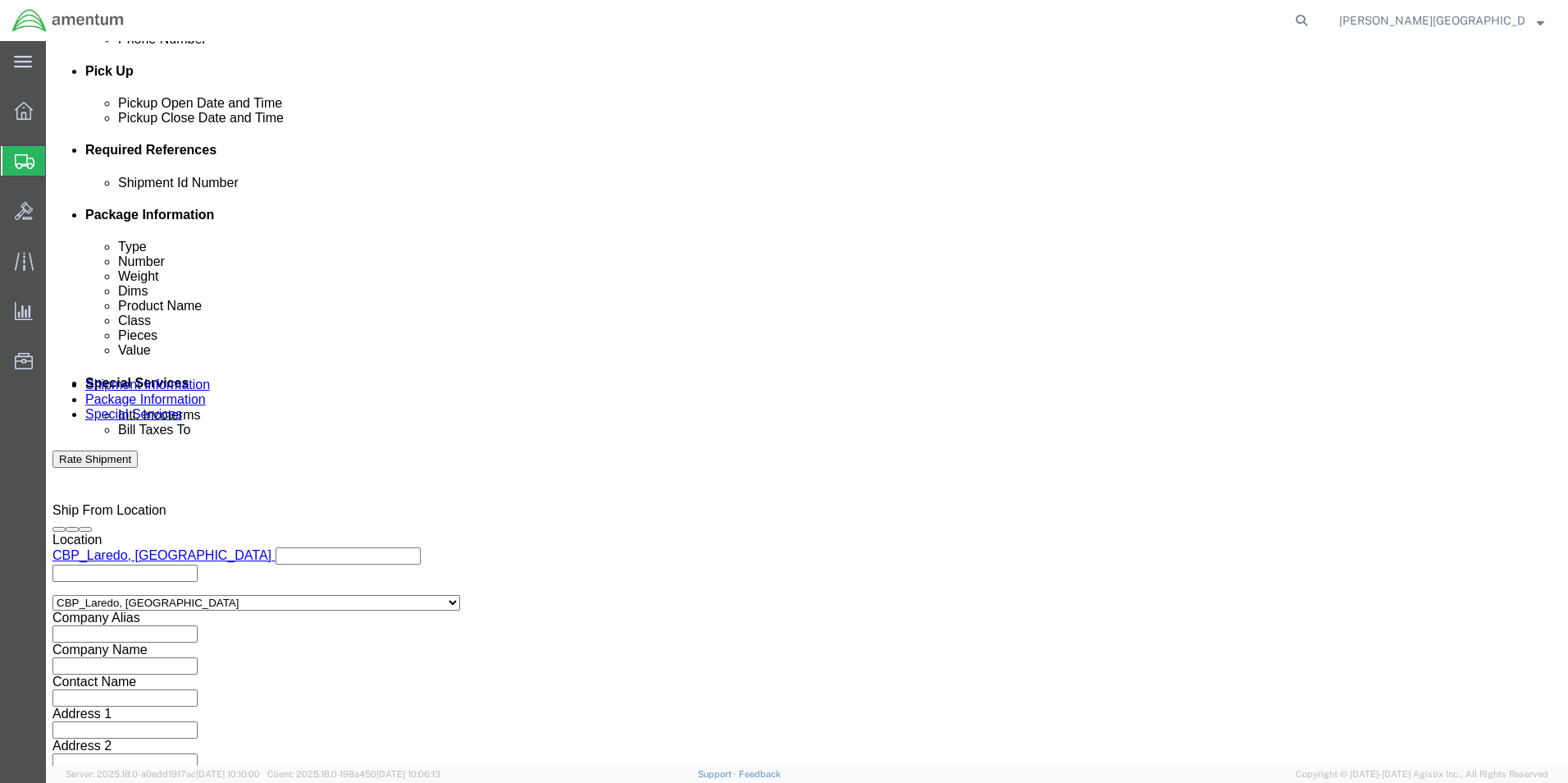
click input "text"
type input "56731363"
click button "Continue"
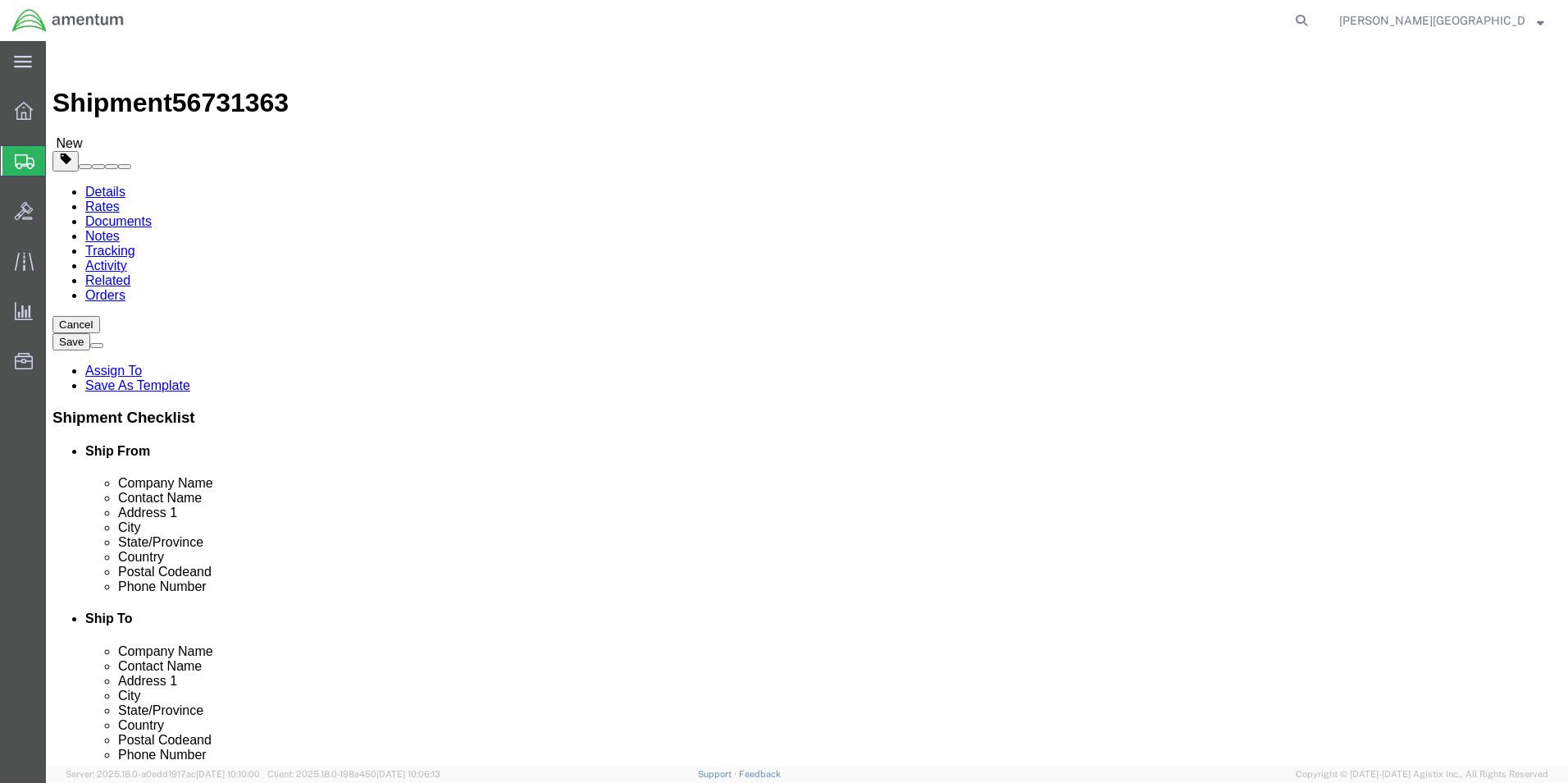
click button "Continue"
click button "Rate Shipment"
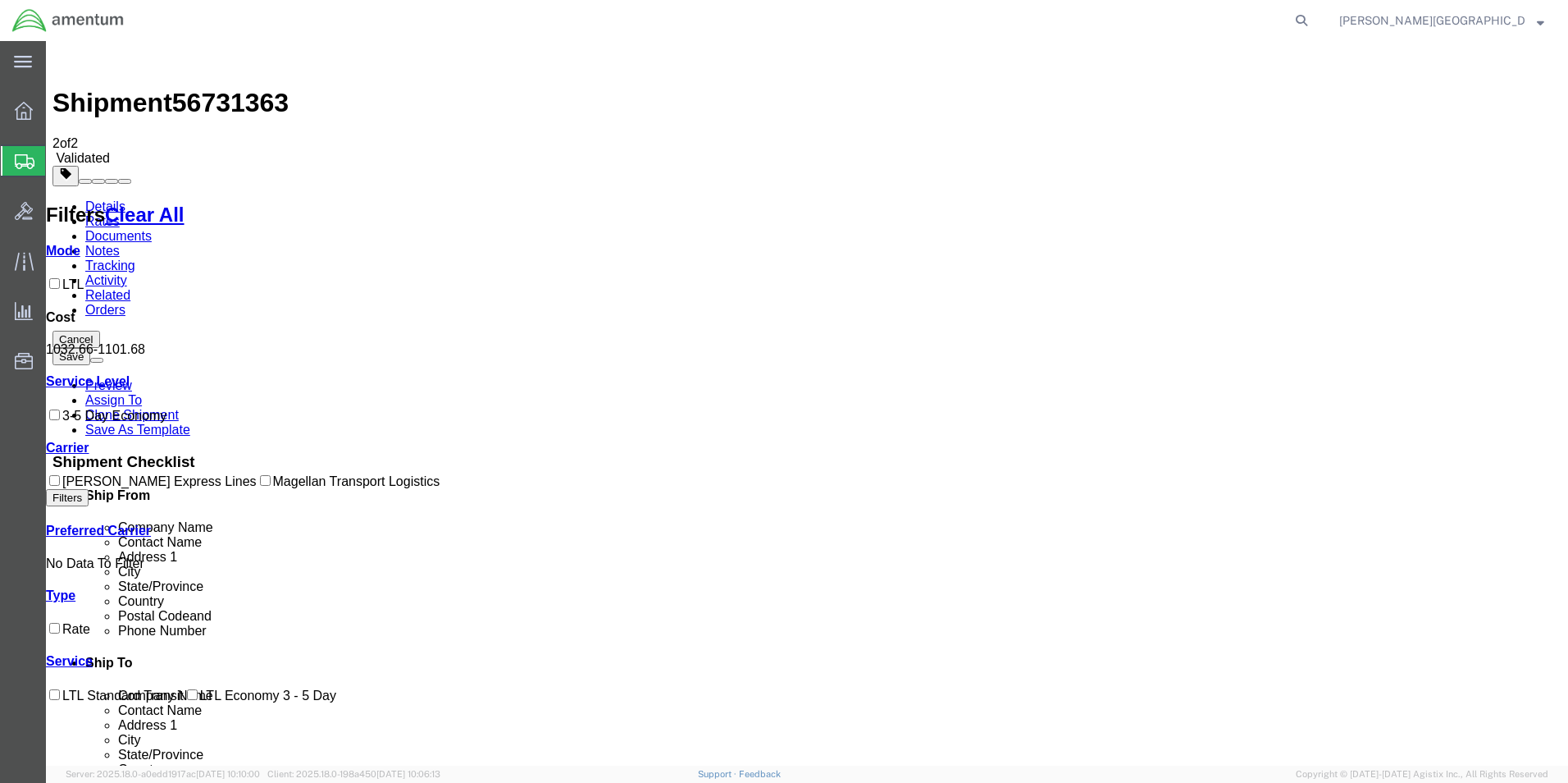
checkbox input "true"
